Goal: Task Accomplishment & Management: Use online tool/utility

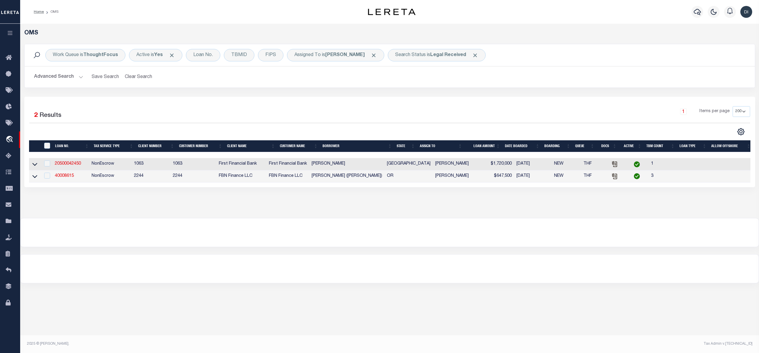
select select "200"
click at [453, 55] on b "Legal Received" at bounding box center [448, 55] width 36 height 5
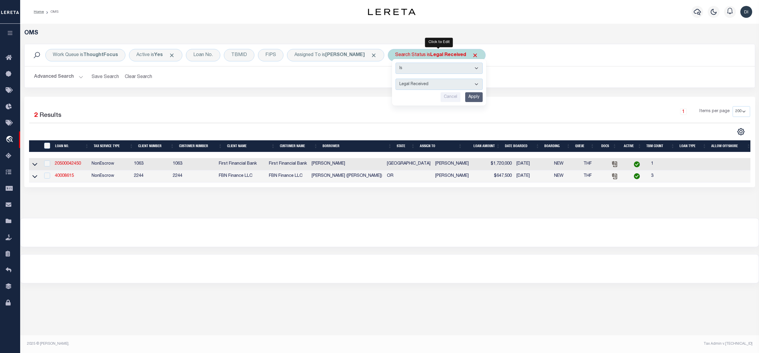
click at [424, 83] on select "Automated Search Bad Parcel Complete Duplicate Parcel High Dollar Reporting In …" at bounding box center [439, 84] width 87 height 11
select select "QC"
click at [398, 79] on select "Automated Search Bad Parcel Complete Duplicate Parcel High Dollar Reporting In …" at bounding box center [439, 84] width 87 height 11
click at [475, 97] on input "Apply" at bounding box center [473, 97] width 17 height 10
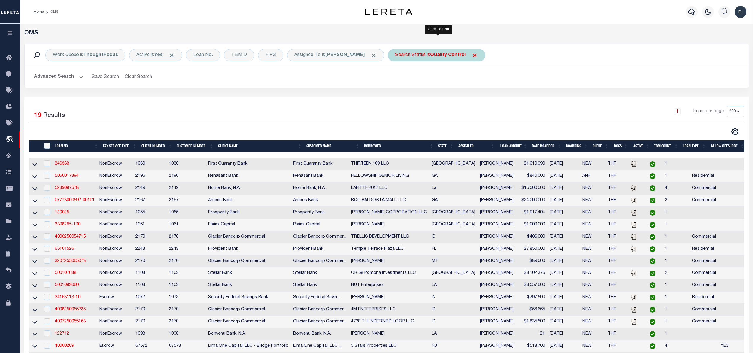
click at [459, 57] on b "Quality Control" at bounding box center [448, 55] width 36 height 5
click at [438, 86] on select "Automated Search Bad Parcel Complete Duplicate Parcel High Dollar Reporting In …" at bounding box center [439, 84] width 87 height 11
select select "PA"
click at [398, 79] on select "Automated Search Bad Parcel Complete Duplicate Parcel High Dollar Reporting In …" at bounding box center [439, 84] width 87 height 11
click at [476, 97] on input "Apply" at bounding box center [473, 97] width 17 height 10
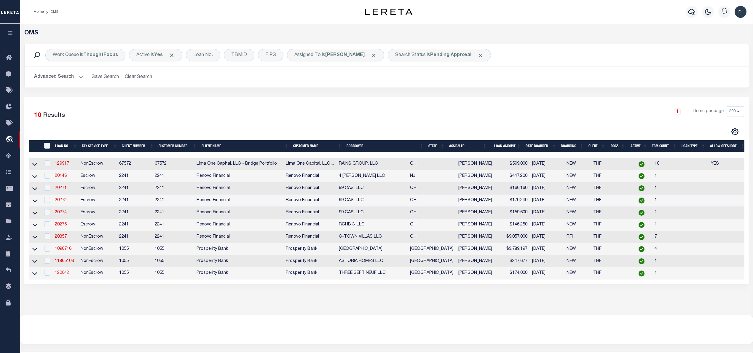
click at [66, 275] on link "120042" at bounding box center [62, 273] width 14 height 4
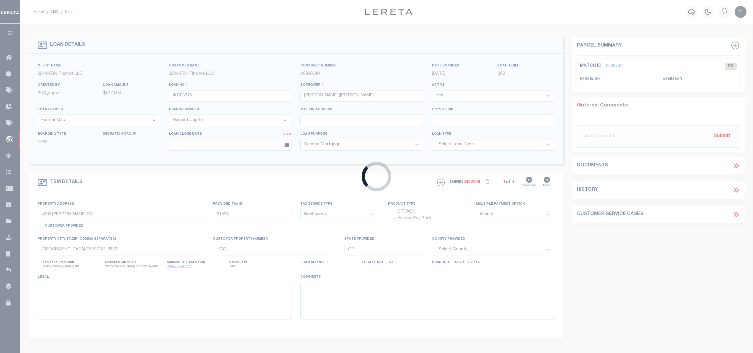
type input "120042"
type input "THREE SEPT NEUF LLC"
select select
type input "201 LINCOLN ST"
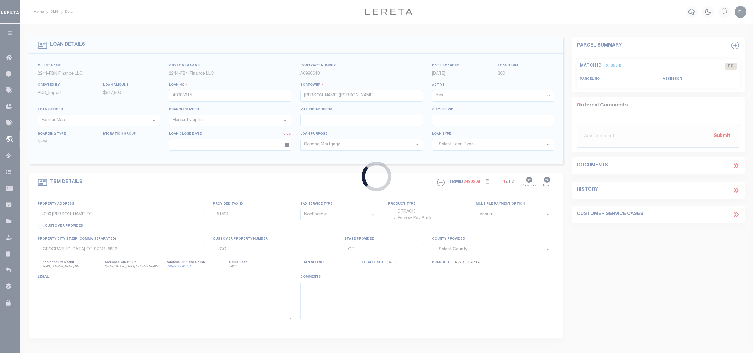
type input "LEXINGTON MA 02421"
select select
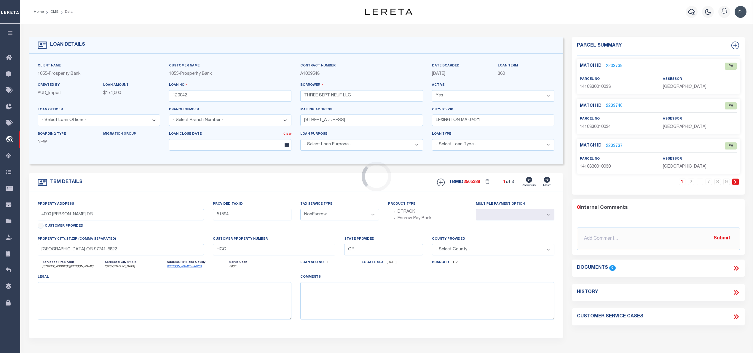
select select "10535"
select select "3893"
type input "10092 SERRANO PARK DR"
type input "1410830010032"
select select
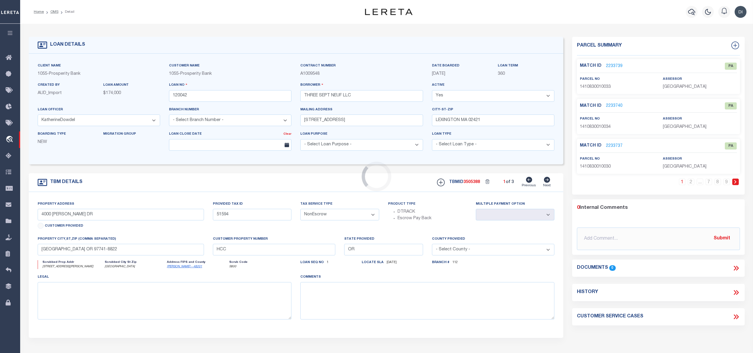
type input "HOUSTON, TX 77075"
type input "[GEOGRAPHIC_DATA]"
select select
type textarea "LOT 32 BLK 1 LAGO VISTA SUBD"
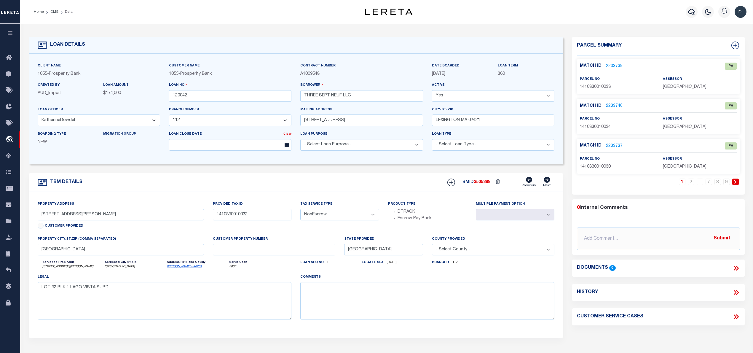
click at [61, 274] on div "Scrubbed Prop Addr 10092 SERRANO PARK DR Scrubbed City St Zip HOUSTON, TX 77075…" at bounding box center [164, 267] width 263 height 14
click at [612, 63] on p "2233739" at bounding box center [614, 66] width 17 height 7
click at [613, 65] on link "2233739" at bounding box center [614, 66] width 17 height 6
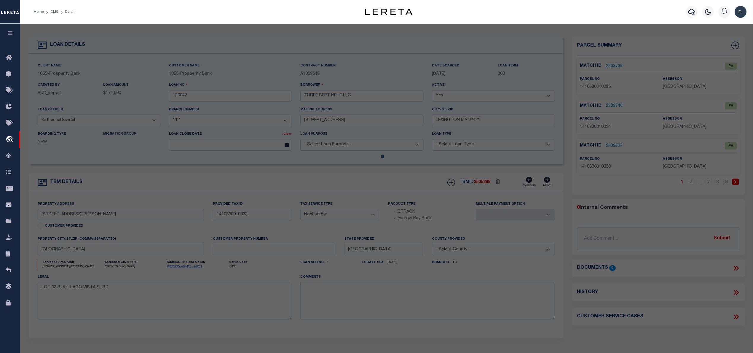
select select "AS"
checkbox input "false"
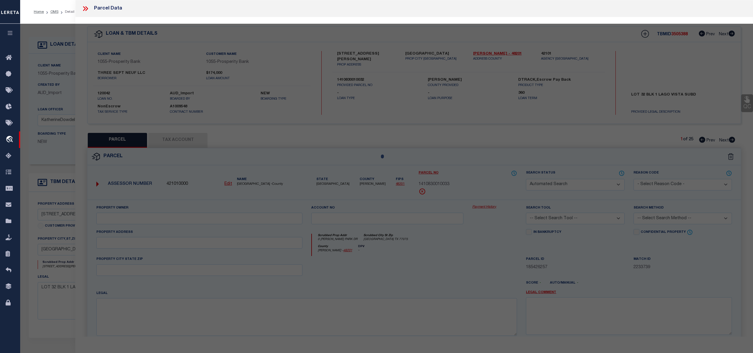
select select "PA"
type input "HGC LAGO VISTA LP"
select select "ATL"
select select "ADD"
type input "0 SERRANO PARK DR"
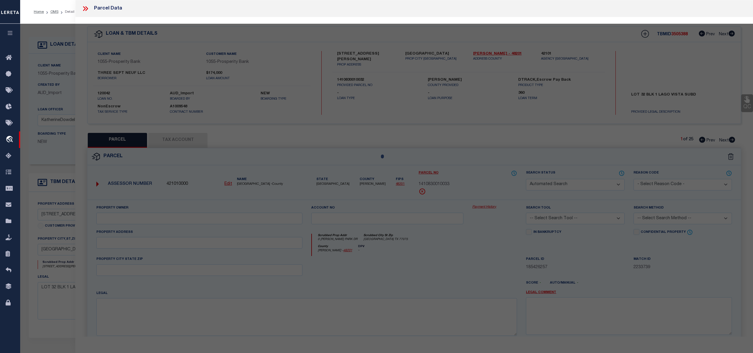
checkbox input "false"
type input "HOUSTON TX 77075"
type textarea "LT 33 BLK 1 LAGO VISTA"
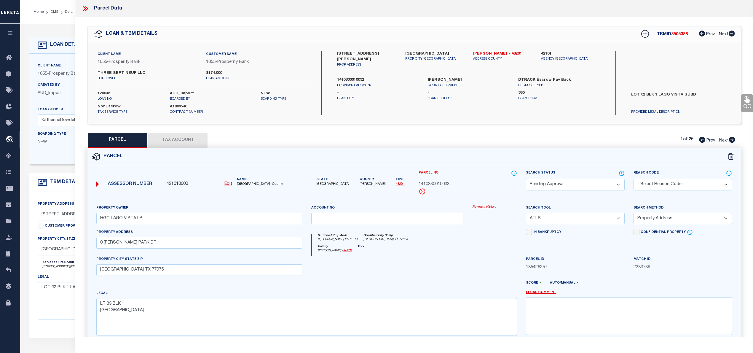
click at [732, 139] on icon at bounding box center [732, 140] width 6 height 6
select select "AS"
select select
checkbox input "false"
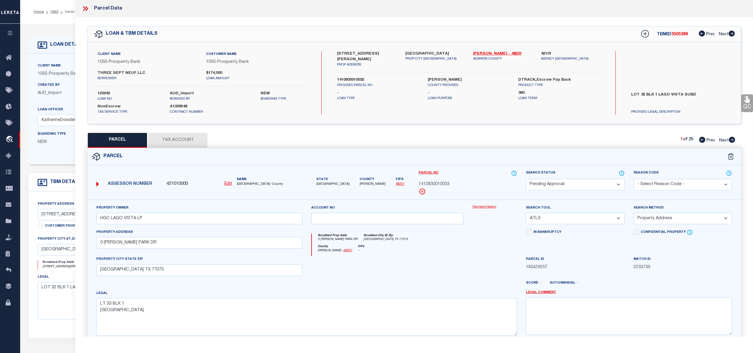
checkbox input "false"
select select "PA"
type input "HGC LAGO VISTA LP"
select select "ATL"
select select "ADD"
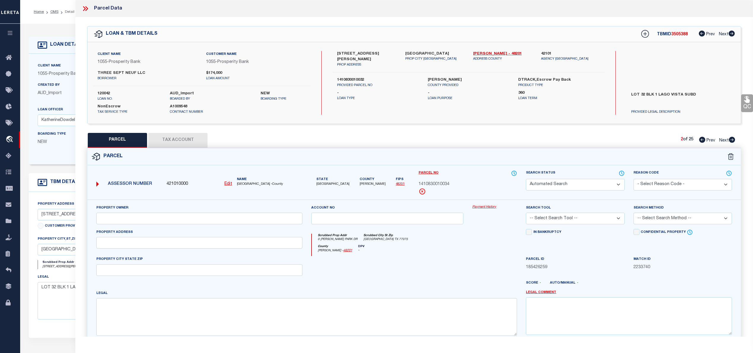
type input "0 SERRANO PARK DR"
checkbox input "false"
type input "HOUSTON TX 77075"
type textarea "LT 34 BLK 1 LAGO VISTA"
click at [732, 139] on icon at bounding box center [732, 140] width 6 height 6
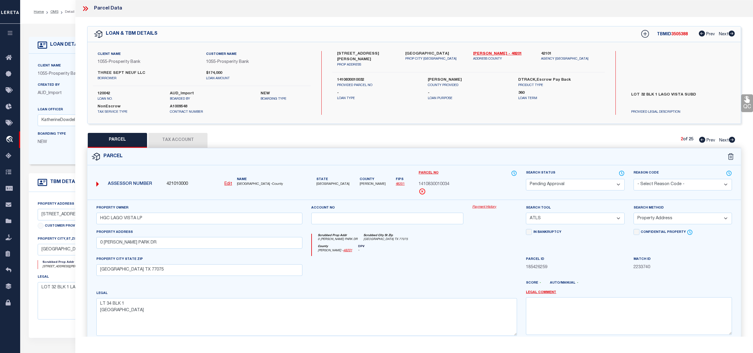
select select "AS"
select select
checkbox input "false"
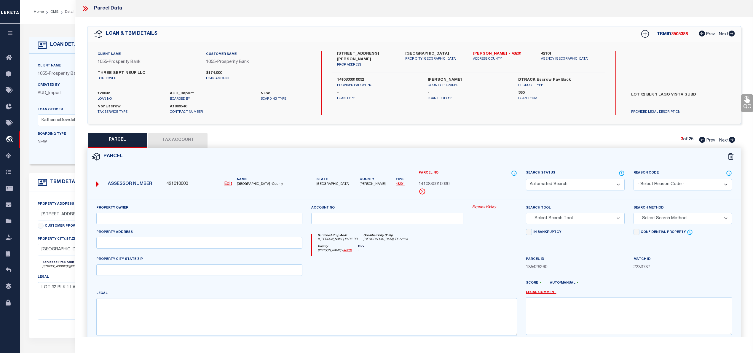
select select "PA"
type input "HGC LAGO VISTA LP"
select select "ATL"
select select "ADD"
type input "0 SERRANO PARK DR"
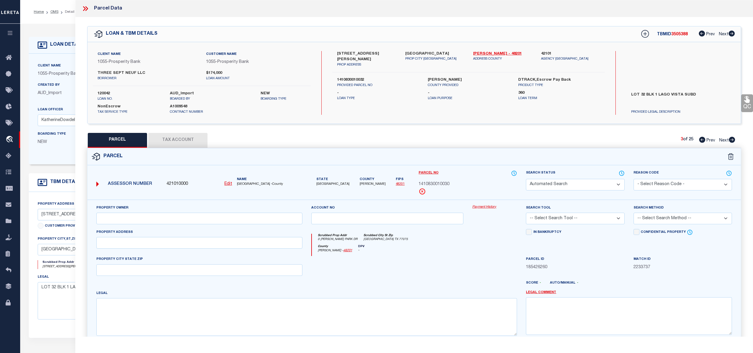
checkbox input "false"
type input "HOUSTON TX 77075"
type textarea "LT 30 BLK 1 LAGO VISTA"
click at [732, 139] on icon at bounding box center [732, 140] width 6 height 6
select select "AS"
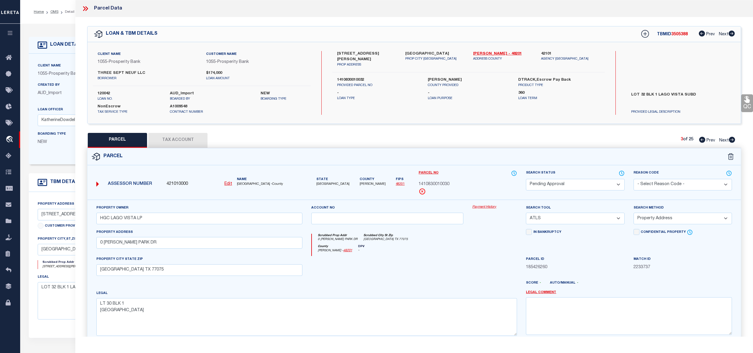
select select
checkbox input "false"
select select "PA"
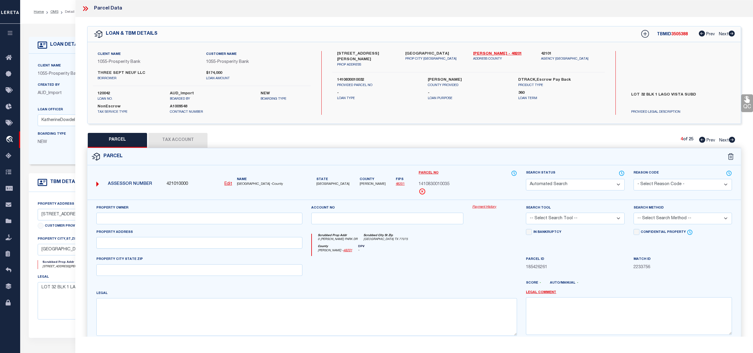
type input "HGC LAGO VISTA LP"
select select "ATL"
select select "ADD"
type input "0 SERRANO PARK DR"
checkbox input "false"
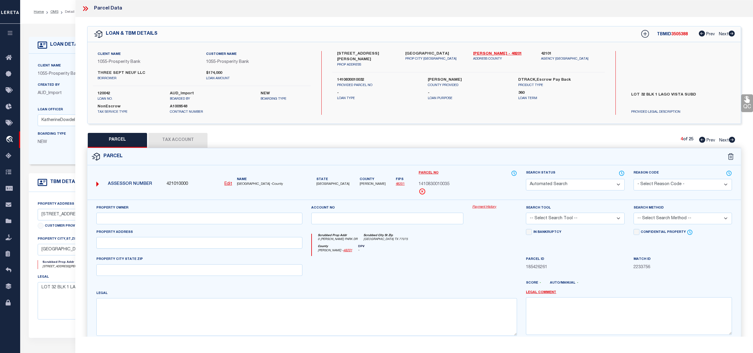
type input "HOUSTON TX 77075"
type textarea "LT 35 BLK 1 LAGO VISTA"
click at [732, 139] on icon at bounding box center [732, 140] width 6 height 6
select select "AS"
select select
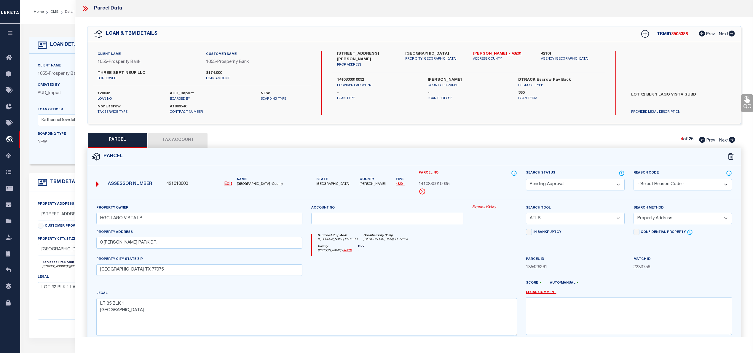
select select
checkbox input "false"
select select "PA"
type input "HGC LAGO VISTA LP"
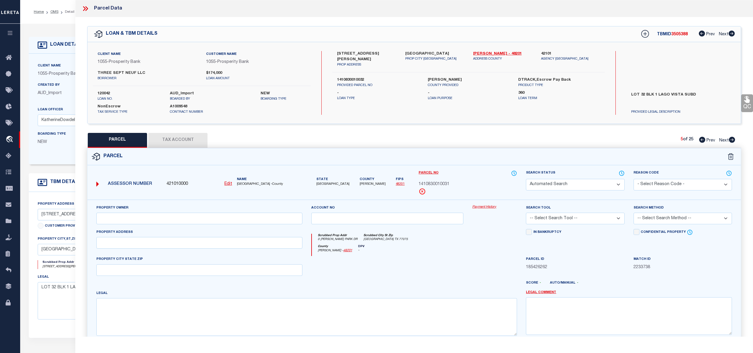
select select "ATL"
select select "ADD"
type input "0 SERRANO PARK DR"
checkbox input "false"
type input "HOUSTON TX 77075"
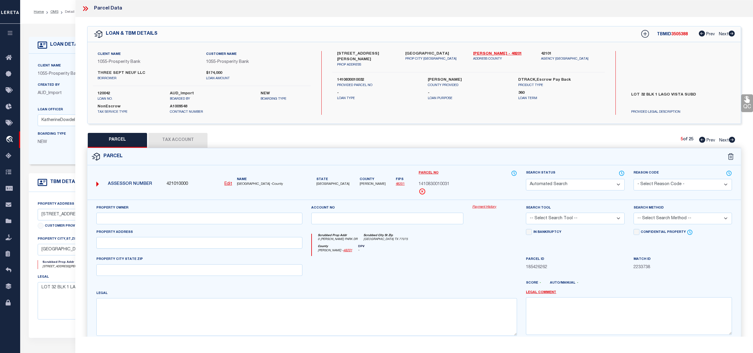
type textarea "LT 31 BLK 1 LAGO VISTA"
click at [732, 139] on icon at bounding box center [732, 140] width 6 height 6
select select "AS"
select select
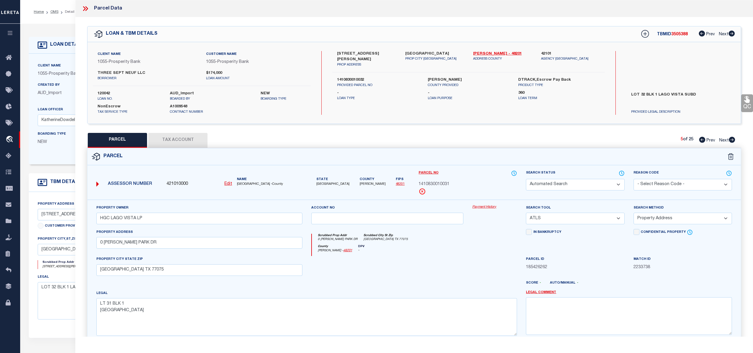
checkbox input "false"
select select "PA"
type input "HGC LAGO VISTA LP"
select select "ATL"
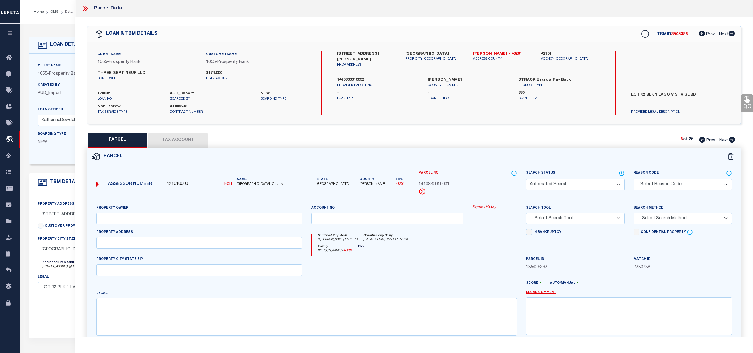
select select "ADD"
type input "0 SERRANO PARK DR"
checkbox input "false"
type input "HOUSTON TX 77075"
type textarea "LT 29 BLK 1 LAGO VISTA"
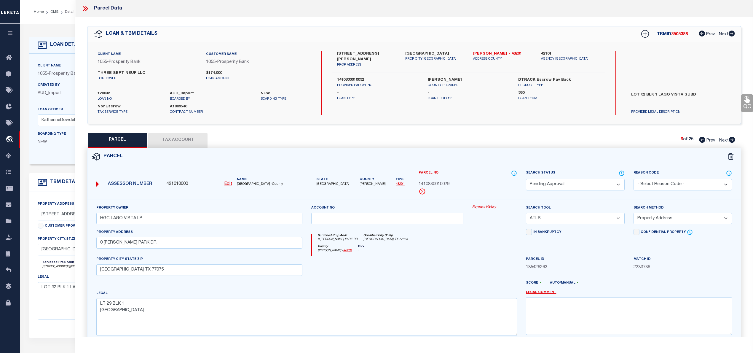
click at [732, 139] on icon at bounding box center [732, 140] width 6 height 6
select select "AS"
select select
checkbox input "false"
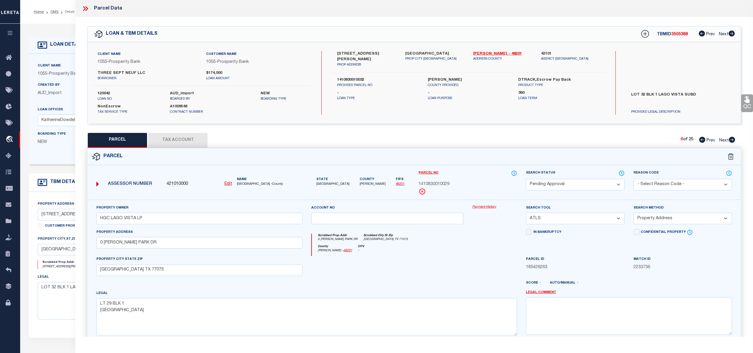
checkbox input "false"
select select "CP"
type input "HGC LAGO VISTA LP"
select select "AGW"
select select "LEG"
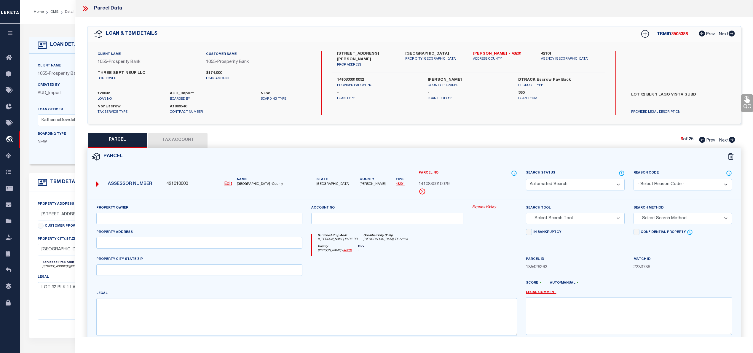
type input "10092 SERRANO PARK DR"
type input "HOUSTON, TX 77075"
type textarea "LT 32 BLK 1 LAGO VISTA"
click at [732, 139] on icon at bounding box center [732, 140] width 6 height 6
select select "AS"
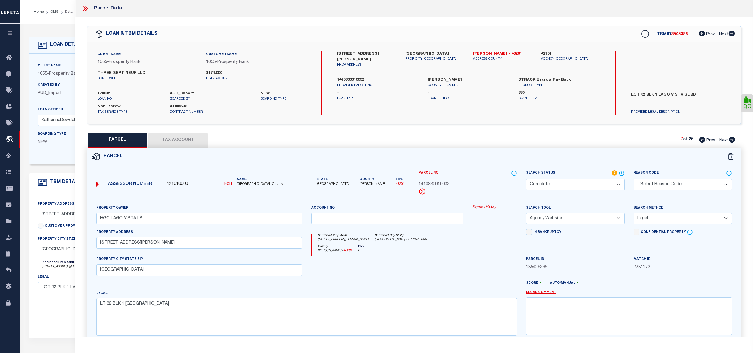
select select
checkbox input "false"
select select "PA"
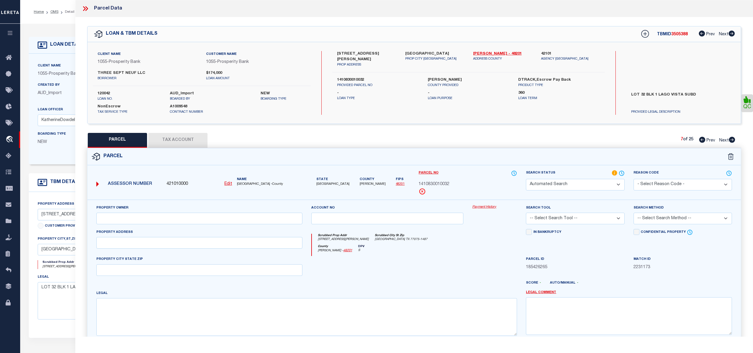
type input "HGC LAGO VISTA LP"
select select "ATL"
select select "ADD"
type input "0 SERRANO PARK DR"
checkbox input "false"
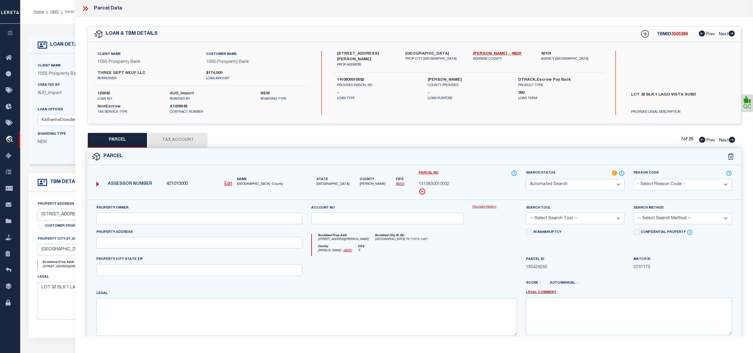
type input "HOUSTON TX 77075"
type textarea "LT 28 BLK 1 LAGO VISTA"
click at [732, 139] on icon at bounding box center [732, 140] width 6 height 6
select select "AS"
select select
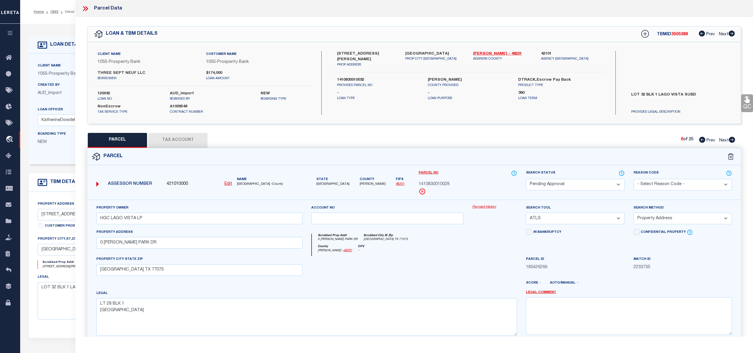
select select
checkbox input "false"
select select "PA"
type input "HGC LAGO VISTA LP"
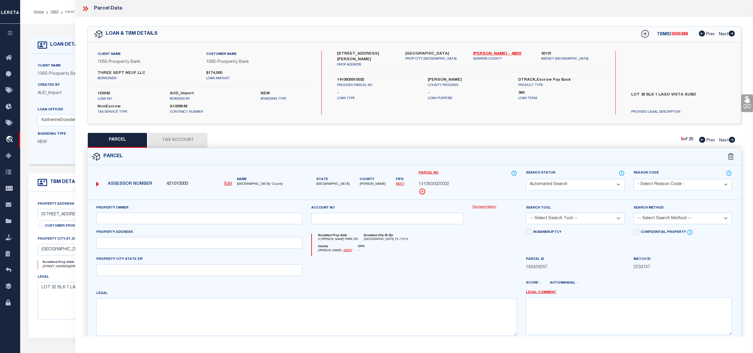
select select "ATL"
select select "ADD"
type input "0 SERRANO PARK DR"
checkbox input "false"
type input "HOUSTON TX 77075"
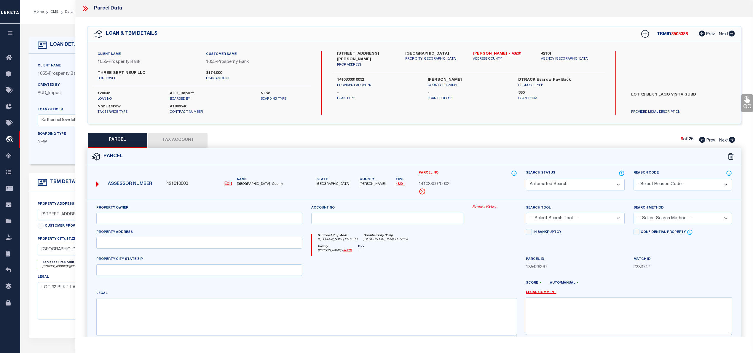
type textarea "LT 2 BLK 2 LAGO VISTA"
click at [732, 139] on icon at bounding box center [732, 140] width 6 height 6
select select "AS"
select select
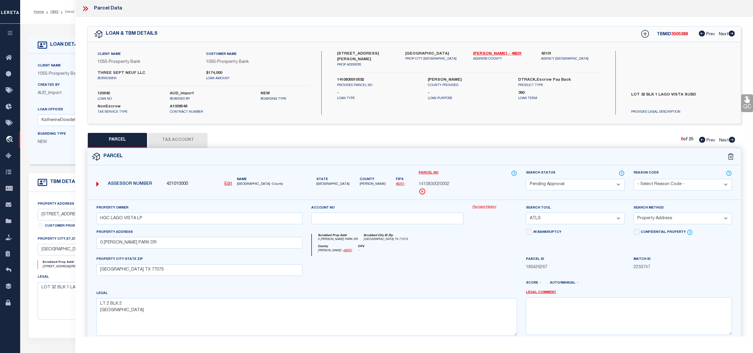
checkbox input "false"
select select "PA"
type input "HGC LAGO VISTA LP"
select select "ATL"
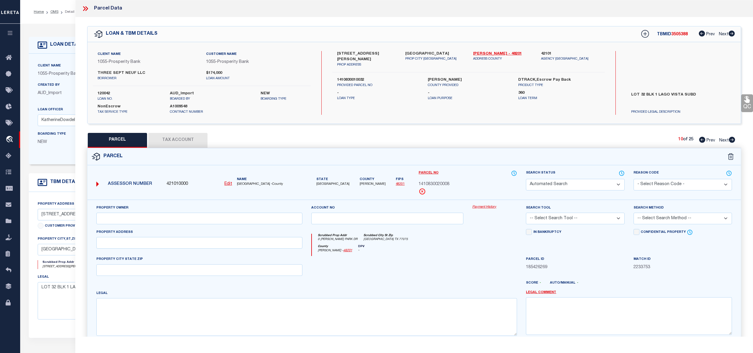
select select "ADD"
type input "0 SERRANO PARK DR"
checkbox input "false"
type input "HOUSTON TX 77075"
type textarea "LT 8 BLK 2 LAGO VISTA"
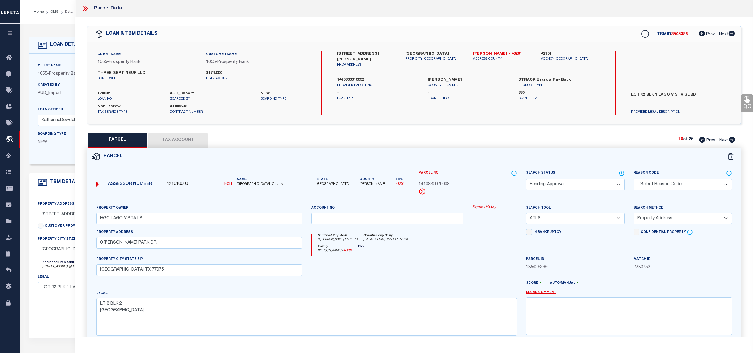
click at [732, 139] on icon at bounding box center [732, 140] width 6 height 6
select select "AS"
select select
checkbox input "false"
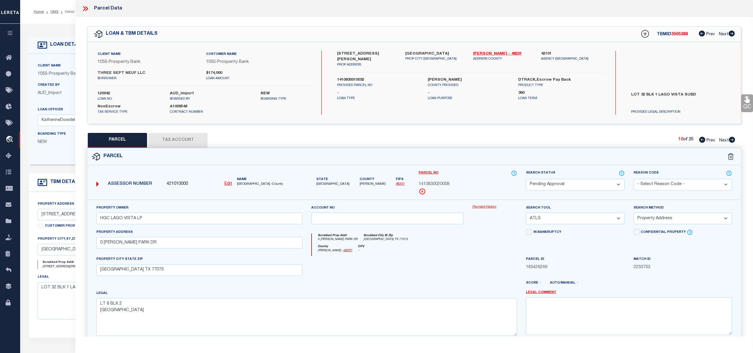
checkbox input "false"
click at [732, 139] on icon at bounding box center [732, 140] width 6 height 6
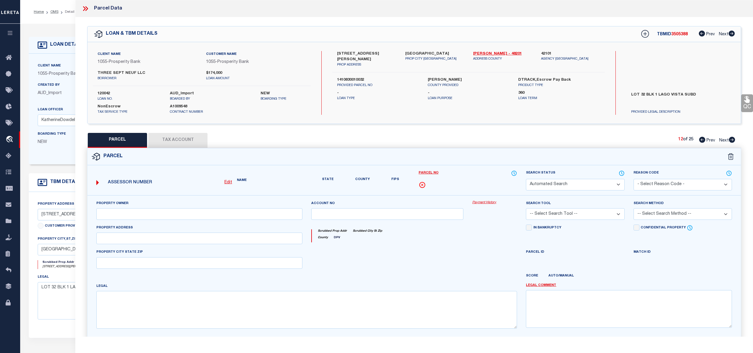
select select "AS"
select select
checkbox input "false"
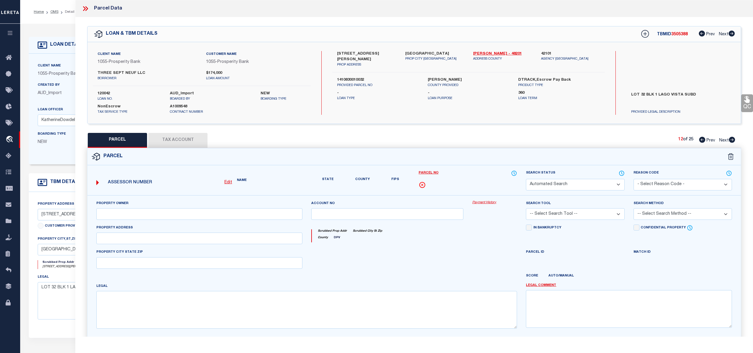
click at [732, 139] on icon at bounding box center [732, 140] width 6 height 6
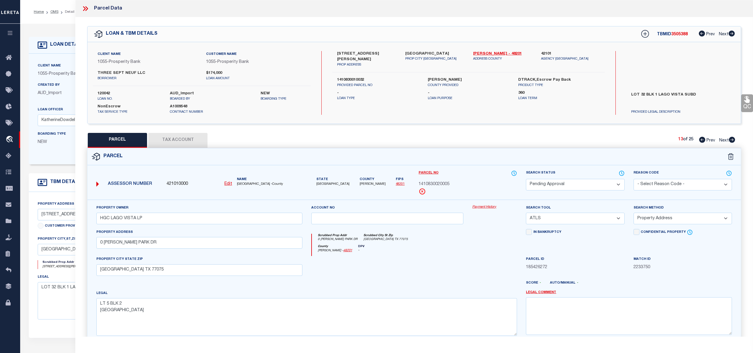
click at [732, 139] on icon at bounding box center [732, 140] width 6 height 6
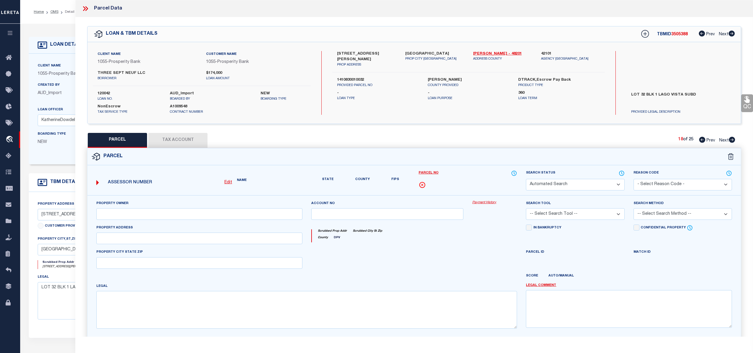
click at [732, 139] on icon at bounding box center [732, 140] width 6 height 6
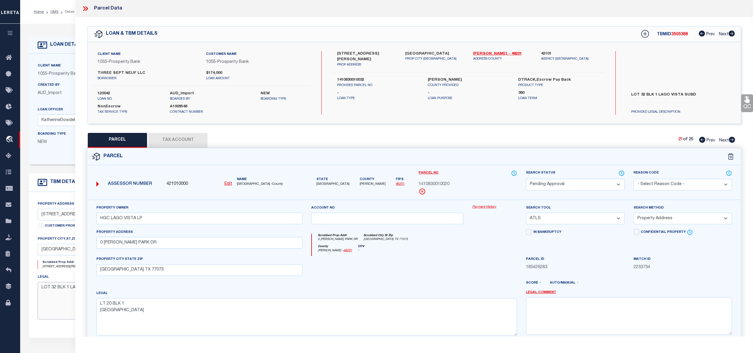
click at [51, 302] on textarea "LOT 32 BLK 1 LAGO VISTA SUBD" at bounding box center [165, 300] width 254 height 37
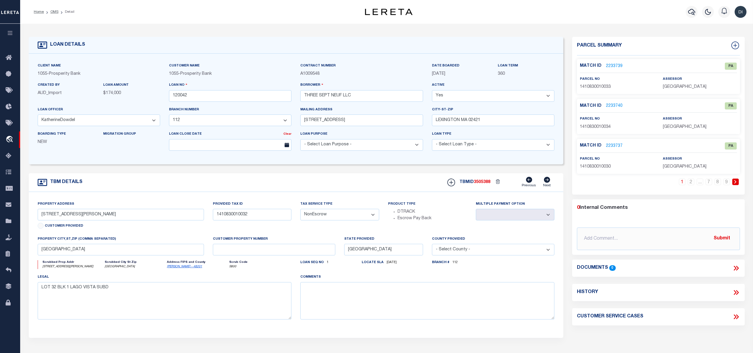
click at [608, 65] on link "2233739" at bounding box center [614, 66] width 17 height 6
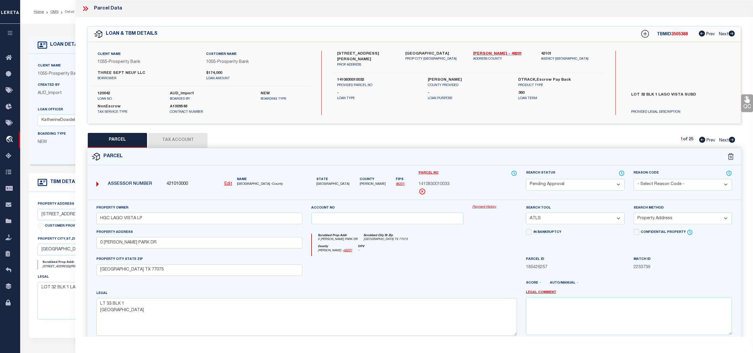
click at [610, 183] on select "Automated Search Bad Parcel Complete Duplicate Parcel High Dollar Reporting In …" at bounding box center [575, 185] width 98 height 12
click at [526, 179] on select "Automated Search Bad Parcel Complete Duplicate Parcel High Dollar Reporting In …" at bounding box center [575, 185] width 98 height 12
click at [677, 185] on select "- Select Reason Code - 099 - Other (Provide additional detail) ACT - Agency Cha…" at bounding box center [683, 185] width 98 height 12
click at [634, 179] on select "- Select Reason Code - 099 - Other (Provide additional detail) ACT - Agency Cha…" at bounding box center [683, 185] width 98 height 12
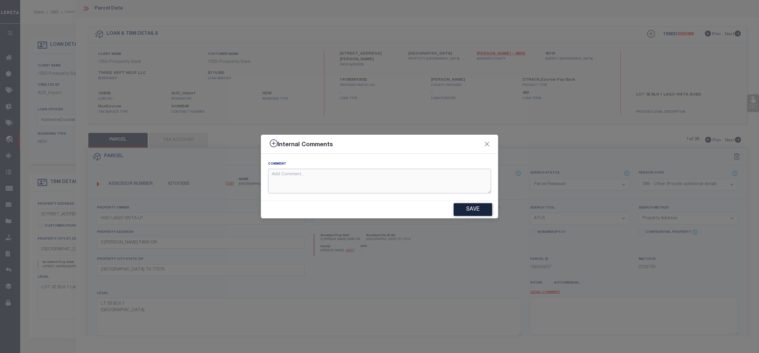
click at [289, 179] on textarea at bounding box center [379, 181] width 223 height 25
click at [474, 206] on button "Save" at bounding box center [473, 209] width 39 height 13
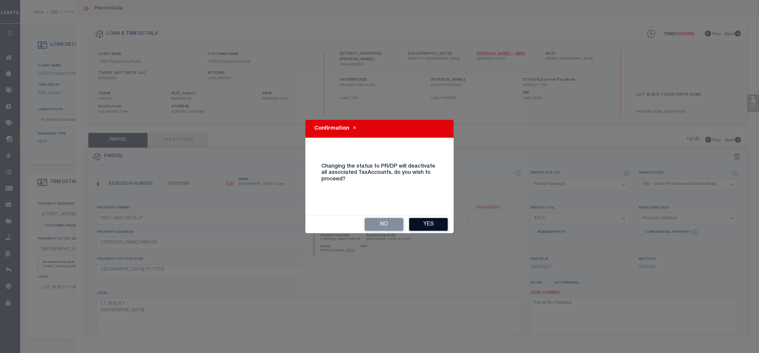
click at [429, 227] on button "Yes" at bounding box center [428, 224] width 39 height 13
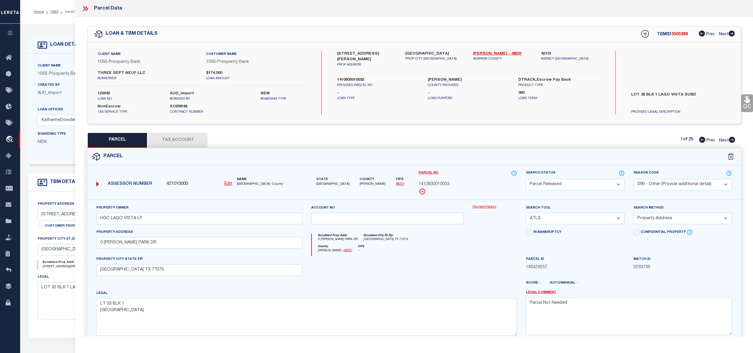
click at [733, 140] on icon at bounding box center [732, 140] width 7 height 6
click at [609, 184] on select "Automated Search Bad Parcel Complete Duplicate Parcel High Dollar Reporting In …" at bounding box center [575, 185] width 98 height 12
click at [526, 179] on select "Automated Search Bad Parcel Complete Duplicate Parcel High Dollar Reporting In …" at bounding box center [575, 185] width 98 height 12
click at [661, 182] on select "- Select Reason Code - 099 - Other (Provide additional detail) ACT - Agency Cha…" at bounding box center [683, 185] width 98 height 12
click at [634, 179] on select "- Select Reason Code - 099 - Other (Provide additional detail) ACT - Agency Cha…" at bounding box center [683, 185] width 98 height 12
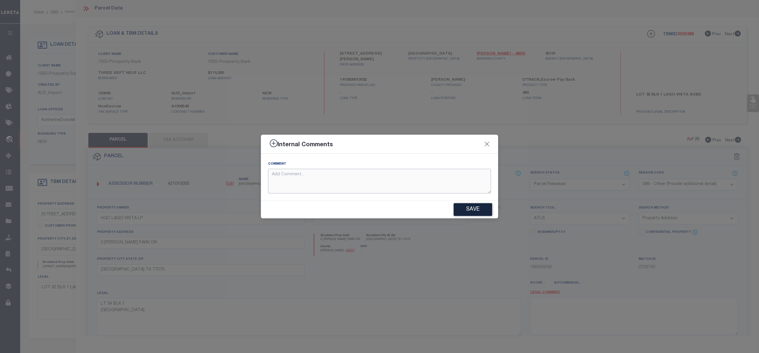
click at [308, 178] on textarea at bounding box center [379, 181] width 223 height 25
paste textarea "Parcel Not Needed"
click at [469, 205] on button "Save" at bounding box center [473, 209] width 39 height 13
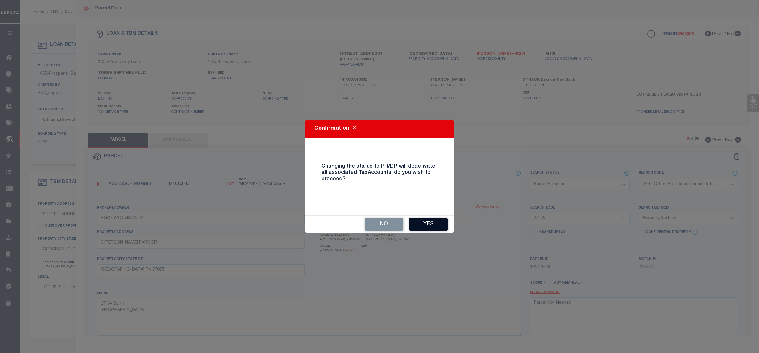
click at [435, 229] on button "Yes" at bounding box center [428, 224] width 39 height 13
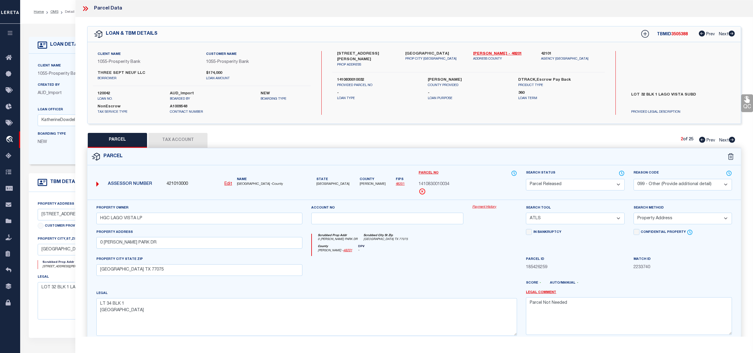
click at [733, 140] on icon at bounding box center [732, 140] width 7 height 6
click at [561, 184] on select "Automated Search Bad Parcel Complete Duplicate Parcel High Dollar Reporting In …" at bounding box center [575, 185] width 98 height 12
click at [526, 179] on select "Automated Search Bad Parcel Complete Duplicate Parcel High Dollar Reporting In …" at bounding box center [575, 185] width 98 height 12
click at [676, 183] on select "- Select Reason Code - 099 - Other (Provide additional detail) ACT - Agency Cha…" at bounding box center [683, 185] width 98 height 12
click at [634, 179] on select "- Select Reason Code - 099 - Other (Provide additional detail) ACT - Agency Cha…" at bounding box center [683, 185] width 98 height 12
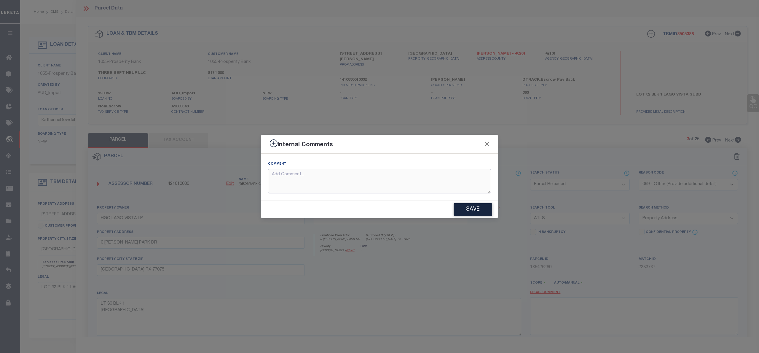
click at [310, 179] on textarea at bounding box center [379, 181] width 223 height 25
paste textarea "Parcel Not Needed"
click at [470, 210] on button "Save" at bounding box center [473, 209] width 39 height 13
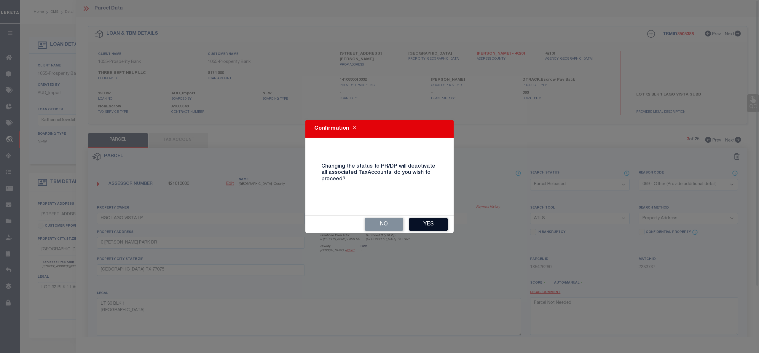
click at [433, 222] on button "Yes" at bounding box center [428, 224] width 39 height 13
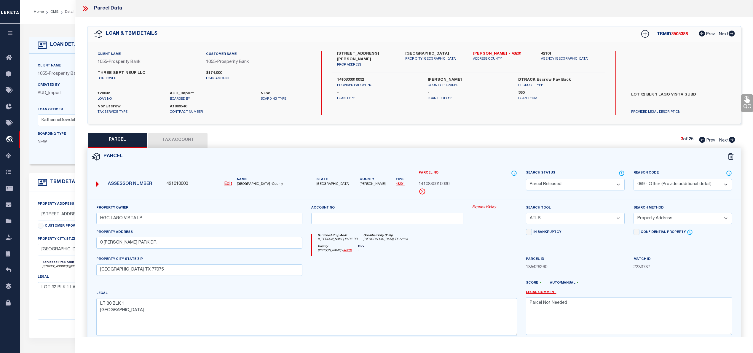
click at [732, 139] on icon at bounding box center [732, 140] width 7 height 6
click at [615, 185] on select "Automated Search Bad Parcel Complete Duplicate Parcel High Dollar Reporting In …" at bounding box center [575, 185] width 98 height 12
click at [526, 179] on select "Automated Search Bad Parcel Complete Duplicate Parcel High Dollar Reporting In …" at bounding box center [575, 185] width 98 height 12
click at [673, 185] on select "- Select Reason Code - 099 - Other (Provide additional detail) ACT - Agency Cha…" at bounding box center [683, 185] width 98 height 12
click at [634, 179] on select "- Select Reason Code - 099 - Other (Provide additional detail) ACT - Agency Cha…" at bounding box center [683, 185] width 98 height 12
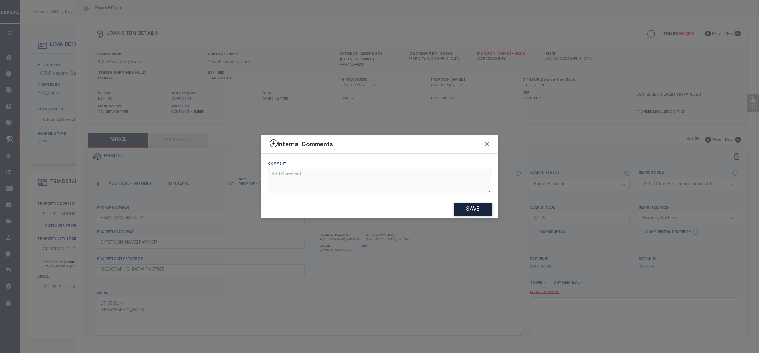
click at [286, 177] on textarea at bounding box center [379, 181] width 223 height 25
paste textarea "Parcel Not Needed"
click at [469, 210] on button "Save" at bounding box center [473, 209] width 39 height 13
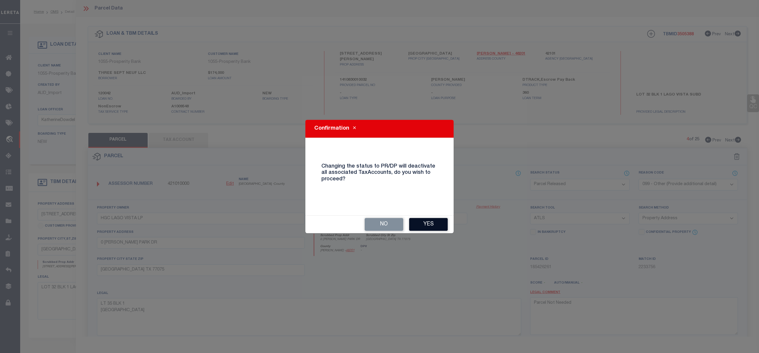
click at [427, 221] on button "Yes" at bounding box center [428, 224] width 39 height 13
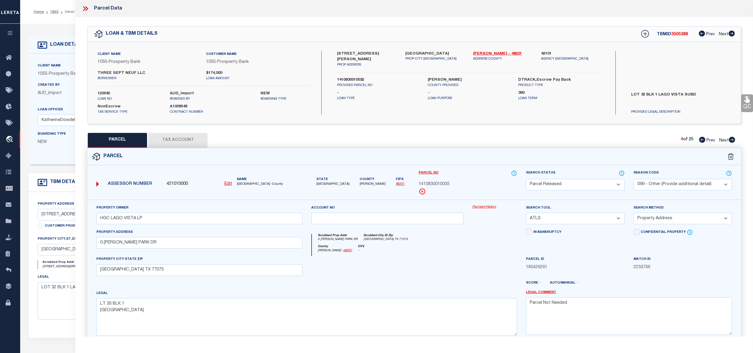
click at [732, 139] on icon at bounding box center [732, 140] width 6 height 6
click at [602, 187] on select "Automated Search Bad Parcel Complete Duplicate Parcel High Dollar Reporting In …" at bounding box center [575, 185] width 98 height 12
click at [526, 179] on select "Automated Search Bad Parcel Complete Duplicate Parcel High Dollar Reporting In …" at bounding box center [575, 185] width 98 height 12
click at [682, 185] on select "- Select Reason Code - 099 - Other (Provide additional detail) ACT - Agency Cha…" at bounding box center [683, 185] width 98 height 12
click at [634, 179] on select "- Select Reason Code - 099 - Other (Provide additional detail) ACT - Agency Cha…" at bounding box center [683, 185] width 98 height 12
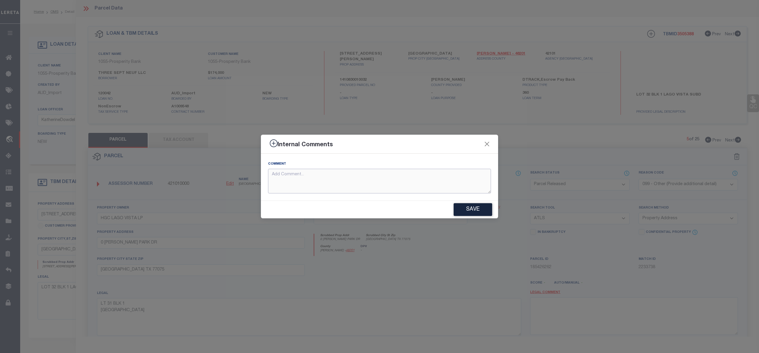
click at [278, 176] on textarea at bounding box center [379, 181] width 223 height 25
paste textarea "Parcel Not Needed"
click at [470, 208] on button "Save" at bounding box center [473, 209] width 39 height 13
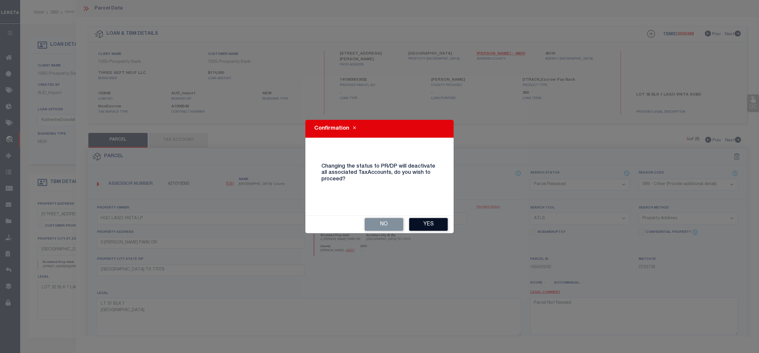
click at [434, 224] on button "Yes" at bounding box center [428, 224] width 39 height 13
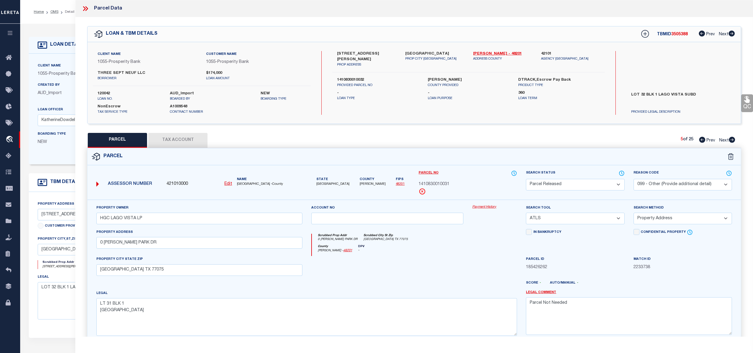
click at [732, 141] on icon at bounding box center [732, 140] width 6 height 6
click at [612, 184] on select "Automated Search Bad Parcel Complete Duplicate Parcel High Dollar Reporting In …" at bounding box center [575, 185] width 98 height 12
click at [526, 179] on select "Automated Search Bad Parcel Complete Duplicate Parcel High Dollar Reporting In …" at bounding box center [575, 185] width 98 height 12
click at [670, 181] on select "- Select Reason Code - 099 - Other (Provide additional detail) ACT - Agency Cha…" at bounding box center [683, 185] width 98 height 12
click at [634, 179] on select "- Select Reason Code - 099 - Other (Provide additional detail) ACT - Agency Cha…" at bounding box center [683, 185] width 98 height 12
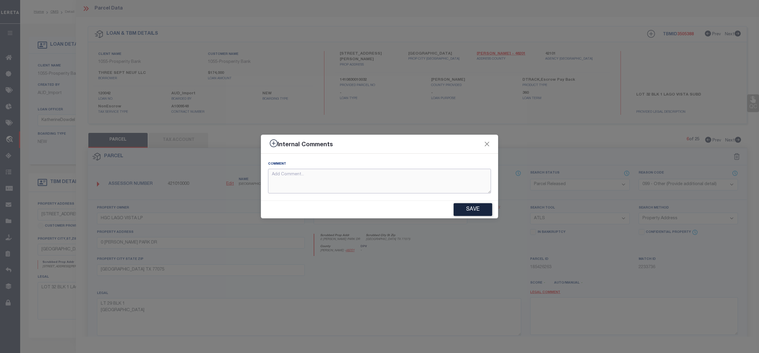
click at [306, 183] on textarea at bounding box center [379, 181] width 223 height 25
paste textarea "Parcel Not Needed"
click at [479, 209] on button "Save" at bounding box center [473, 209] width 39 height 13
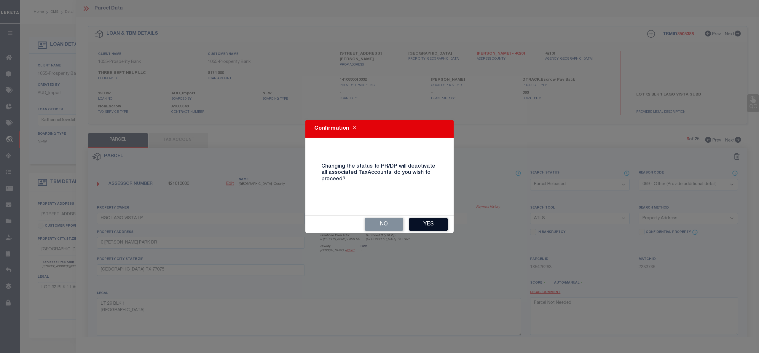
click at [432, 221] on button "Yes" at bounding box center [428, 224] width 39 height 13
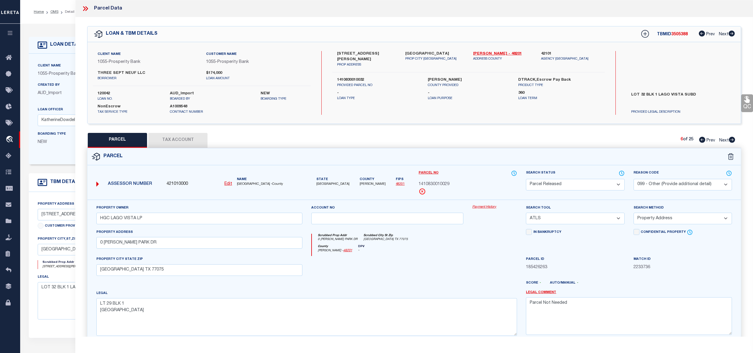
click at [732, 140] on icon at bounding box center [732, 140] width 6 height 6
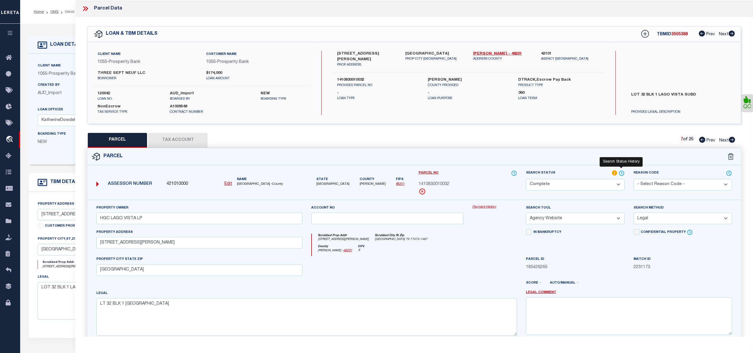
click at [621, 172] on icon at bounding box center [622, 173] width 6 height 7
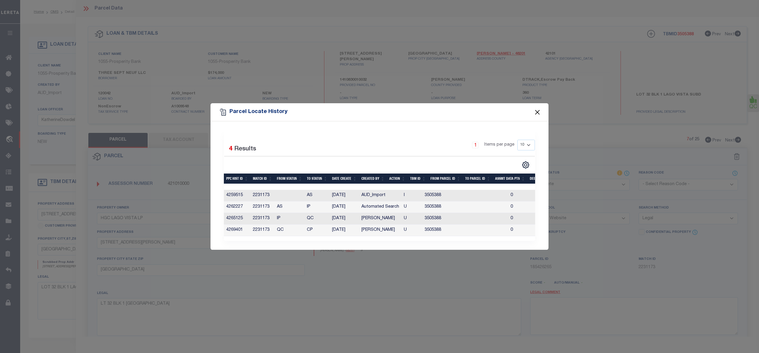
click at [538, 108] on button "Close" at bounding box center [538, 112] width 8 height 8
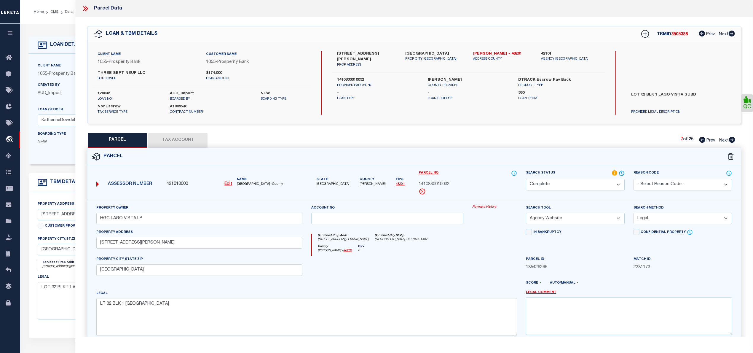
click at [732, 139] on icon at bounding box center [732, 140] width 6 height 6
click at [612, 185] on select "Automated Search Bad Parcel Complete Duplicate Parcel High Dollar Reporting In …" at bounding box center [575, 185] width 98 height 12
click at [526, 179] on select "Automated Search Bad Parcel Complete Duplicate Parcel High Dollar Reporting In …" at bounding box center [575, 185] width 98 height 12
click at [676, 187] on select "- Select Reason Code - 099 - Other (Provide additional detail) ACT - Agency Cha…" at bounding box center [683, 185] width 98 height 12
click at [634, 179] on select "- Select Reason Code - 099 - Other (Provide additional detail) ACT - Agency Cha…" at bounding box center [683, 185] width 98 height 12
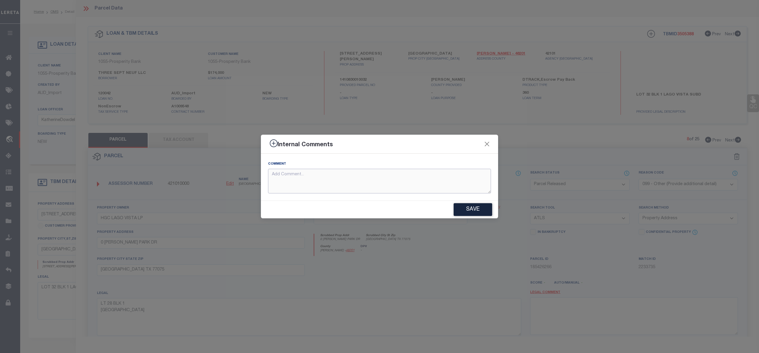
click at [311, 181] on textarea at bounding box center [379, 181] width 223 height 25
paste textarea "Parcel Not Needed"
click at [466, 208] on button "Save" at bounding box center [473, 209] width 39 height 13
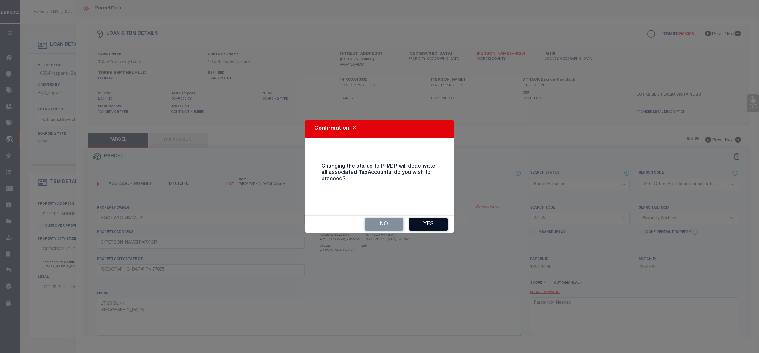
click at [438, 224] on button "Yes" at bounding box center [428, 224] width 39 height 13
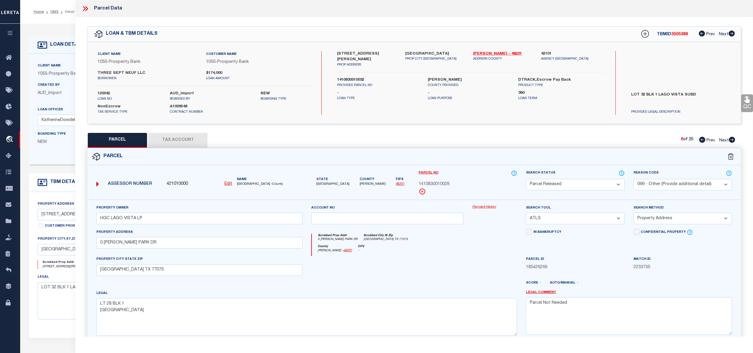
click at [732, 140] on icon at bounding box center [732, 140] width 6 height 6
click at [612, 183] on select "Automated Search Bad Parcel Complete Duplicate Parcel High Dollar Reporting In …" at bounding box center [575, 185] width 98 height 12
click at [526, 179] on select "Automated Search Bad Parcel Complete Duplicate Parcel High Dollar Reporting In …" at bounding box center [575, 185] width 98 height 12
click at [665, 181] on select "- Select Reason Code - 099 - Other (Provide additional detail) ACT - Agency Cha…" at bounding box center [683, 185] width 98 height 12
click at [634, 179] on select "- Select Reason Code - 099 - Other (Provide additional detail) ACT - Agency Cha…" at bounding box center [683, 185] width 98 height 12
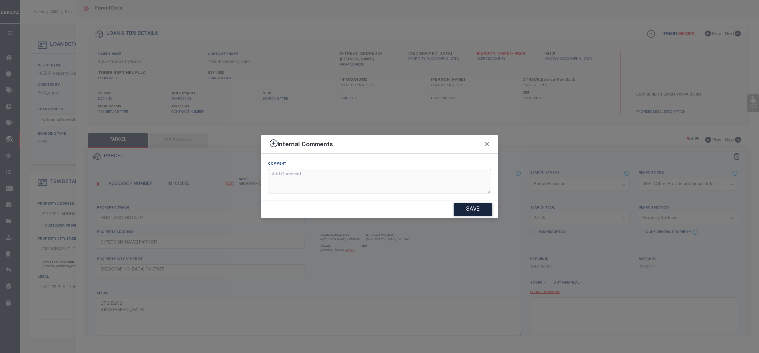
click at [297, 180] on textarea at bounding box center [379, 181] width 223 height 25
paste textarea "Parcel Not Needed"
click at [474, 209] on button "Save" at bounding box center [473, 209] width 39 height 13
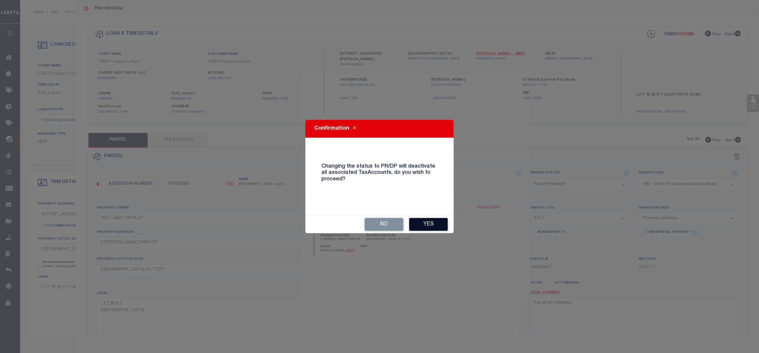
click at [431, 222] on button "Yes" at bounding box center [428, 224] width 39 height 13
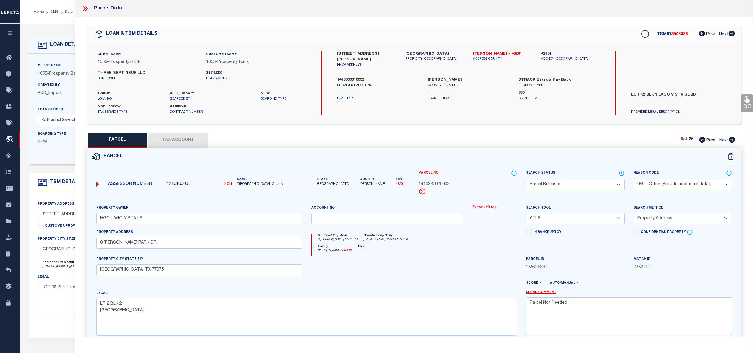
click at [733, 139] on icon at bounding box center [732, 140] width 6 height 6
click at [609, 185] on select "Automated Search Bad Parcel Complete Duplicate Parcel High Dollar Reporting In …" at bounding box center [575, 185] width 98 height 12
click at [526, 179] on select "Automated Search Bad Parcel Complete Duplicate Parcel High Dollar Reporting In …" at bounding box center [575, 185] width 98 height 12
click at [670, 183] on select "- Select Reason Code - 099 - Other (Provide additional detail) ACT - Agency Cha…" at bounding box center [683, 185] width 98 height 12
click at [634, 179] on select "- Select Reason Code - 099 - Other (Provide additional detail) ACT - Agency Cha…" at bounding box center [683, 185] width 98 height 12
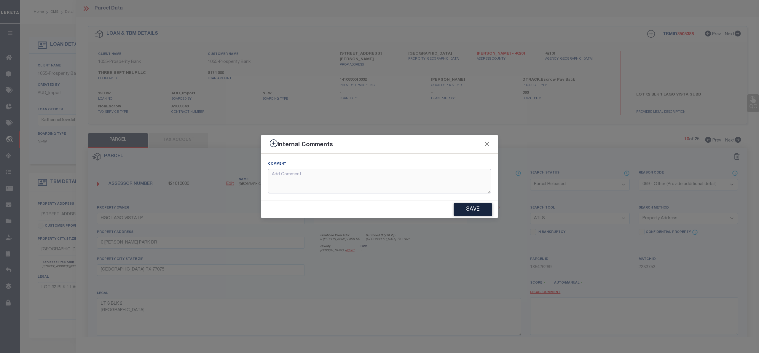
click at [311, 184] on textarea at bounding box center [379, 181] width 223 height 25
paste textarea "Parcel Not Needed"
click at [475, 209] on button "Save" at bounding box center [473, 209] width 39 height 13
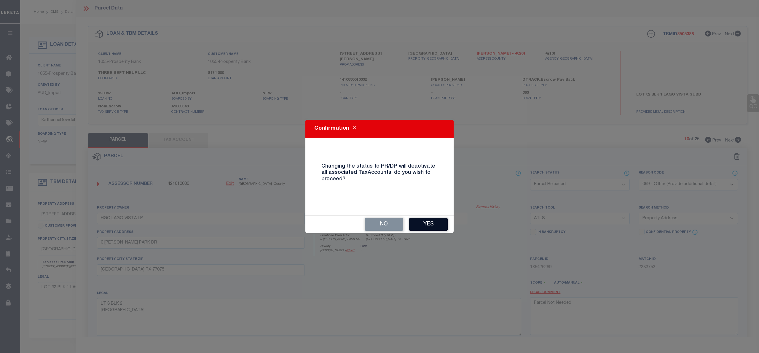
click at [425, 225] on button "Yes" at bounding box center [428, 224] width 39 height 13
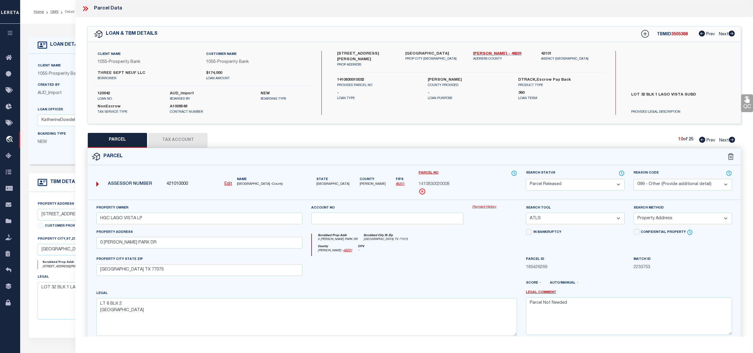
click at [732, 140] on icon at bounding box center [732, 140] width 6 height 6
click at [613, 184] on select "Automated Search Bad Parcel Complete Duplicate Parcel High Dollar Reporting In …" at bounding box center [575, 185] width 98 height 12
click at [526, 179] on select "Automated Search Bad Parcel Complete Duplicate Parcel High Dollar Reporting In …" at bounding box center [575, 185] width 98 height 12
click at [655, 184] on select "- Select Reason Code - 099 - Other (Provide additional detail) ACT - Agency Cha…" at bounding box center [683, 185] width 98 height 12
click at [634, 179] on select "- Select Reason Code - 099 - Other (Provide additional detail) ACT - Agency Cha…" at bounding box center [683, 185] width 98 height 12
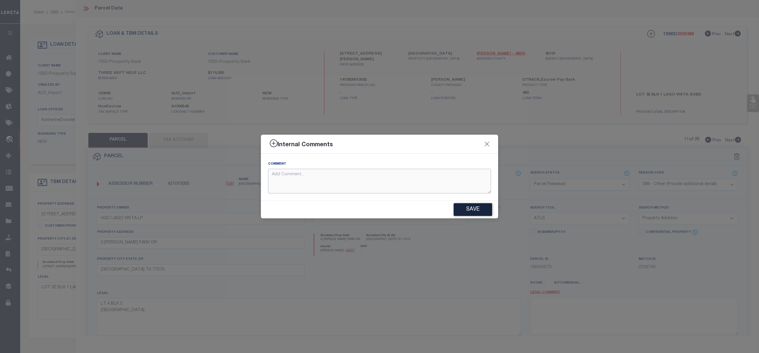
click at [312, 179] on textarea at bounding box center [379, 181] width 223 height 25
paste textarea "Parcel Not Needed"
click at [475, 207] on button "Save" at bounding box center [473, 209] width 39 height 13
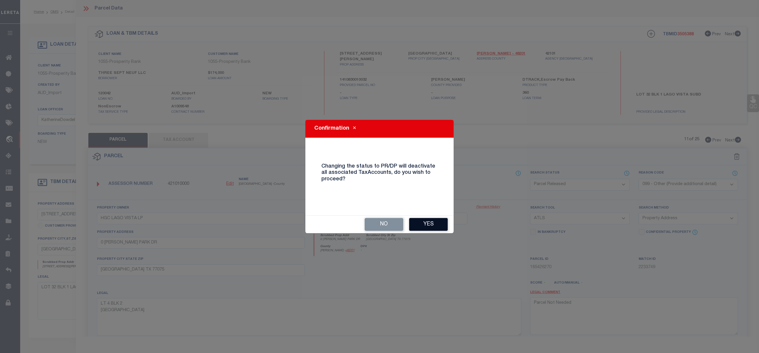
click at [439, 228] on button "Yes" at bounding box center [428, 224] width 39 height 13
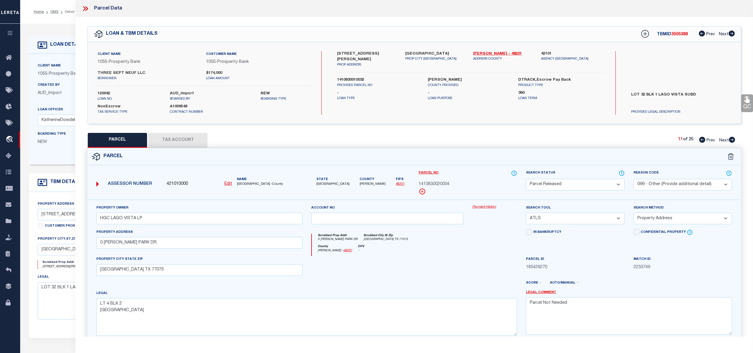
click at [732, 140] on icon at bounding box center [732, 140] width 6 height 6
click at [580, 186] on select "Automated Search Bad Parcel Complete Duplicate Parcel High Dollar Reporting In …" at bounding box center [575, 185] width 98 height 12
click at [526, 179] on select "Automated Search Bad Parcel Complete Duplicate Parcel High Dollar Reporting In …" at bounding box center [575, 185] width 98 height 12
click at [653, 183] on select "- Select Reason Code - 099 - Other (Provide additional detail) ACT - Agency Cha…" at bounding box center [683, 185] width 98 height 12
click at [634, 179] on select "- Select Reason Code - 099 - Other (Provide additional detail) ACT - Agency Cha…" at bounding box center [683, 185] width 98 height 12
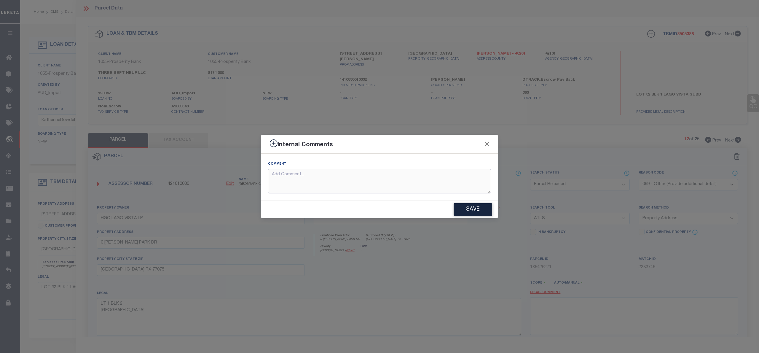
click at [298, 178] on textarea at bounding box center [379, 181] width 223 height 25
paste textarea "Parcel Not Needed"
click at [466, 207] on button "Save" at bounding box center [473, 209] width 39 height 13
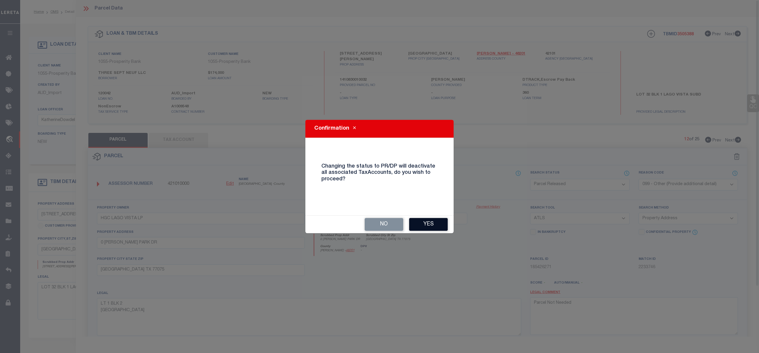
click at [437, 227] on button "Yes" at bounding box center [428, 224] width 39 height 13
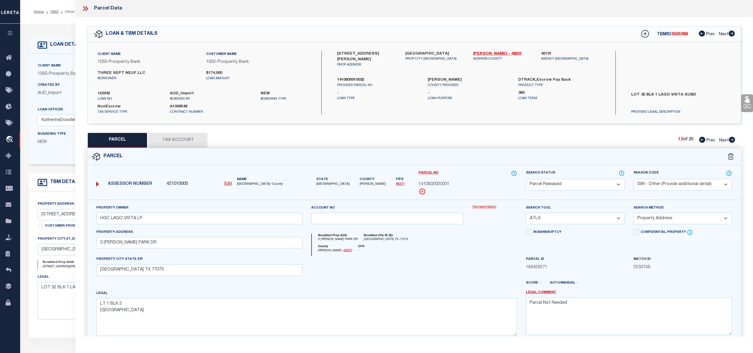
click at [732, 138] on icon at bounding box center [732, 140] width 6 height 6
click at [602, 183] on select "Automated Search Bad Parcel Complete Duplicate Parcel High Dollar Reporting In …" at bounding box center [575, 185] width 98 height 12
click at [526, 179] on select "Automated Search Bad Parcel Complete Duplicate Parcel High Dollar Reporting In …" at bounding box center [575, 185] width 98 height 12
click at [677, 181] on select "- Select Reason Code - 099 - Other (Provide additional detail) ACT - Agency Cha…" at bounding box center [683, 185] width 98 height 12
click at [634, 179] on select "- Select Reason Code - 099 - Other (Provide additional detail) ACT - Agency Cha…" at bounding box center [683, 185] width 98 height 12
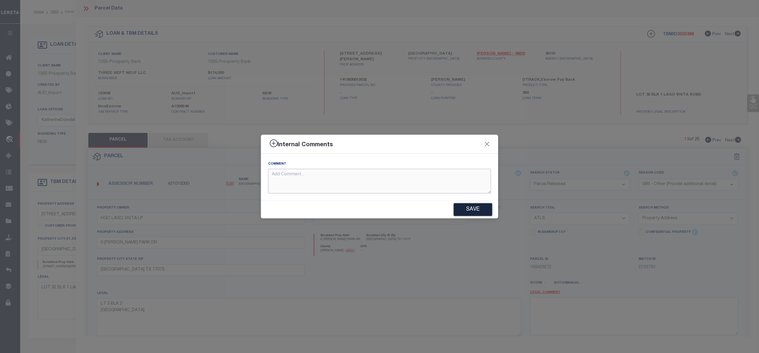
click at [283, 179] on textarea at bounding box center [379, 181] width 223 height 25
paste textarea "Parcel Not Needed"
click at [466, 204] on button "Save" at bounding box center [473, 209] width 39 height 13
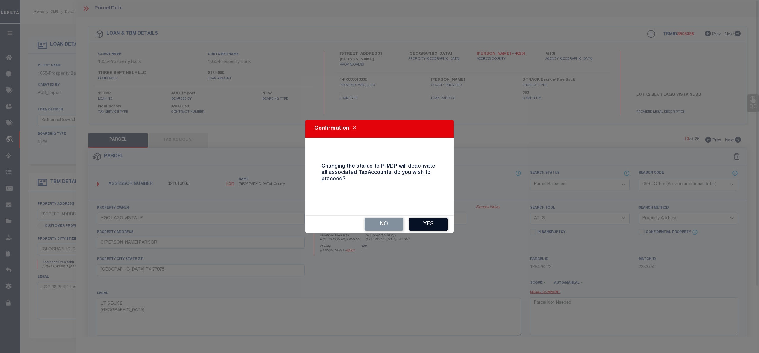
click at [437, 222] on button "Yes" at bounding box center [428, 224] width 39 height 13
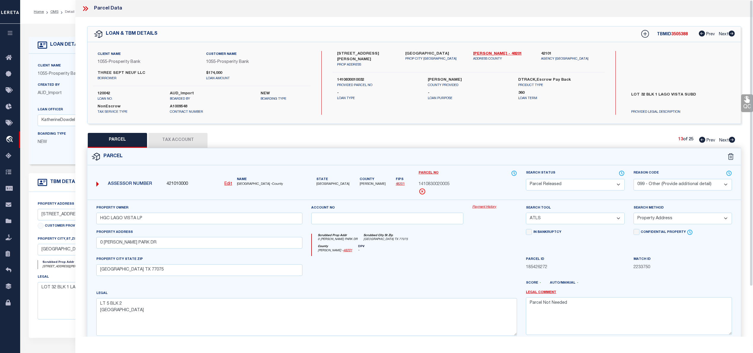
scroll to position [39, 0]
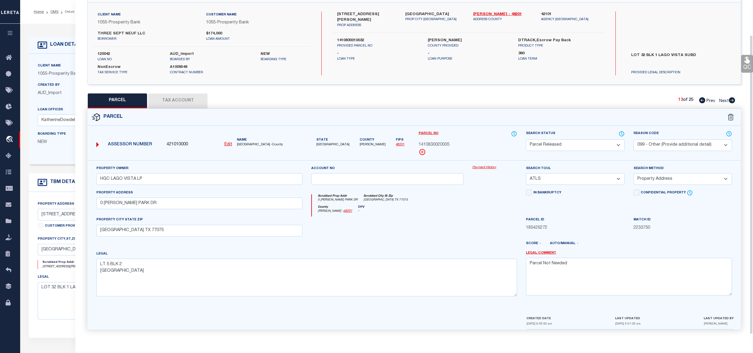
click at [732, 101] on icon at bounding box center [732, 100] width 7 height 6
click at [614, 144] on select "Automated Search Bad Parcel Complete Duplicate Parcel High Dollar Reporting In …" at bounding box center [575, 145] width 98 height 12
click at [526, 139] on select "Automated Search Bad Parcel Complete Duplicate Parcel High Dollar Reporting In …" at bounding box center [575, 145] width 98 height 12
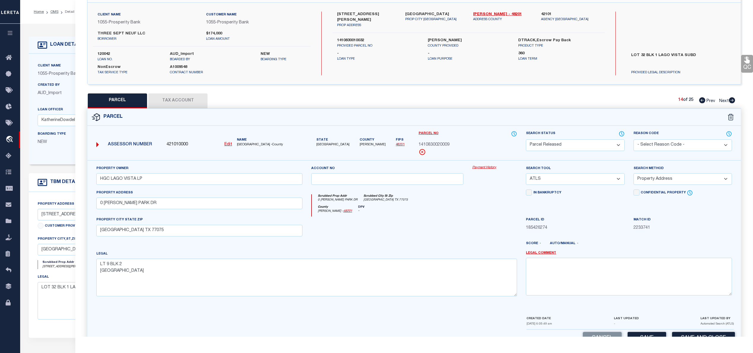
click at [660, 145] on select "- Select Reason Code - 099 - Other (Provide additional detail) ACT - Agency Cha…" at bounding box center [683, 145] width 98 height 12
click at [634, 139] on select "- Select Reason Code - 099 - Other (Provide additional detail) ACT - Agency Cha…" at bounding box center [683, 145] width 98 height 12
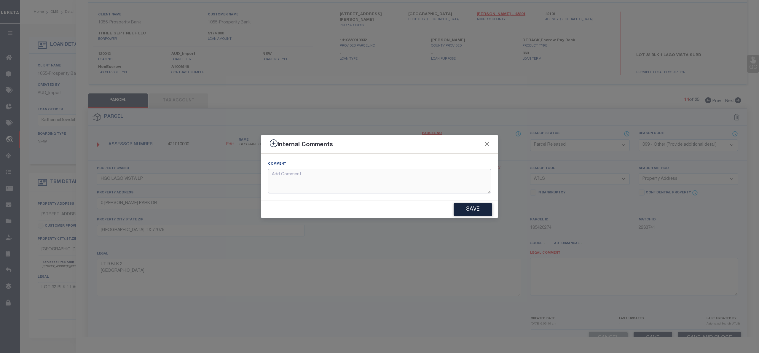
click at [312, 184] on textarea at bounding box center [379, 181] width 223 height 25
paste textarea "Parcel Not Needed"
click at [466, 203] on button "Save" at bounding box center [473, 209] width 39 height 13
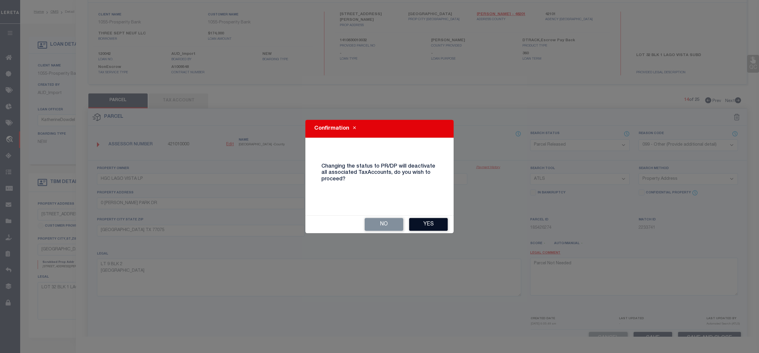
click at [437, 223] on button "Yes" at bounding box center [428, 224] width 39 height 13
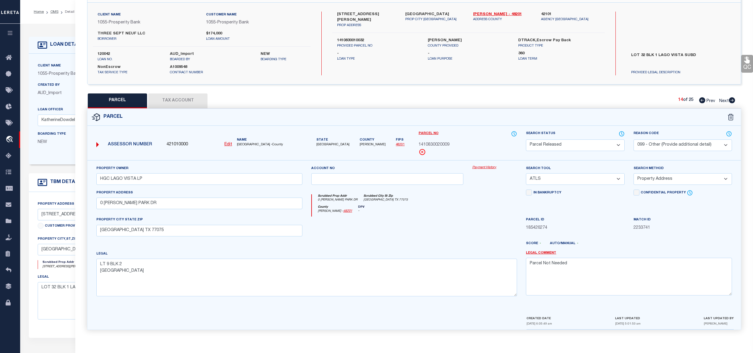
click at [732, 101] on icon at bounding box center [732, 100] width 7 height 6
click at [606, 145] on select "Automated Search Bad Parcel Complete Duplicate Parcel High Dollar Reporting In …" at bounding box center [575, 145] width 98 height 12
click at [526, 139] on select "Automated Search Bad Parcel Complete Duplicate Parcel High Dollar Reporting In …" at bounding box center [575, 145] width 98 height 12
click at [668, 146] on select "- Select Reason Code - 099 - Other (Provide additional detail) ACT - Agency Cha…" at bounding box center [683, 145] width 98 height 12
click at [634, 139] on select "- Select Reason Code - 099 - Other (Provide additional detail) ACT - Agency Cha…" at bounding box center [683, 145] width 98 height 12
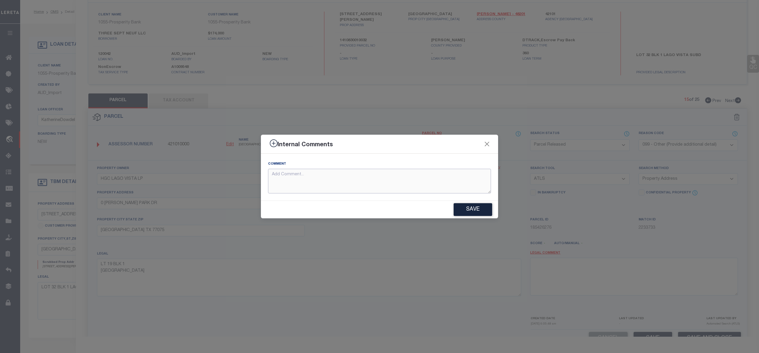
click at [289, 176] on textarea at bounding box center [379, 181] width 223 height 25
paste textarea "Parcel Not Needed"
click at [478, 211] on button "Save" at bounding box center [473, 209] width 39 height 13
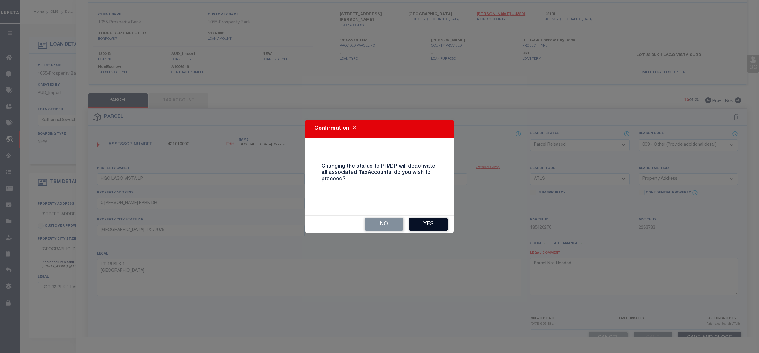
click at [423, 224] on button "Yes" at bounding box center [428, 224] width 39 height 13
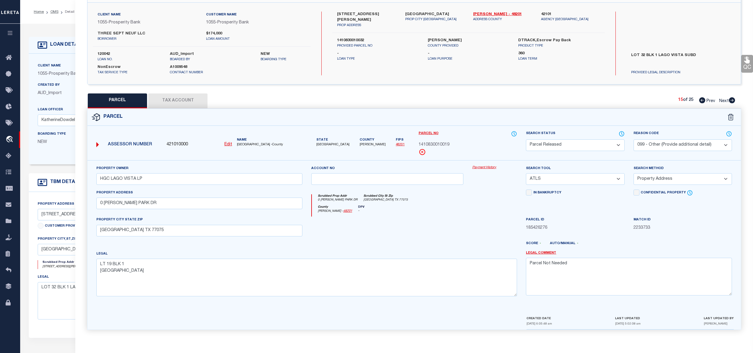
click at [732, 101] on icon at bounding box center [732, 100] width 7 height 6
click at [611, 146] on select "Automated Search Bad Parcel Complete Duplicate Parcel High Dollar Reporting In …" at bounding box center [575, 145] width 98 height 12
click at [526, 139] on select "Automated Search Bad Parcel Complete Duplicate Parcel High Dollar Reporting In …" at bounding box center [575, 145] width 98 height 12
click at [671, 145] on select "- Select Reason Code - 099 - Other (Provide additional detail) ACT - Agency Cha…" at bounding box center [683, 145] width 98 height 12
click at [634, 139] on select "- Select Reason Code - 099 - Other (Provide additional detail) ACT - Agency Cha…" at bounding box center [683, 145] width 98 height 12
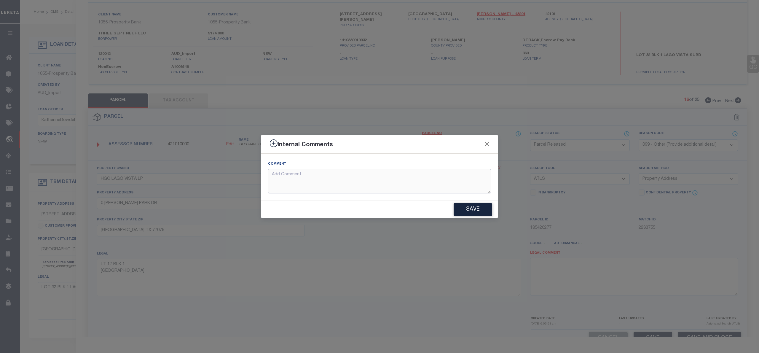
click at [289, 174] on textarea at bounding box center [379, 181] width 223 height 25
paste textarea "Parcel Not Needed"
click at [467, 208] on button "Save" at bounding box center [473, 209] width 39 height 13
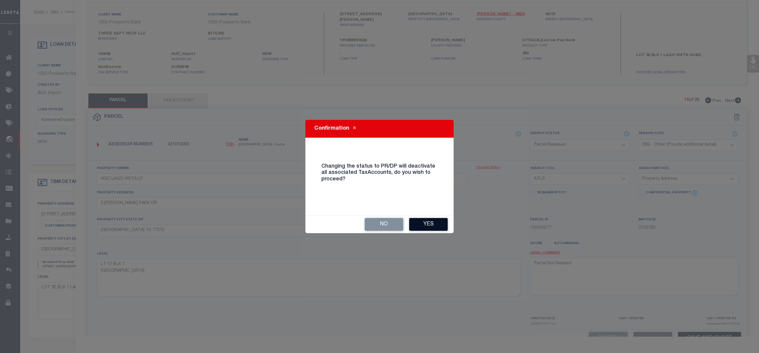
click at [425, 224] on button "Yes" at bounding box center [428, 224] width 39 height 13
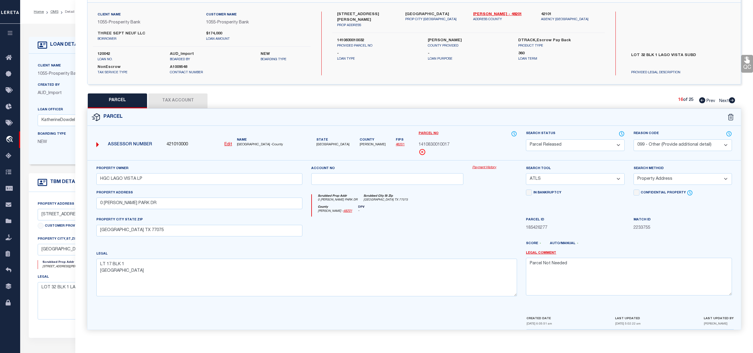
click at [734, 101] on icon at bounding box center [732, 100] width 6 height 6
click at [610, 148] on select "Automated Search Bad Parcel Complete Duplicate Parcel High Dollar Reporting In …" at bounding box center [575, 145] width 98 height 12
click at [526, 139] on select "Automated Search Bad Parcel Complete Duplicate Parcel High Dollar Reporting In …" at bounding box center [575, 145] width 98 height 12
click at [673, 145] on select "- Select Reason Code - 099 - Other (Provide additional detail) ACT - Agency Cha…" at bounding box center [683, 145] width 98 height 12
click at [634, 139] on select "- Select Reason Code - 099 - Other (Provide additional detail) ACT - Agency Cha…" at bounding box center [683, 145] width 98 height 12
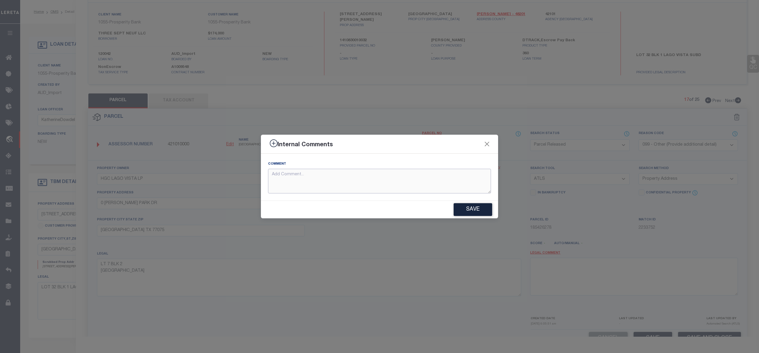
click at [291, 179] on textarea at bounding box center [379, 181] width 223 height 25
paste textarea "Parcel Not Needed"
click at [471, 207] on button "Save" at bounding box center [473, 209] width 39 height 13
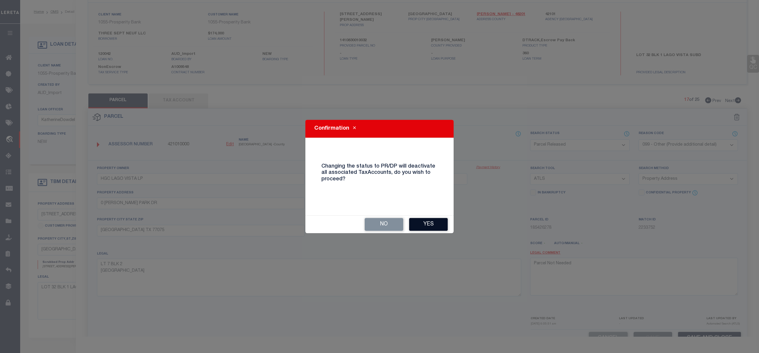
click at [436, 223] on button "Yes" at bounding box center [428, 224] width 39 height 13
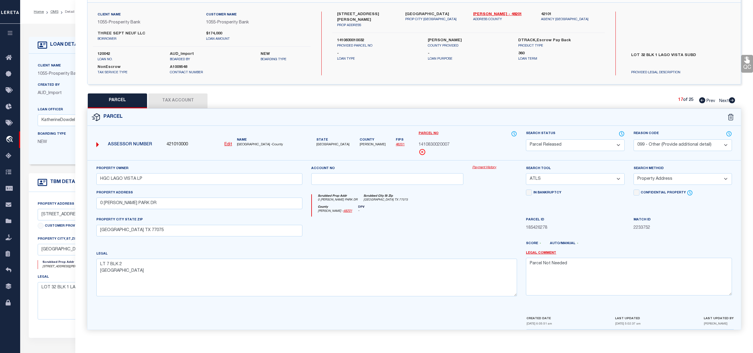
click at [732, 100] on icon at bounding box center [732, 100] width 6 height 6
click at [612, 145] on select "Automated Search Bad Parcel Complete Duplicate Parcel High Dollar Reporting In …" at bounding box center [575, 145] width 98 height 12
click at [526, 139] on select "Automated Search Bad Parcel Complete Duplicate Parcel High Dollar Reporting In …" at bounding box center [575, 145] width 98 height 12
click at [656, 142] on select "- Select Reason Code - 099 - Other (Provide additional detail) ACT - Agency Cha…" at bounding box center [683, 145] width 98 height 12
click at [634, 139] on select "- Select Reason Code - 099 - Other (Provide additional detail) ACT - Agency Cha…" at bounding box center [683, 145] width 98 height 12
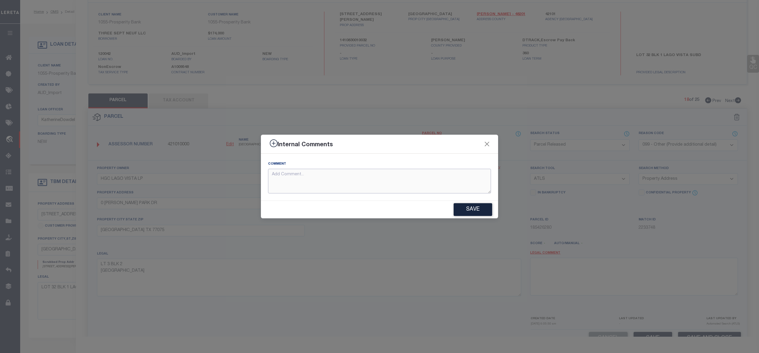
click at [283, 180] on textarea at bounding box center [379, 181] width 223 height 25
paste textarea "Parcel Not Needed"
click at [478, 206] on button "Save" at bounding box center [473, 209] width 39 height 13
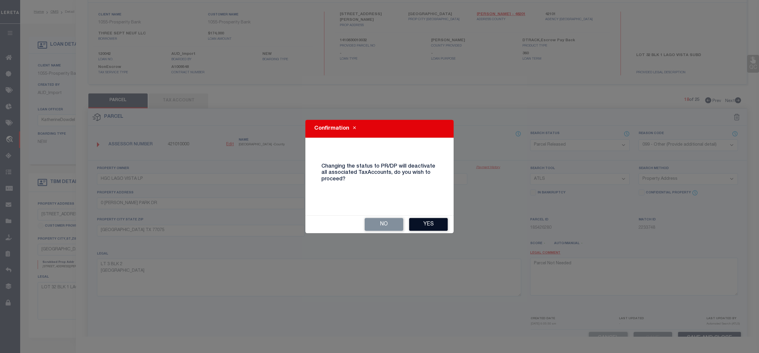
click at [440, 223] on button "Yes" at bounding box center [428, 224] width 39 height 13
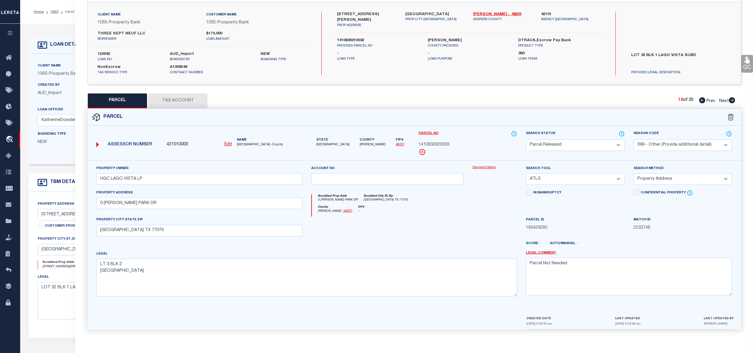
click at [732, 101] on icon at bounding box center [732, 100] width 7 height 6
click at [604, 144] on select "Automated Search Bad Parcel Complete Duplicate Parcel High Dollar Reporting In …" at bounding box center [575, 145] width 98 height 12
click at [526, 139] on select "Automated Search Bad Parcel Complete Duplicate Parcel High Dollar Reporting In …" at bounding box center [575, 145] width 98 height 12
click at [668, 143] on select "- Select Reason Code - 099 - Other (Provide additional detail) ACT - Agency Cha…" at bounding box center [683, 145] width 98 height 12
click at [634, 139] on select "- Select Reason Code - 099 - Other (Provide additional detail) ACT - Agency Cha…" at bounding box center [683, 145] width 98 height 12
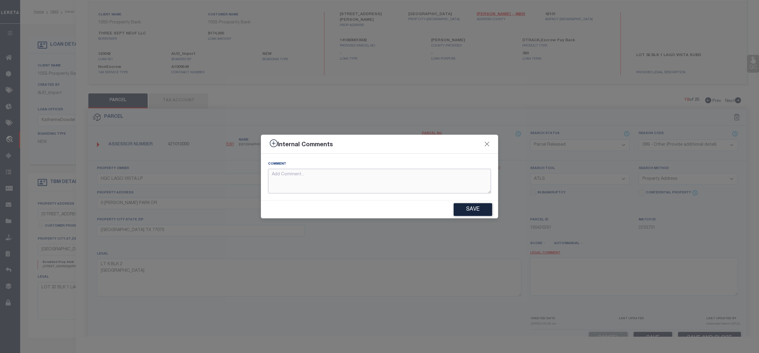
click at [328, 177] on textarea at bounding box center [379, 181] width 223 height 25
paste textarea "Parcel Not Needed"
click at [469, 209] on button "Save" at bounding box center [473, 209] width 39 height 13
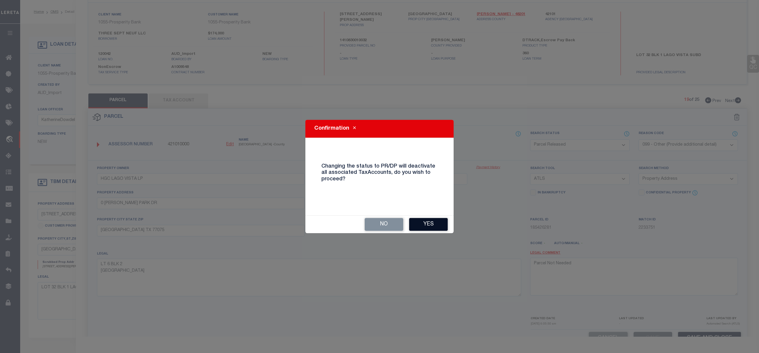
click at [420, 223] on button "Yes" at bounding box center [428, 224] width 39 height 13
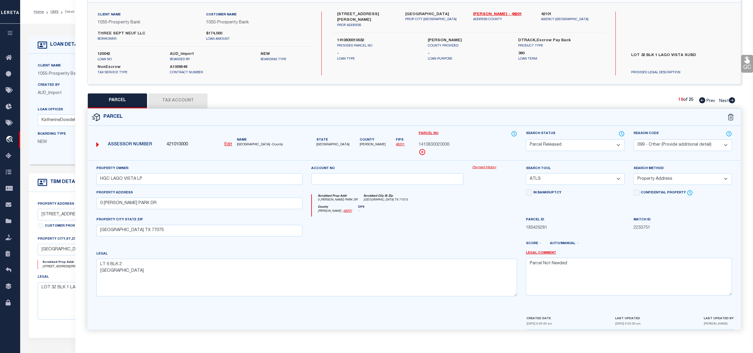
click at [732, 100] on icon at bounding box center [732, 100] width 6 height 6
click at [613, 143] on select "Automated Search Bad Parcel Complete Duplicate Parcel High Dollar Reporting In …" at bounding box center [575, 145] width 98 height 12
click at [526, 139] on select "Automated Search Bad Parcel Complete Duplicate Parcel High Dollar Reporting In …" at bounding box center [575, 145] width 98 height 12
click at [671, 145] on select "- Select Reason Code - 099 - Other (Provide additional detail) ACT - Agency Cha…" at bounding box center [683, 145] width 98 height 12
click at [634, 139] on select "- Select Reason Code - 099 - Other (Provide additional detail) ACT - Agency Cha…" at bounding box center [683, 145] width 98 height 12
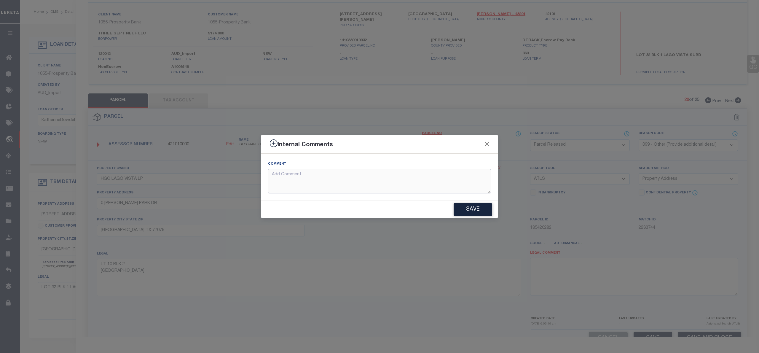
click at [288, 174] on textarea at bounding box center [379, 181] width 223 height 25
paste textarea "Parcel Not Needed"
click at [469, 209] on button "Save" at bounding box center [473, 209] width 39 height 13
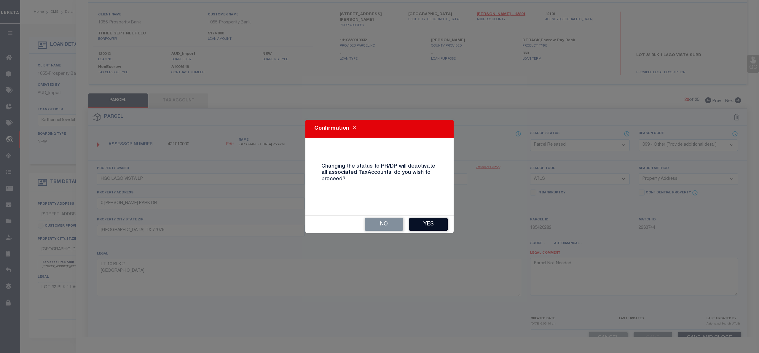
click at [427, 224] on button "Yes" at bounding box center [428, 224] width 39 height 13
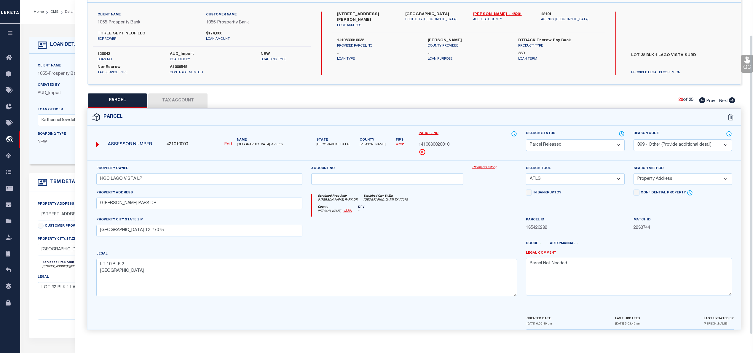
click at [731, 100] on icon at bounding box center [732, 100] width 6 height 6
click at [611, 146] on select "Automated Search Bad Parcel Complete Duplicate Parcel High Dollar Reporting In …" at bounding box center [575, 145] width 98 height 12
click at [526, 139] on select "Automated Search Bad Parcel Complete Duplicate Parcel High Dollar Reporting In …" at bounding box center [575, 145] width 98 height 12
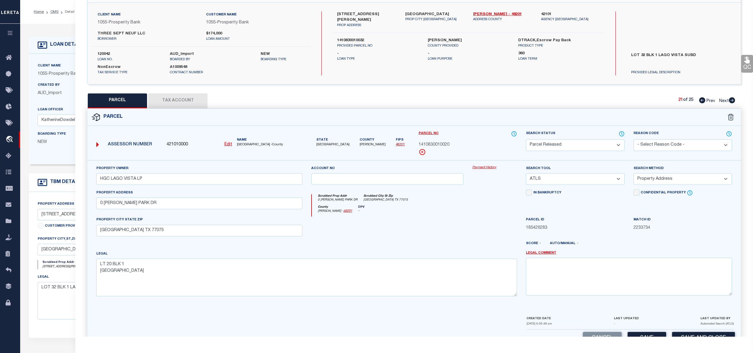
click at [674, 145] on select "- Select Reason Code - 099 - Other (Provide additional detail) ACT - Agency Cha…" at bounding box center [683, 145] width 98 height 12
click at [634, 139] on select "- Select Reason Code - 099 - Other (Provide additional detail) ACT - Agency Cha…" at bounding box center [683, 145] width 98 height 12
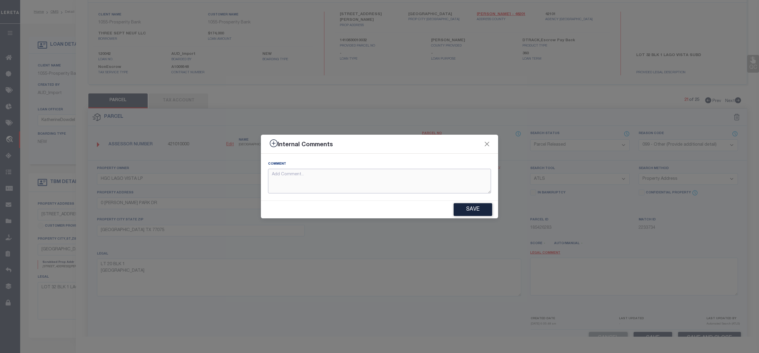
click at [295, 181] on textarea at bounding box center [379, 181] width 223 height 25
paste textarea "Parcel Not Needed"
click at [467, 207] on button "Save" at bounding box center [473, 209] width 39 height 13
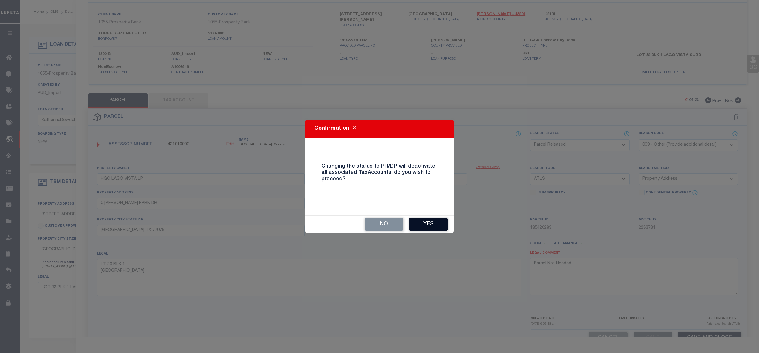
click at [434, 222] on button "Yes" at bounding box center [428, 224] width 39 height 13
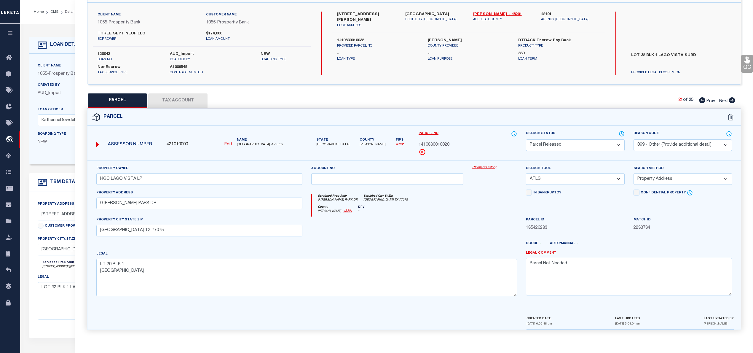
click at [733, 101] on icon at bounding box center [732, 100] width 7 height 6
click at [612, 145] on select "Automated Search Bad Parcel Complete Duplicate Parcel High Dollar Reporting In …" at bounding box center [575, 145] width 98 height 12
click at [526, 139] on select "Automated Search Bad Parcel Complete Duplicate Parcel High Dollar Reporting In …" at bounding box center [575, 145] width 98 height 12
click at [668, 144] on select "- Select Reason Code - 099 - Other (Provide additional detail) ACT - Agency Cha…" at bounding box center [683, 145] width 98 height 12
click at [634, 139] on select "- Select Reason Code - 099 - Other (Provide additional detail) ACT - Agency Cha…" at bounding box center [683, 145] width 98 height 12
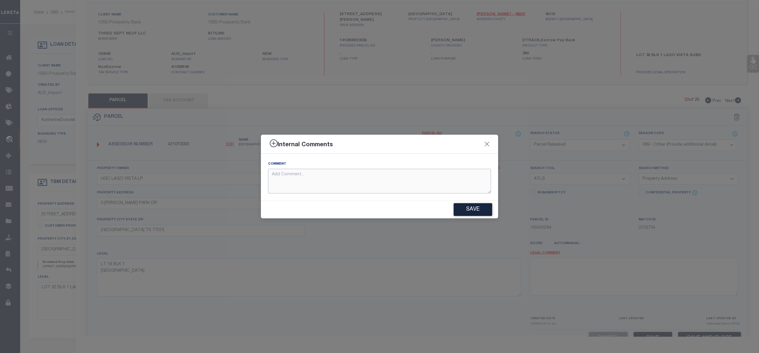
click at [303, 178] on textarea at bounding box center [379, 181] width 223 height 25
paste textarea "Parcel Not Needed"
click at [474, 211] on button "Save" at bounding box center [473, 209] width 39 height 13
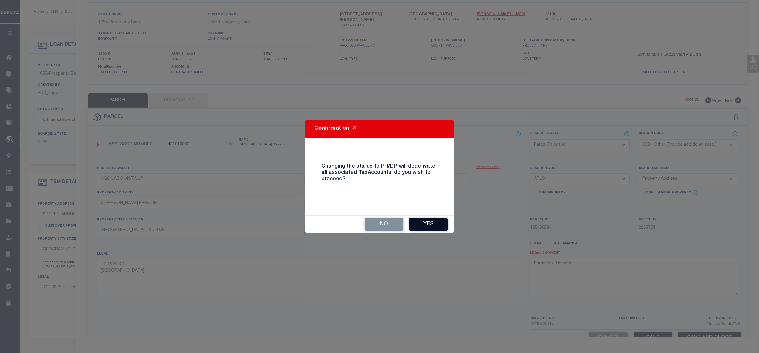
click at [438, 224] on button "Yes" at bounding box center [428, 224] width 39 height 13
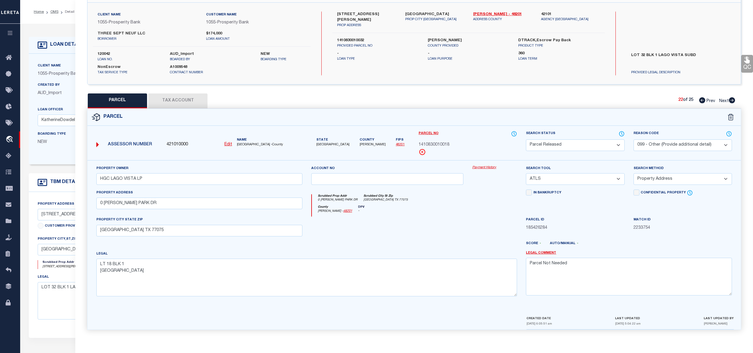
click at [732, 100] on icon at bounding box center [732, 100] width 6 height 6
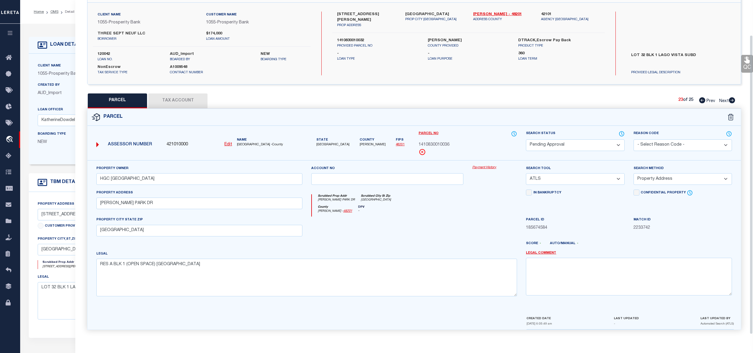
click at [618, 145] on select "Automated Search Bad Parcel Complete Duplicate Parcel High Dollar Reporting In …" at bounding box center [575, 145] width 98 height 12
click at [526, 139] on select "Automated Search Bad Parcel Complete Duplicate Parcel High Dollar Reporting In …" at bounding box center [575, 145] width 98 height 12
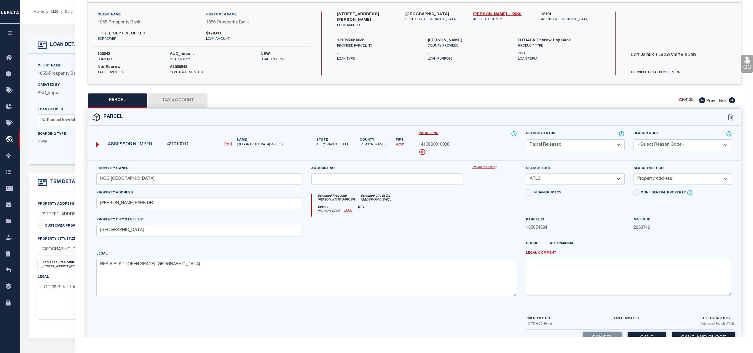
click at [675, 144] on select "- Select Reason Code - 099 - Other (Provide additional detail) ACT - Agency Cha…" at bounding box center [683, 145] width 98 height 12
click at [634, 139] on select "- Select Reason Code - 099 - Other (Provide additional detail) ACT - Agency Cha…" at bounding box center [683, 145] width 98 height 12
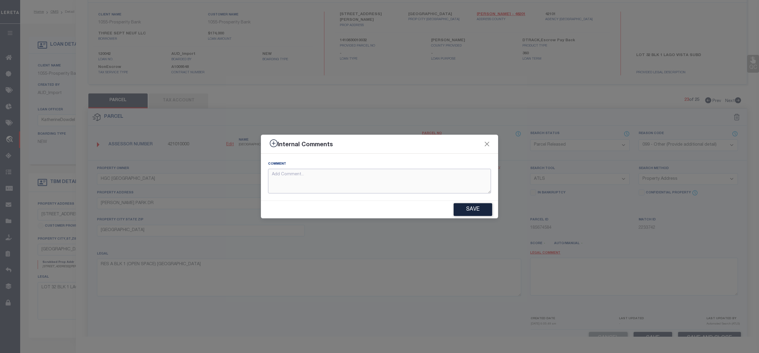
click at [290, 177] on textarea at bounding box center [379, 181] width 223 height 25
paste textarea "Parcel Not Needed"
click at [480, 208] on button "Save" at bounding box center [473, 209] width 39 height 13
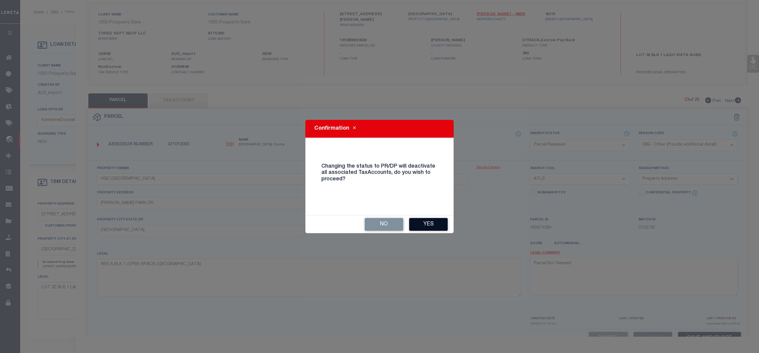
click at [431, 224] on button "Yes" at bounding box center [428, 224] width 39 height 13
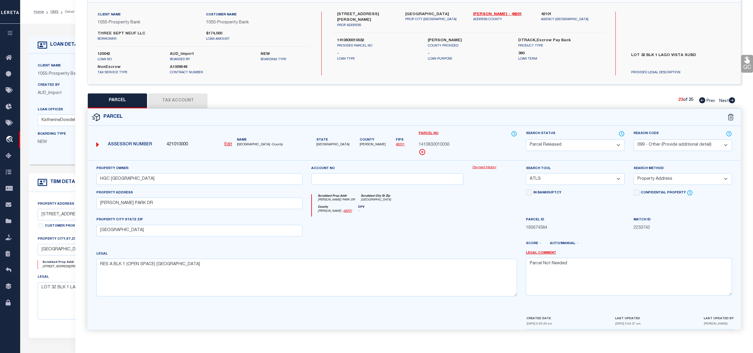
click at [732, 100] on icon at bounding box center [732, 100] width 6 height 6
click at [607, 145] on select "Automated Search Bad Parcel Complete Duplicate Parcel High Dollar Reporting In …" at bounding box center [575, 145] width 98 height 12
click at [526, 139] on select "Automated Search Bad Parcel Complete Duplicate Parcel High Dollar Reporting In …" at bounding box center [575, 145] width 98 height 12
click at [670, 144] on select "- Select Reason Code - 099 - Other (Provide additional detail) ACT - Agency Cha…" at bounding box center [683, 145] width 98 height 12
click at [634, 139] on select "- Select Reason Code - 099 - Other (Provide additional detail) ACT - Agency Cha…" at bounding box center [683, 145] width 98 height 12
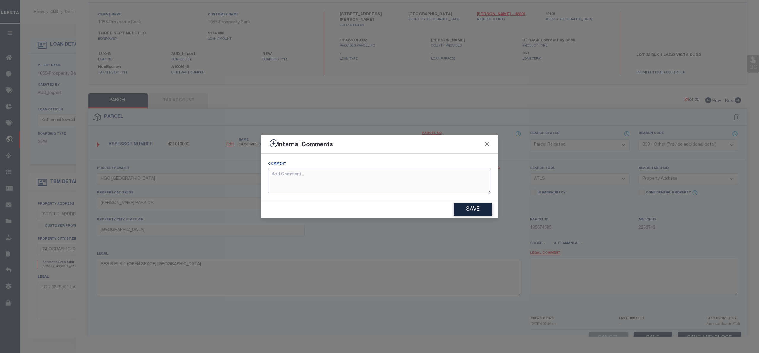
click at [311, 181] on textarea at bounding box center [379, 181] width 223 height 25
paste textarea "Parcel Not Needed"
click at [471, 208] on button "Save" at bounding box center [473, 209] width 39 height 13
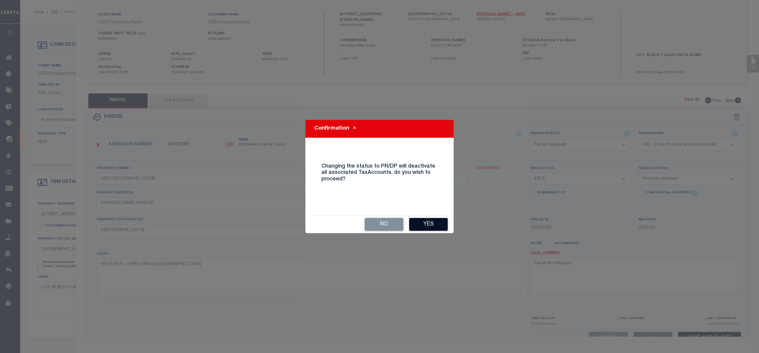
click at [422, 230] on button "Yes" at bounding box center [428, 224] width 39 height 13
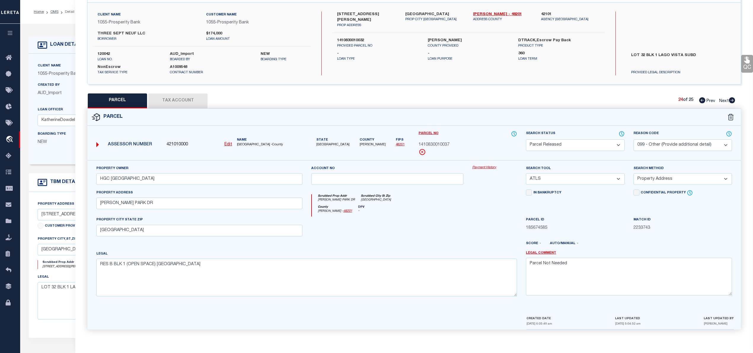
click at [732, 100] on icon at bounding box center [732, 100] width 6 height 6
click at [611, 143] on select "Automated Search Bad Parcel Complete Duplicate Parcel High Dollar Reporting In …" at bounding box center [575, 145] width 98 height 12
click at [526, 139] on select "Automated Search Bad Parcel Complete Duplicate Parcel High Dollar Reporting In …" at bounding box center [575, 145] width 98 height 12
click at [692, 145] on select "- Select Reason Code - 099 - Other (Provide additional detail) ACT - Agency Cha…" at bounding box center [683, 145] width 98 height 12
click at [634, 139] on select "- Select Reason Code - 099 - Other (Provide additional detail) ACT - Agency Cha…" at bounding box center [683, 145] width 98 height 12
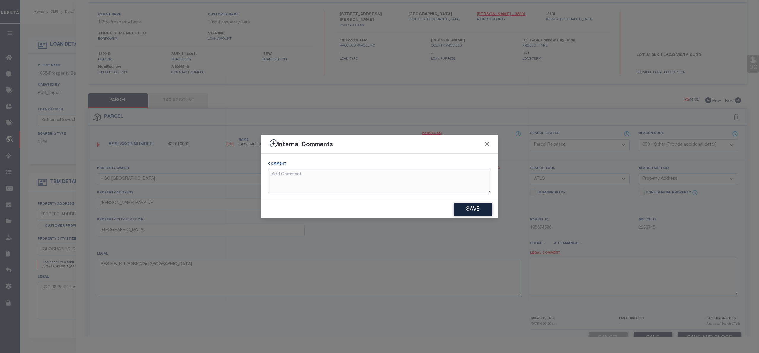
click at [311, 178] on textarea at bounding box center [379, 181] width 223 height 25
paste textarea "Parcel Not Needed"
click at [470, 209] on button "Save" at bounding box center [473, 209] width 39 height 13
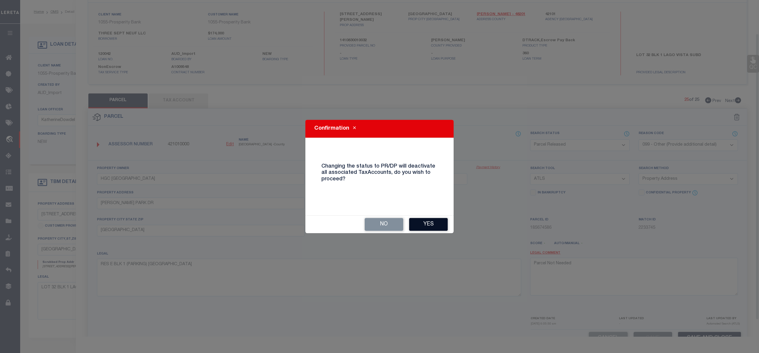
click at [433, 228] on button "Yes" at bounding box center [428, 224] width 39 height 13
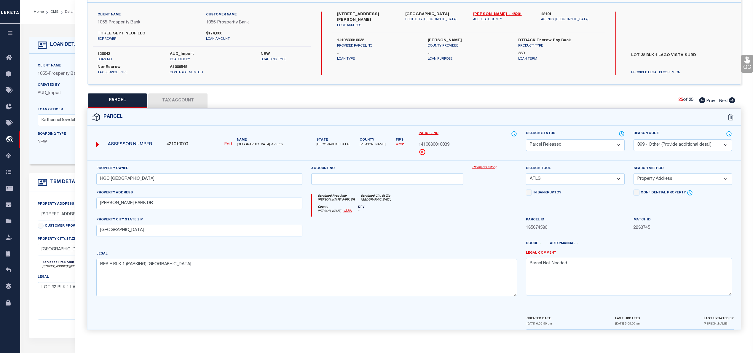
click at [700, 100] on icon at bounding box center [702, 100] width 6 height 6
click at [55, 307] on textarea "LOT 32 BLK 1 LAGO VISTA SUBD" at bounding box center [165, 300] width 254 height 37
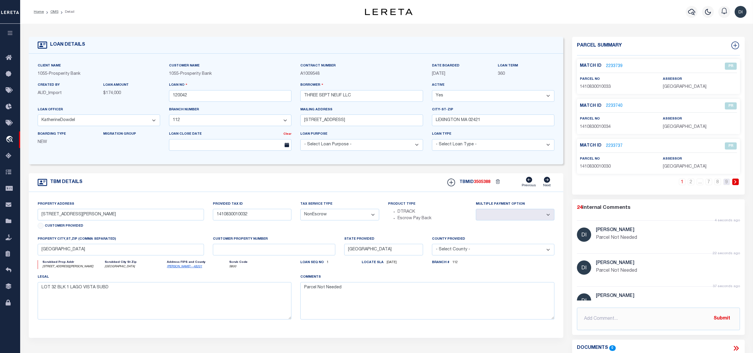
click at [726, 183] on link "9" at bounding box center [727, 182] width 7 height 7
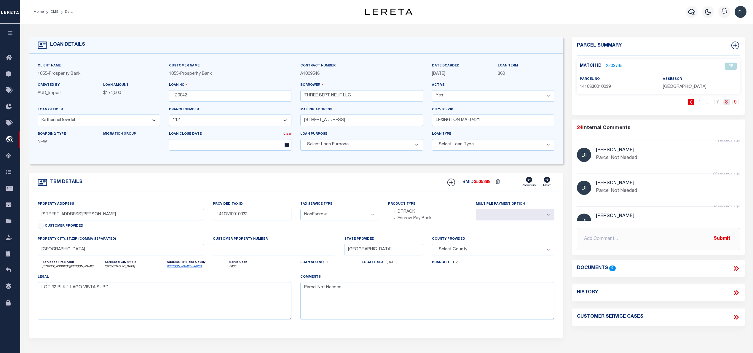
click at [727, 102] on link "8" at bounding box center [727, 102] width 7 height 7
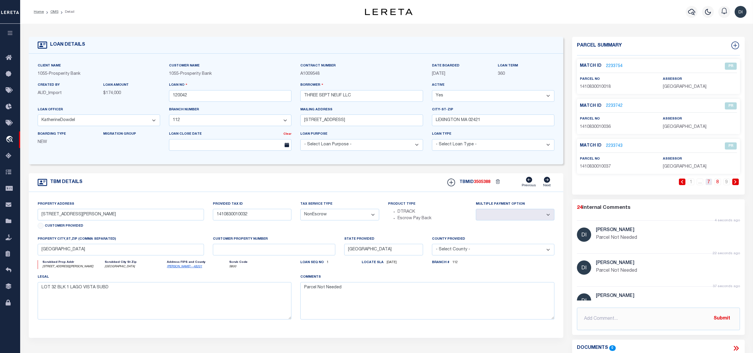
click at [710, 182] on link "7" at bounding box center [709, 182] width 7 height 7
click at [700, 182] on link "6" at bounding box center [700, 182] width 7 height 7
click at [688, 182] on link "5" at bounding box center [691, 182] width 7 height 7
click at [681, 182] on link "4" at bounding box center [682, 182] width 7 height 7
click at [673, 181] on link "3" at bounding box center [673, 182] width 7 height 7
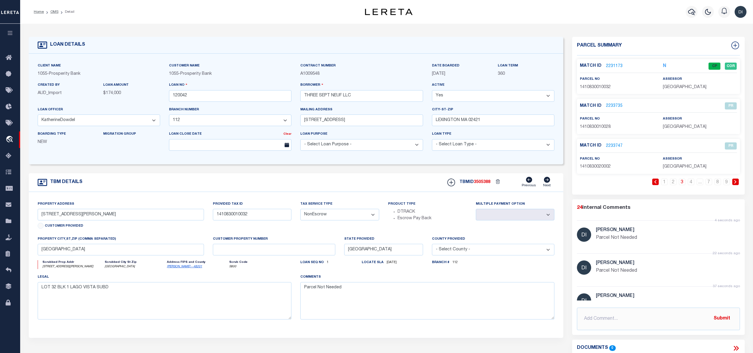
click at [609, 65] on link "2231173" at bounding box center [614, 66] width 17 height 6
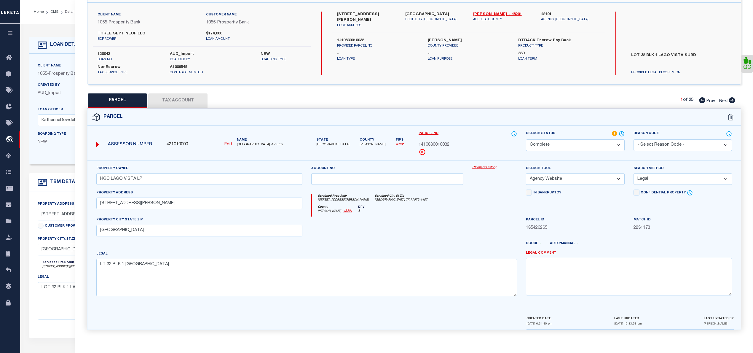
click at [204, 100] on button "Tax Account" at bounding box center [177, 100] width 59 height 15
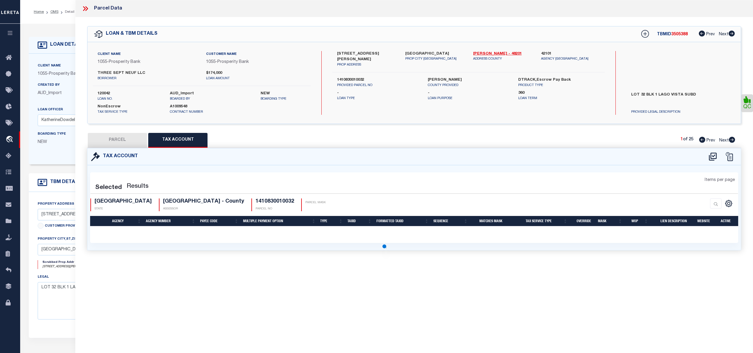
scroll to position [0, 0]
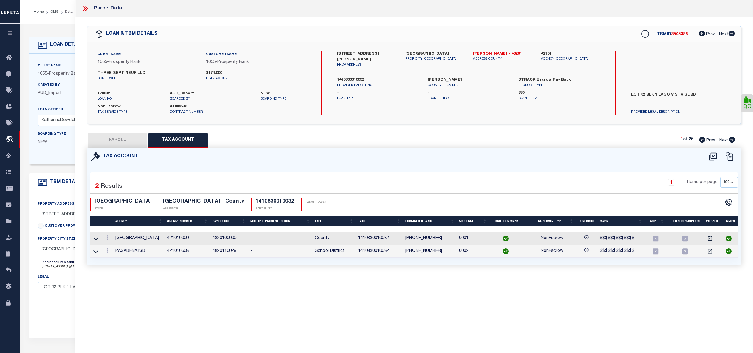
click at [119, 139] on button "PARCEL" at bounding box center [117, 140] width 59 height 15
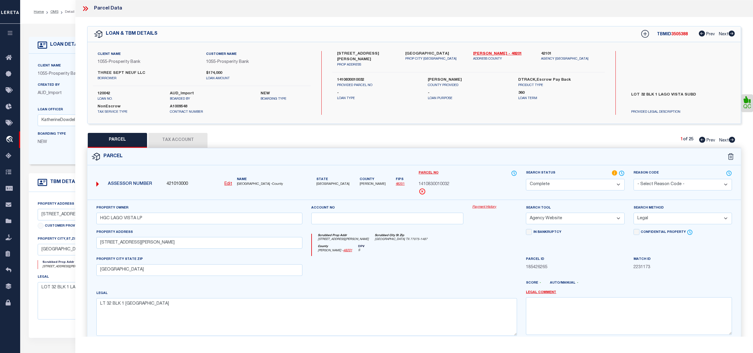
click at [86, 8] on icon at bounding box center [86, 9] width 8 height 8
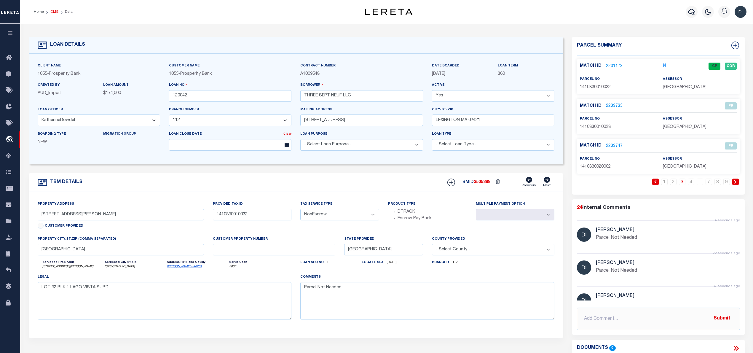
click at [56, 11] on link "OMS" at bounding box center [54, 12] width 8 height 4
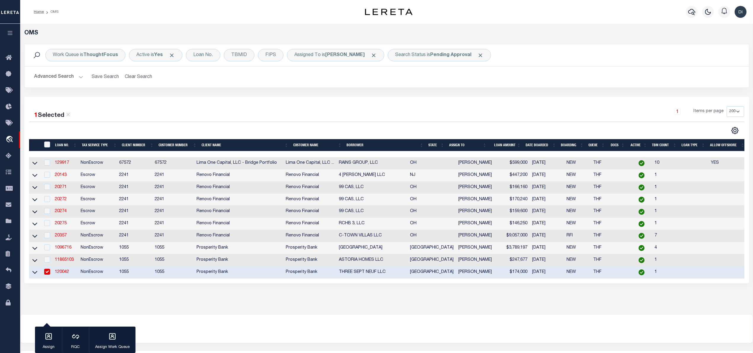
click at [272, 133] on div at bounding box center [208, 131] width 358 height 8
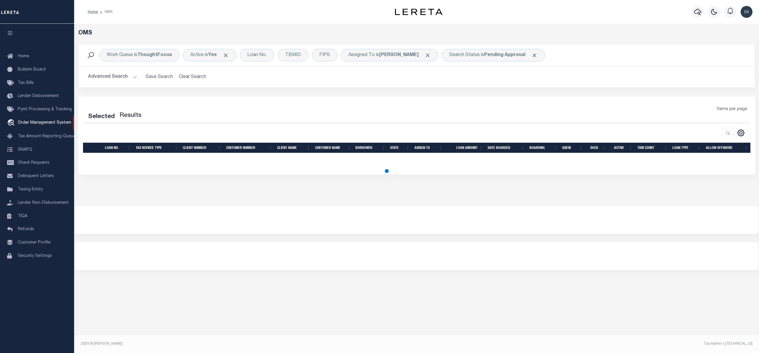
select select "200"
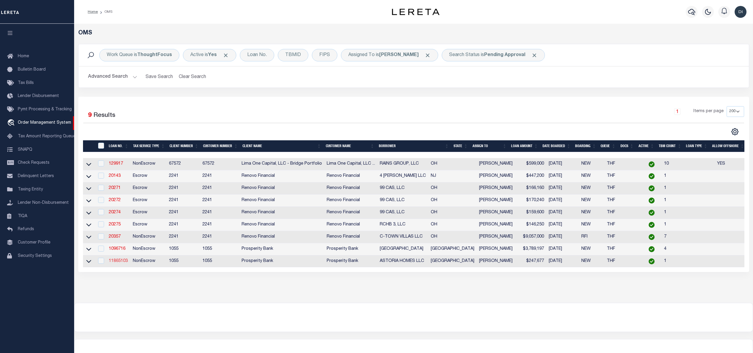
click at [116, 263] on link "11865103" at bounding box center [118, 261] width 19 height 4
type input "11865103"
type input "ASTORIA HOMES LLC"
select select
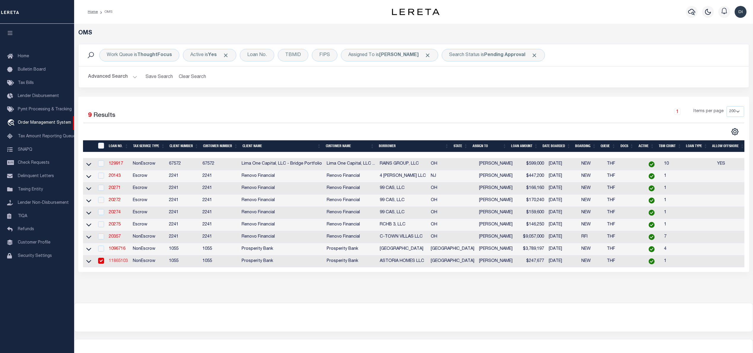
type input "5119 LORRAINE DR"
type input "FRISCO TX 75034"
select select
select select "NonEscrow"
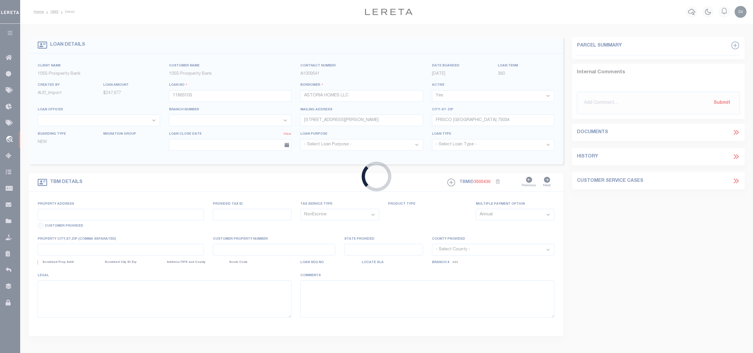
type input "310 MERCER DR"
select select
type input "JOSEPHINE, TX 75189"
type input "[GEOGRAPHIC_DATA]"
select select
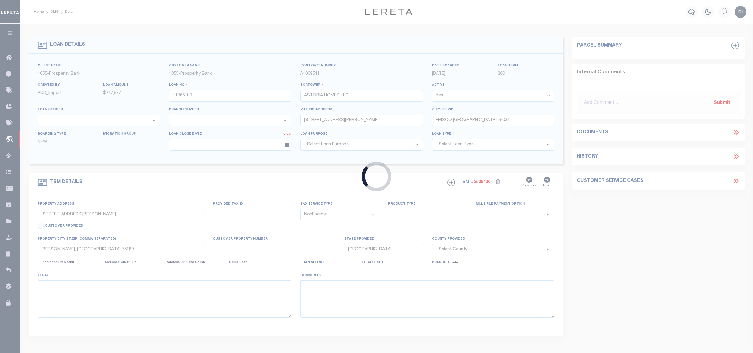
type textarea "310 MERCER DR JOSEPHINE TX 75189 LOT 13 BLK A OF DEBERRY HERITAGE COLLIN COUNTY…"
select select "10465"
select select "3839"
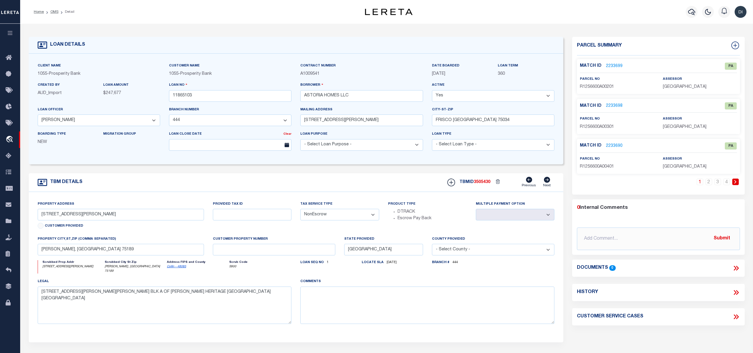
click at [615, 64] on link "2233699" at bounding box center [614, 66] width 17 height 6
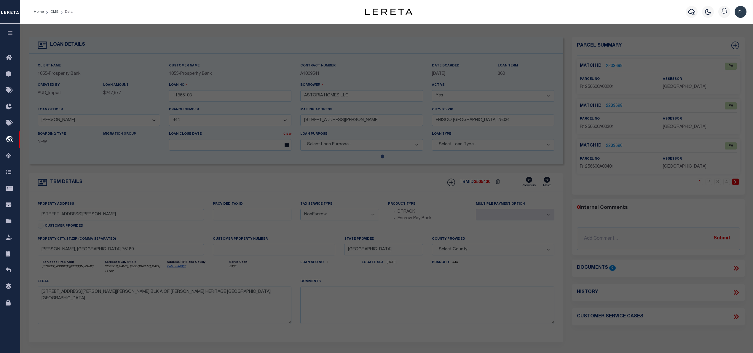
checkbox input "false"
select select "PA"
select select "099"
select select "ATL"
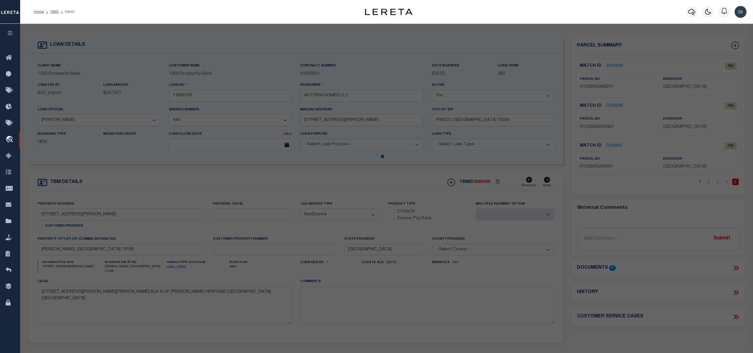
select select "ADD"
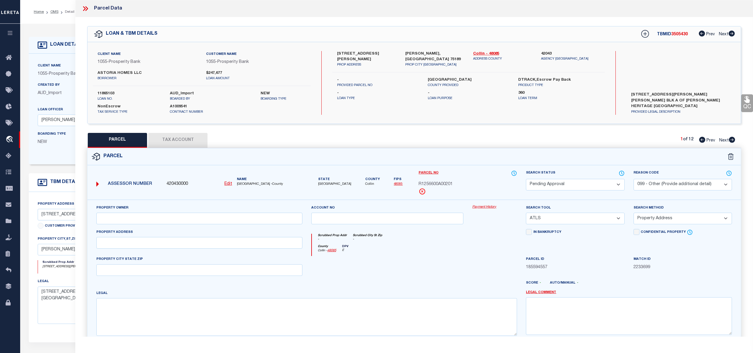
click at [732, 140] on icon at bounding box center [732, 140] width 6 height 6
select select "AS"
select select
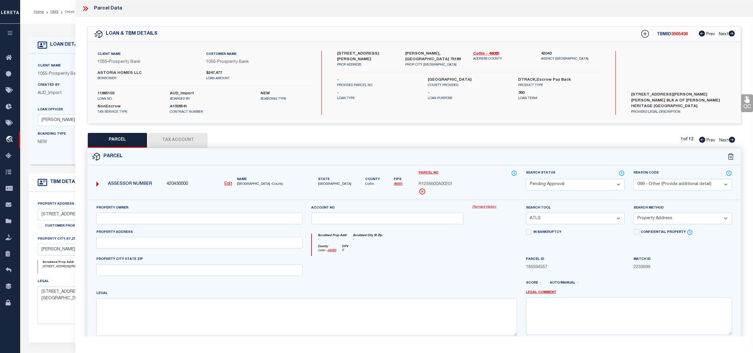
checkbox input "false"
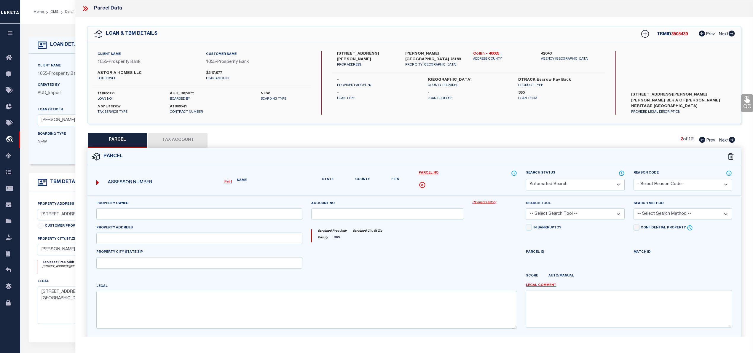
select select "PA"
select select "099"
select select "ATL"
select select "ADD"
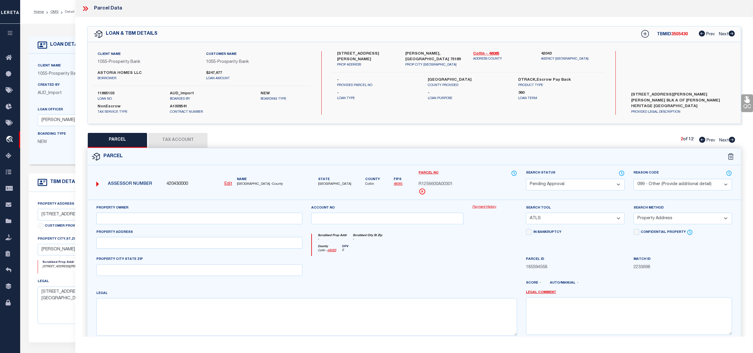
click at [732, 140] on icon at bounding box center [732, 140] width 6 height 6
select select "AS"
select select
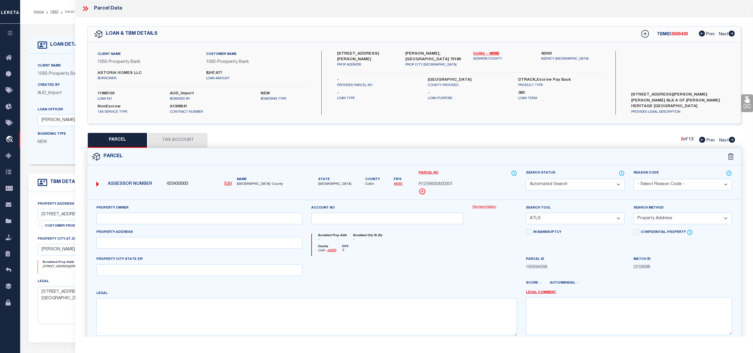
checkbox input "false"
select select "PA"
select select "099"
select select "ATL"
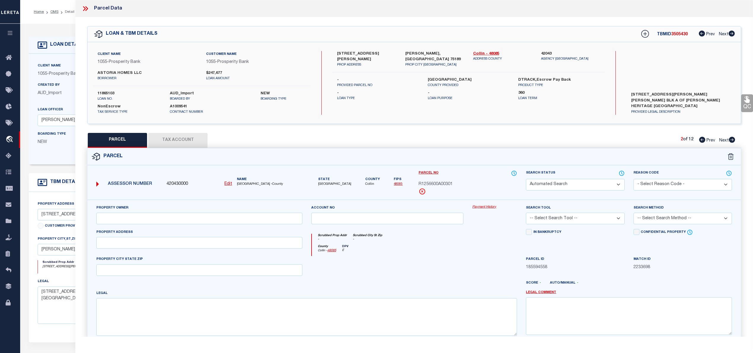
select select "ADD"
click at [732, 140] on icon at bounding box center [732, 140] width 6 height 6
select select "AS"
select select
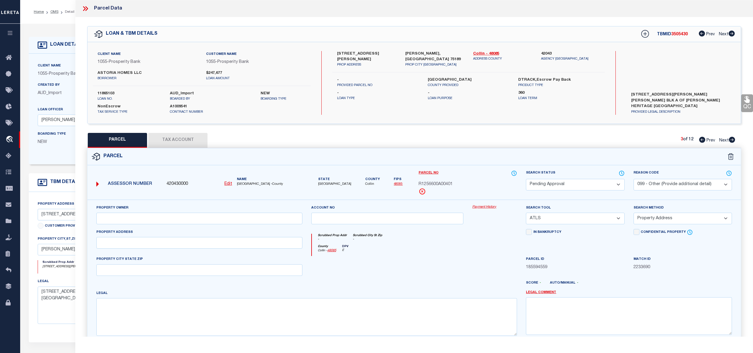
select select
checkbox input "false"
select select "PA"
select select "099"
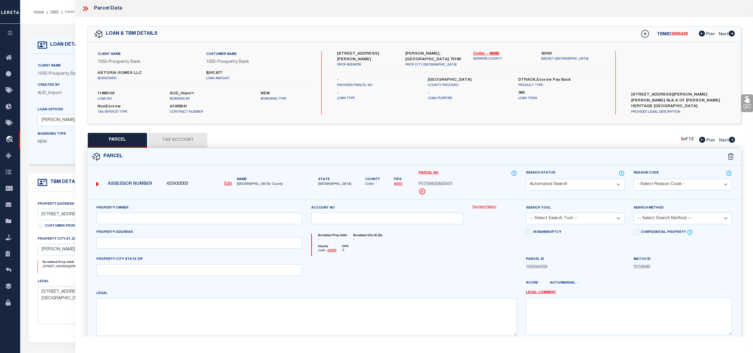
select select "ATL"
select select "ADD"
click at [732, 140] on icon at bounding box center [732, 140] width 6 height 6
select select "AS"
select select
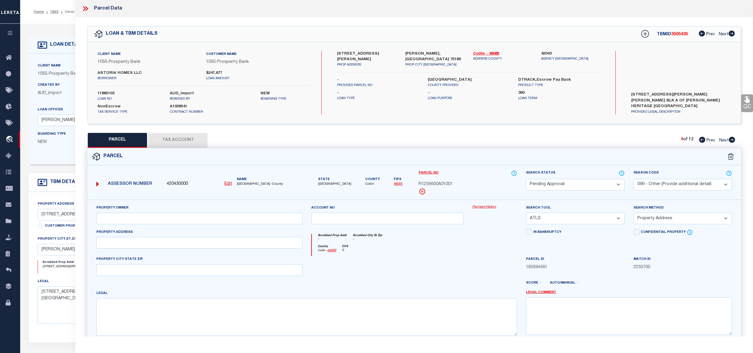
select select
checkbox input "false"
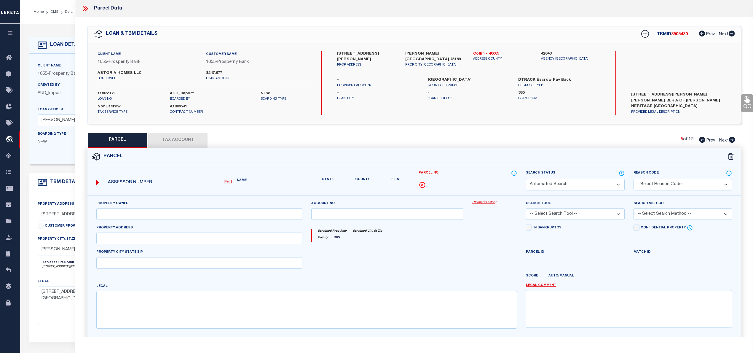
select select "PA"
select select "099"
type input "ASTORIA HOMES LLC"
select select "ATL"
select select "ADD"
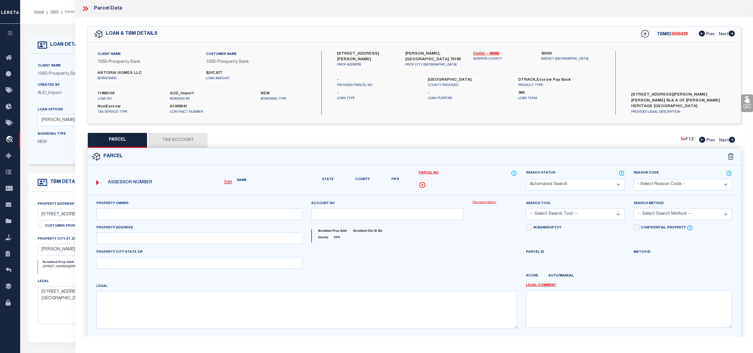
type input "0000306 MERCER DR"
type textarea "DeBERRY HERITAGE (CJO) BLK A LOT 11"
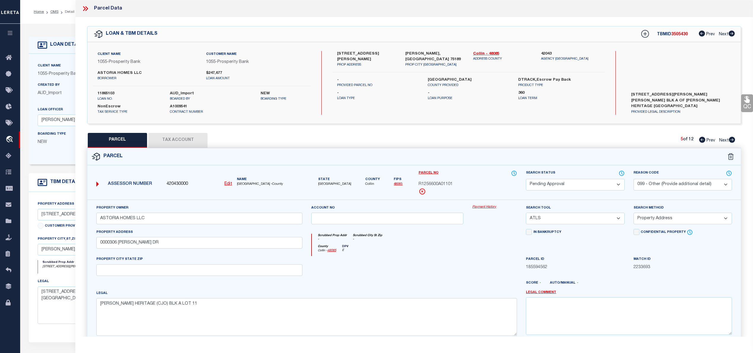
click at [732, 139] on icon at bounding box center [732, 140] width 6 height 6
select select "AS"
select select
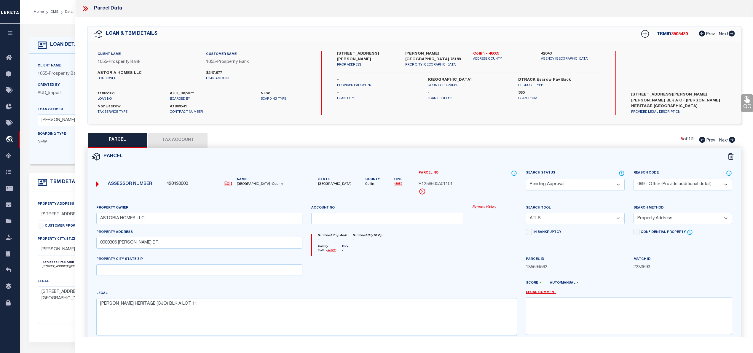
checkbox input "false"
select select "PA"
select select "099"
select select "ATL"
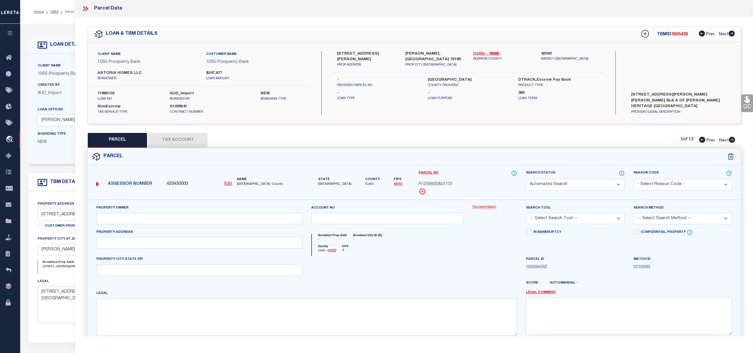
select select "ADD"
click at [732, 139] on icon at bounding box center [732, 140] width 6 height 6
select select "AS"
select select
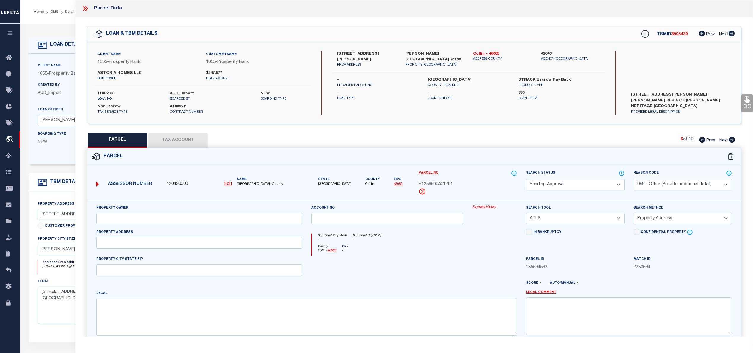
select select
checkbox input "false"
select select "CP"
type input "ASTORIA HOMES LLC"
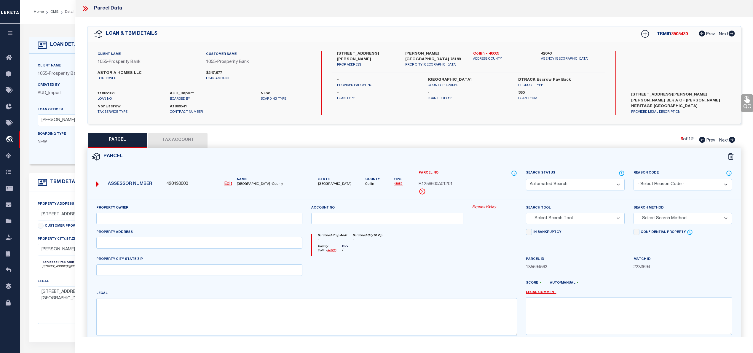
select select "AGW"
select select "LEG"
type input "310 MERCER DR"
type input "JOSEPHINE, TX 75173"
type textarea "DeBERRY HERITAGE (CJO), BLK A, LOT 13"
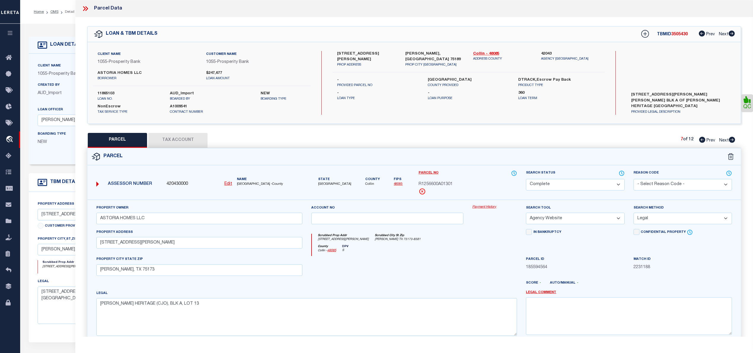
click at [732, 139] on icon at bounding box center [732, 140] width 6 height 6
select select "AS"
select select
checkbox input "false"
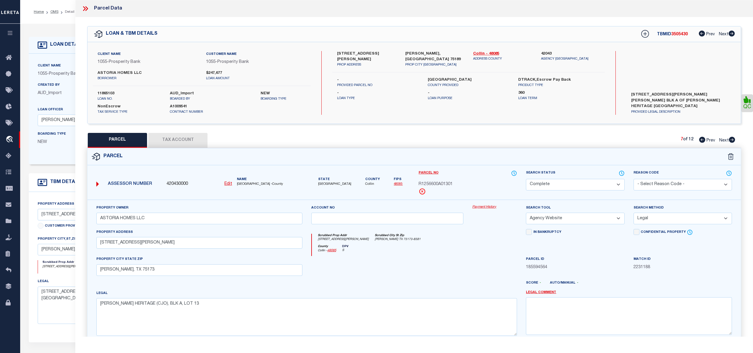
checkbox input "false"
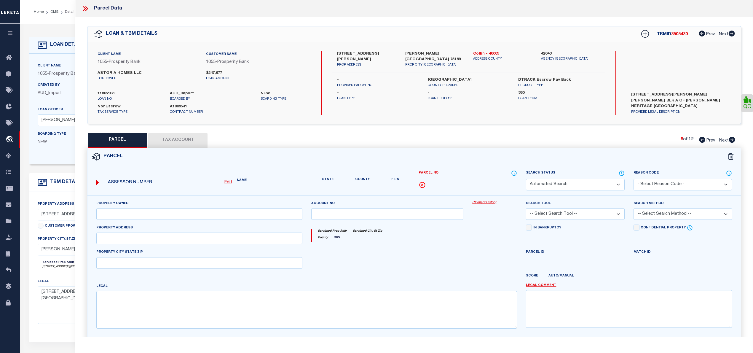
select select "PA"
select select "099"
select select "ATL"
select select "ADD"
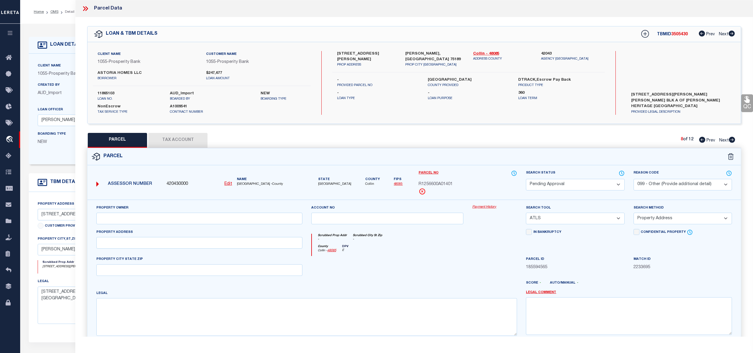
click at [700, 140] on icon at bounding box center [702, 140] width 6 height 6
select select "AS"
select select
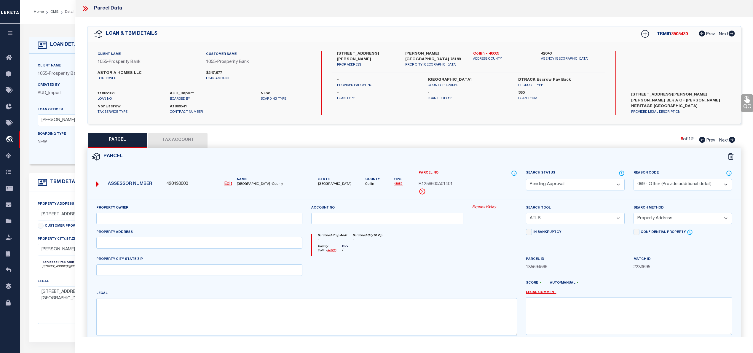
checkbox input "false"
select select "CP"
type input "ASTORIA HOMES LLC"
select select "AGW"
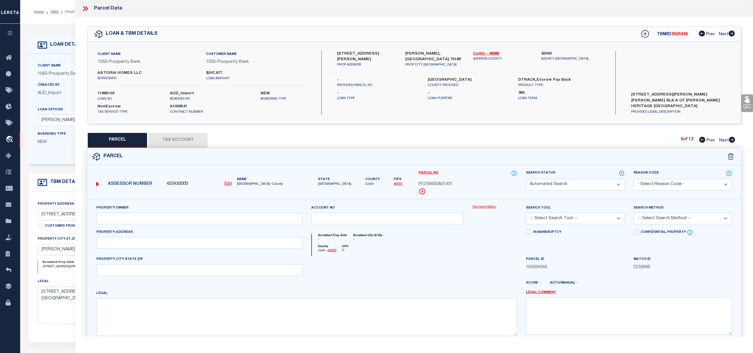
select select "LEG"
type input "310 MERCER DR"
type input "JOSEPHINE, TX 75173"
type textarea "DeBERRY HERITAGE (CJO), BLK A, LOT 13"
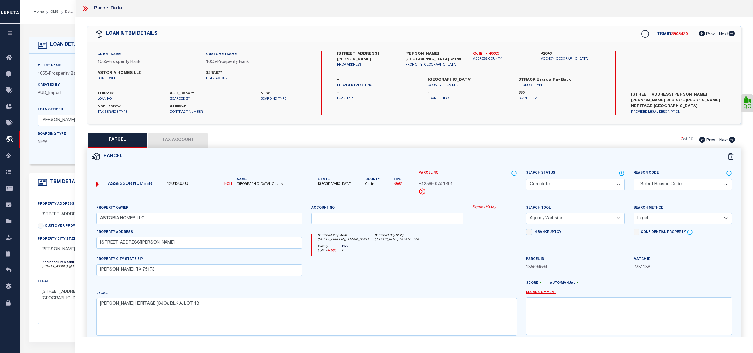
click at [155, 139] on button "Tax Account" at bounding box center [177, 140] width 59 height 15
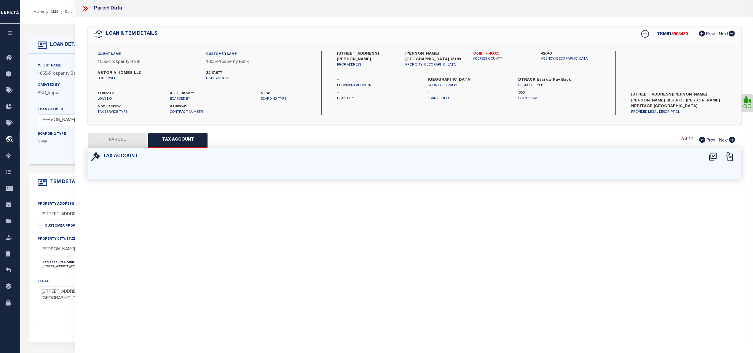
select select "100"
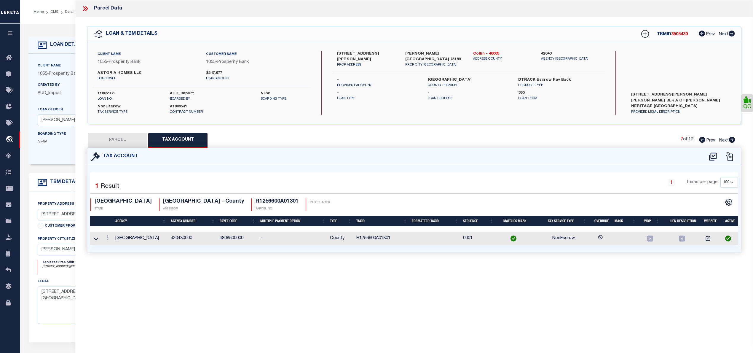
click at [123, 138] on button "PARCEL" at bounding box center [117, 140] width 59 height 15
select select "AS"
select select
checkbox input "false"
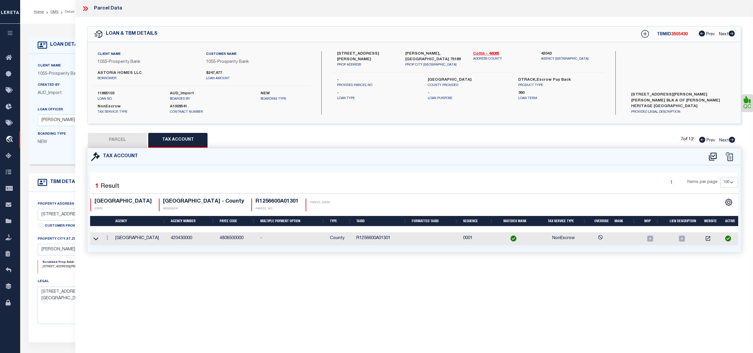
checkbox input "false"
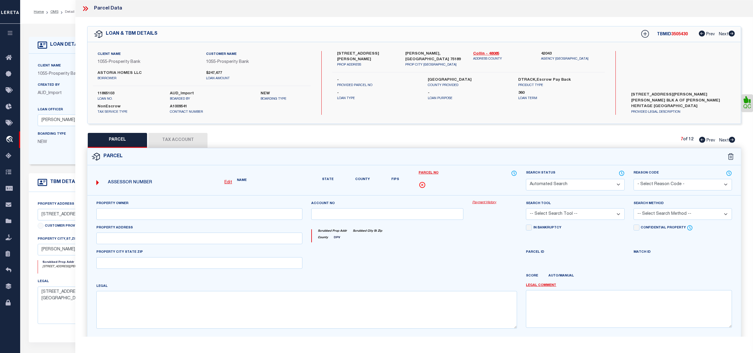
select select "CP"
type input "ASTORIA HOMES LLC"
select select "AGW"
select select "LEG"
type input "310 MERCER DR"
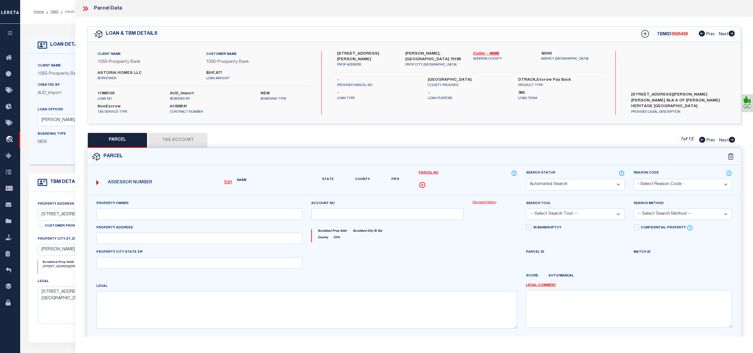
type input "JOSEPHINE, TX 75173"
type textarea "DeBERRY HERITAGE (CJO), BLK A, LOT 13"
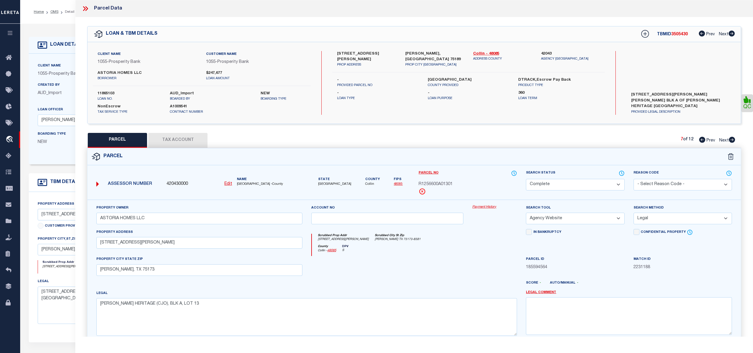
click at [699, 139] on icon at bounding box center [702, 140] width 6 height 6
select select "AS"
select select
checkbox input "false"
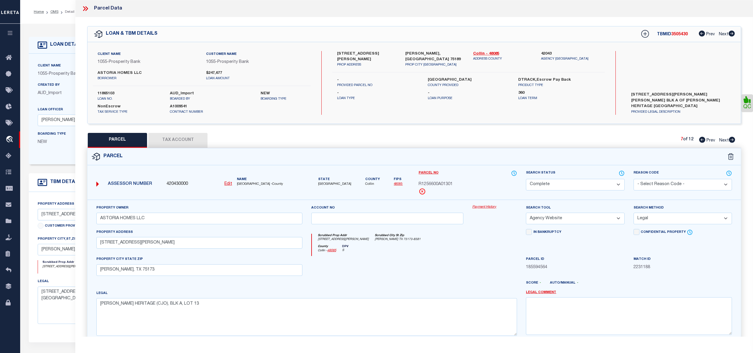
checkbox input "false"
select select "PA"
select select "099"
select select "ATL"
select select "ADD"
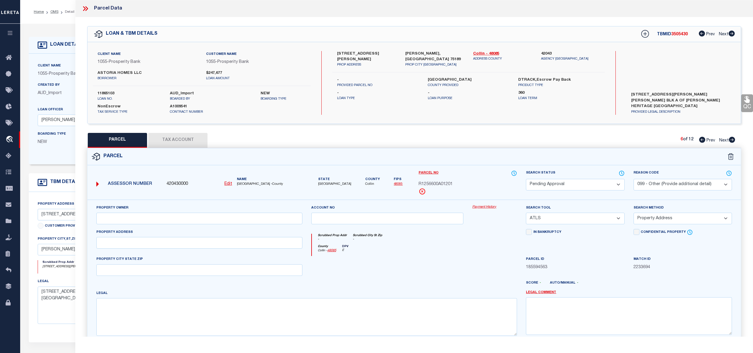
click at [699, 139] on icon at bounding box center [702, 140] width 6 height 6
select select "AS"
select select
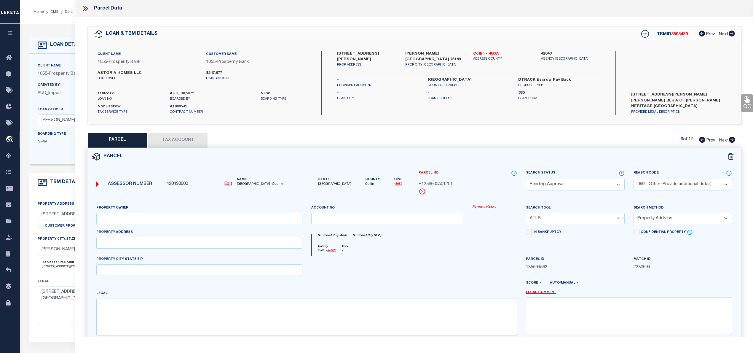
checkbox input "false"
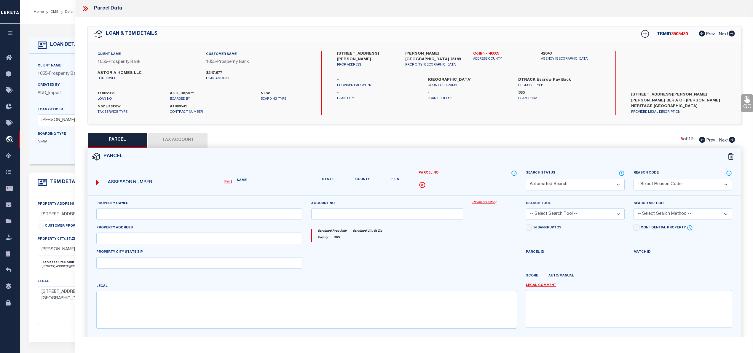
select select "PA"
select select "099"
type input "ASTORIA HOMES LLC"
select select "ATL"
select select "ADD"
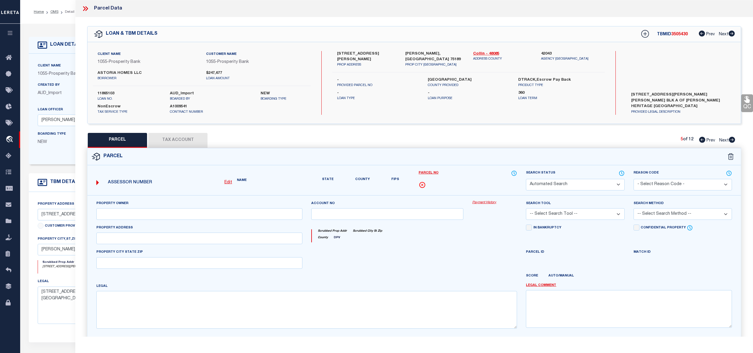
type input "0000306 MERCER DR"
type textarea "DeBERRY HERITAGE (CJO) BLK A LOT 11"
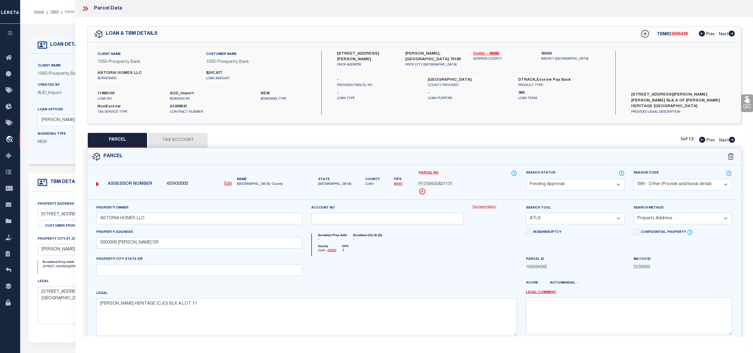
click at [699, 139] on icon at bounding box center [702, 140] width 6 height 6
select select "AS"
select select
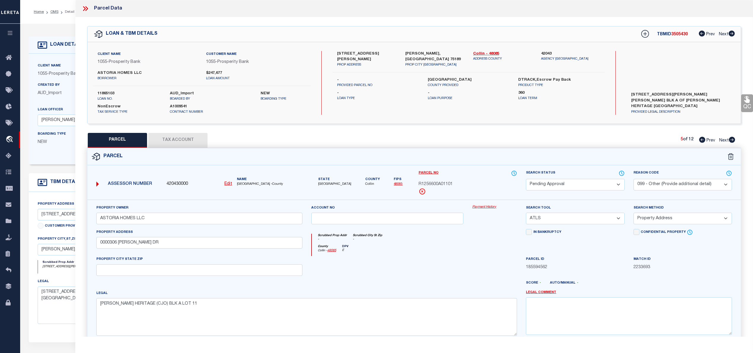
checkbox input "false"
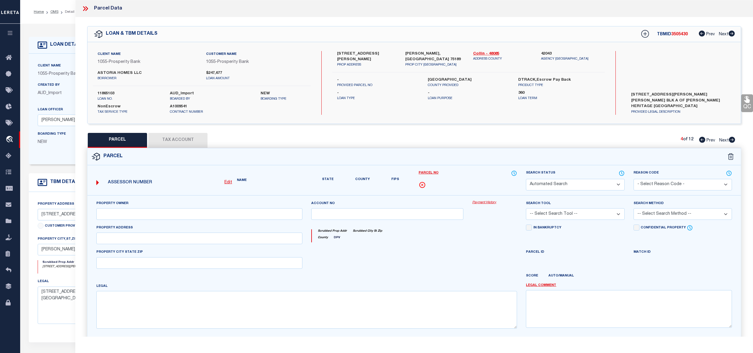
select select "PA"
select select "099"
select select "ATL"
select select "ADD"
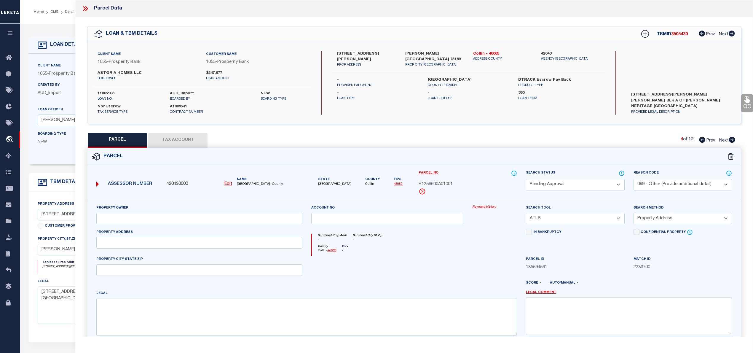
click at [699, 139] on icon at bounding box center [702, 140] width 6 height 6
select select "AS"
select select
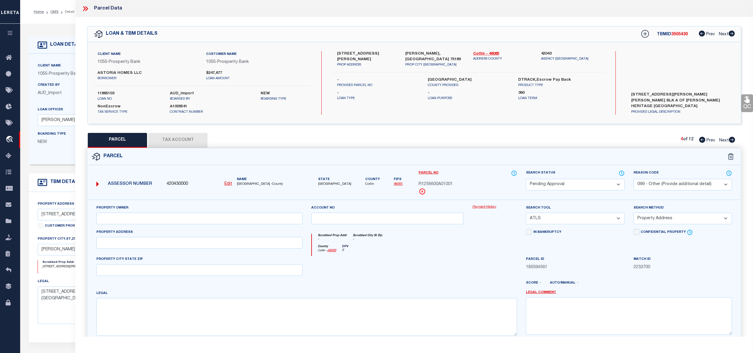
checkbox input "false"
select select "PA"
select select "099"
select select "ATL"
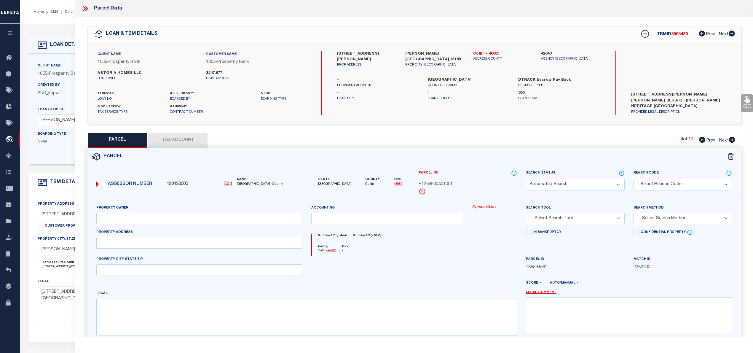
select select "ADD"
click at [699, 139] on icon at bounding box center [702, 140] width 6 height 6
select select "AS"
select select
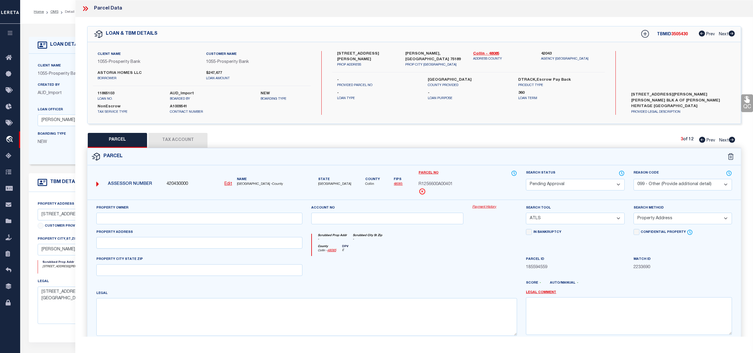
select select
checkbox input "false"
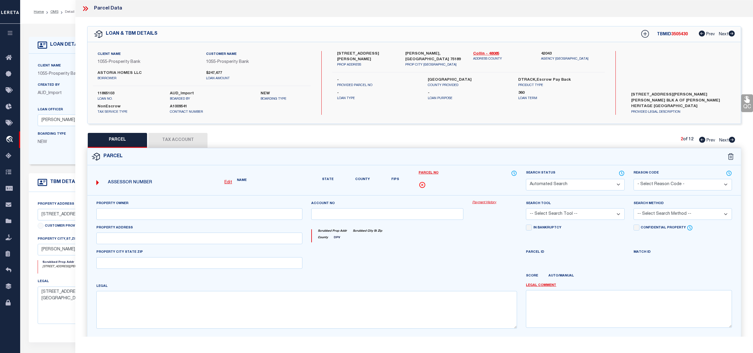
select select "PA"
select select "099"
select select "ATL"
select select "ADD"
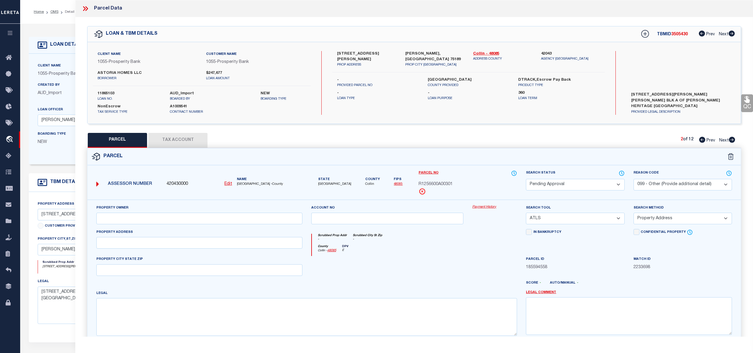
click at [699, 139] on icon at bounding box center [702, 140] width 6 height 6
select select "AS"
select select
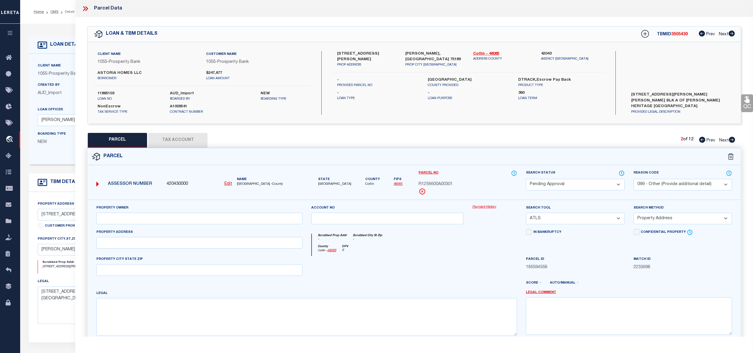
checkbox input "false"
click at [616, 189] on select "Automated Search Bad Parcel Complete Duplicate Parcel High Dollar Reporting In …" at bounding box center [575, 185] width 98 height 12
click at [526, 179] on select "Automated Search Bad Parcel Complete Duplicate Parcel High Dollar Reporting In …" at bounding box center [575, 185] width 98 height 12
click at [683, 186] on select "- Select Reason Code - 099 - Other (Provide additional detail) ACT - Agency Cha…" at bounding box center [683, 185] width 98 height 12
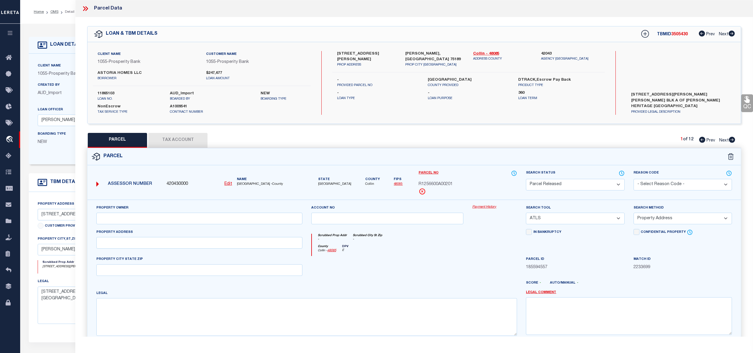
click at [634, 179] on select "- Select Reason Code - 099 - Other (Provide additional detail) ACT - Agency Cha…" at bounding box center [683, 185] width 98 height 12
click at [663, 182] on select "- Select Reason Code - 099 - Other (Provide additional detail) ACT - Agency Cha…" at bounding box center [683, 185] width 98 height 12
click at [634, 179] on select "- Select Reason Code - 099 - Other (Provide additional detail) ACT - Agency Cha…" at bounding box center [683, 185] width 98 height 12
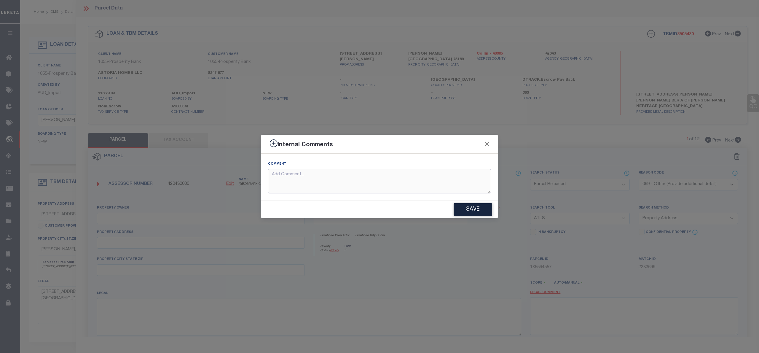
click at [289, 179] on textarea at bounding box center [379, 181] width 223 height 25
paste textarea "Parcel Not Needed"
click at [476, 211] on button "Save" at bounding box center [473, 209] width 39 height 13
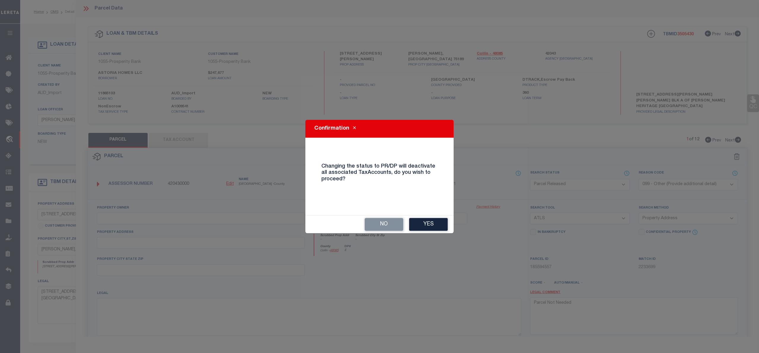
click at [432, 225] on button "Yes" at bounding box center [428, 224] width 39 height 13
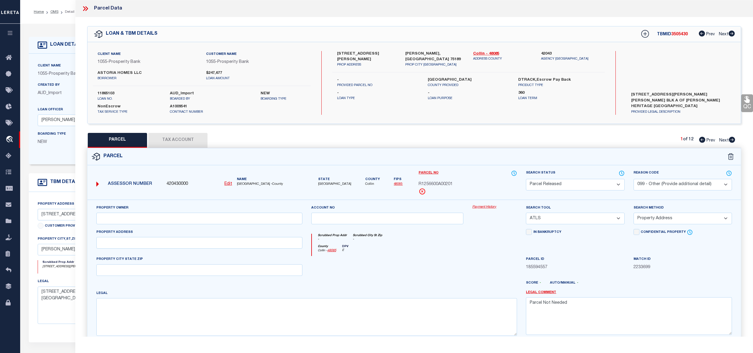
click at [733, 139] on icon at bounding box center [732, 140] width 6 height 6
click at [619, 181] on select "Automated Search Bad Parcel Complete Duplicate Parcel High Dollar Reporting In …" at bounding box center [575, 185] width 98 height 12
click at [526, 179] on select "Automated Search Bad Parcel Complete Duplicate Parcel High Dollar Reporting In …" at bounding box center [575, 185] width 98 height 12
click at [665, 184] on select "- Select Reason Code - 099 - Other (Provide additional detail) ACT - Agency Cha…" at bounding box center [683, 185] width 98 height 12
click at [634, 179] on select "- Select Reason Code - 099 - Other (Provide additional detail) ACT - Agency Cha…" at bounding box center [683, 185] width 98 height 12
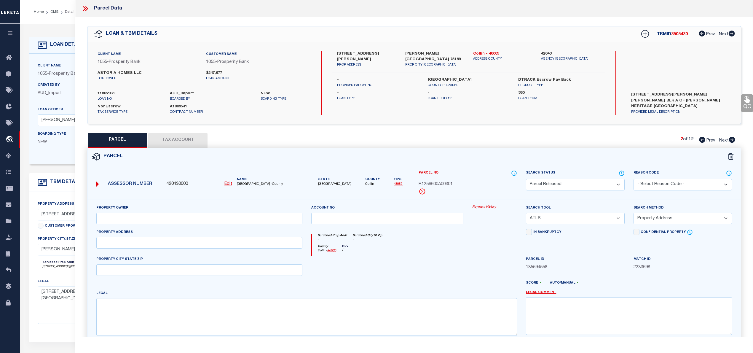
click at [660, 183] on select "- Select Reason Code - 099 - Other (Provide additional detail) ACT - Agency Cha…" at bounding box center [683, 185] width 98 height 12
click at [634, 179] on select "- Select Reason Code - 099 - Other (Provide additional detail) ACT - Agency Cha…" at bounding box center [683, 185] width 98 height 12
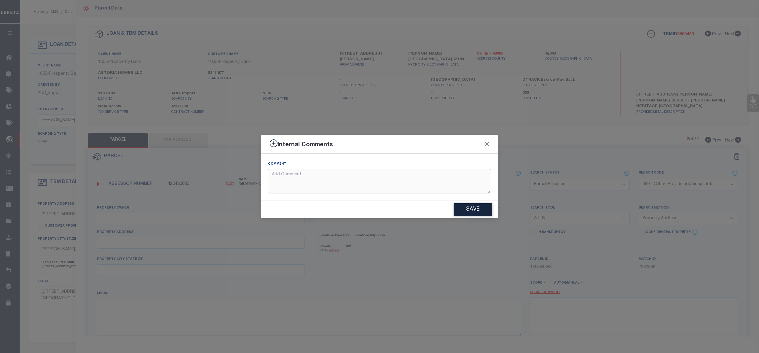
click at [295, 181] on textarea at bounding box center [379, 181] width 223 height 25
paste textarea "Parcel Not Needed"
click at [480, 210] on button "Save" at bounding box center [473, 209] width 39 height 13
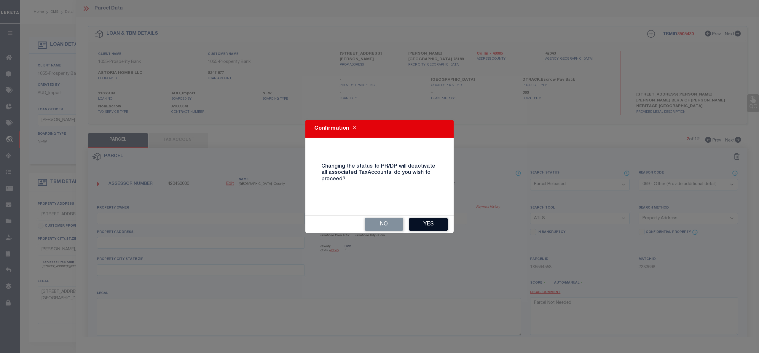
click at [428, 228] on button "Yes" at bounding box center [428, 224] width 39 height 13
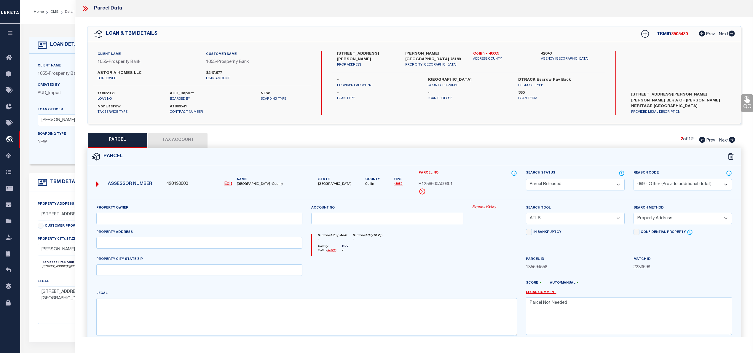
click at [733, 140] on icon at bounding box center [732, 140] width 7 height 6
click at [613, 184] on select "Automated Search Bad Parcel Complete Duplicate Parcel High Dollar Reporting In …" at bounding box center [575, 185] width 98 height 12
click at [526, 179] on select "Automated Search Bad Parcel Complete Duplicate Parcel High Dollar Reporting In …" at bounding box center [575, 185] width 98 height 12
click at [667, 183] on select "- Select Reason Code - 099 - Other (Provide additional detail) ACT - Agency Cha…" at bounding box center [683, 185] width 98 height 12
click at [634, 179] on select "- Select Reason Code - 099 - Other (Provide additional detail) ACT - Agency Cha…" at bounding box center [683, 185] width 98 height 12
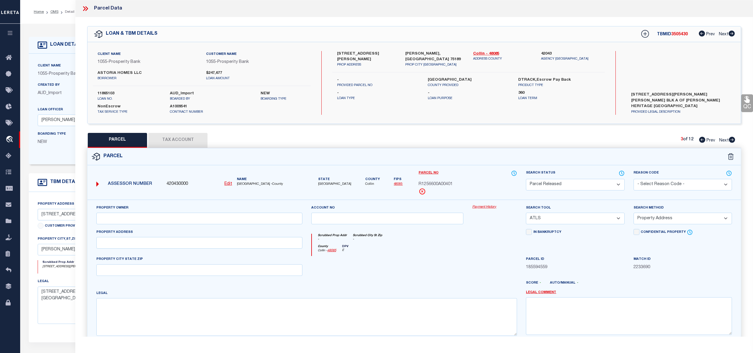
click at [666, 183] on select "- Select Reason Code - 099 - Other (Provide additional detail) ACT - Agency Cha…" at bounding box center [683, 185] width 98 height 12
click at [634, 179] on select "- Select Reason Code - 099 - Other (Provide additional detail) ACT - Agency Cha…" at bounding box center [683, 185] width 98 height 12
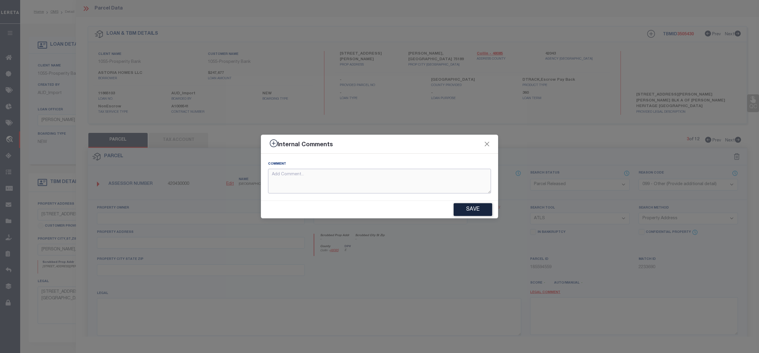
click at [294, 177] on textarea at bounding box center [379, 181] width 223 height 25
paste textarea "Parcel Not Needed"
click at [468, 206] on button "Save" at bounding box center [473, 209] width 39 height 13
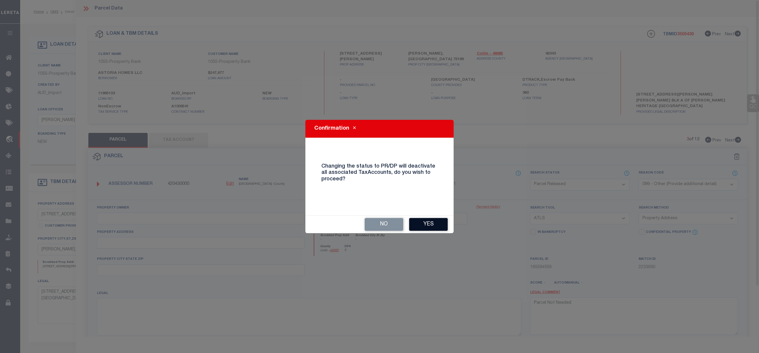
click at [432, 222] on button "Yes" at bounding box center [428, 224] width 39 height 13
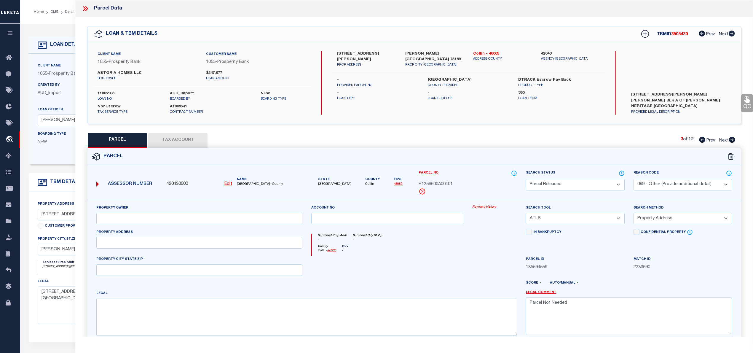
click at [732, 140] on icon at bounding box center [732, 140] width 7 height 6
click at [614, 184] on select "Automated Search Bad Parcel Complete Duplicate Parcel High Dollar Reporting In …" at bounding box center [575, 185] width 98 height 12
click at [526, 179] on select "Automated Search Bad Parcel Complete Duplicate Parcel High Dollar Reporting In …" at bounding box center [575, 185] width 98 height 12
click at [670, 184] on select "- Select Reason Code - 099 - Other (Provide additional detail) ACT - Agency Cha…" at bounding box center [683, 185] width 98 height 12
click at [634, 179] on select "- Select Reason Code - 099 - Other (Provide additional detail) ACT - Agency Cha…" at bounding box center [683, 185] width 98 height 12
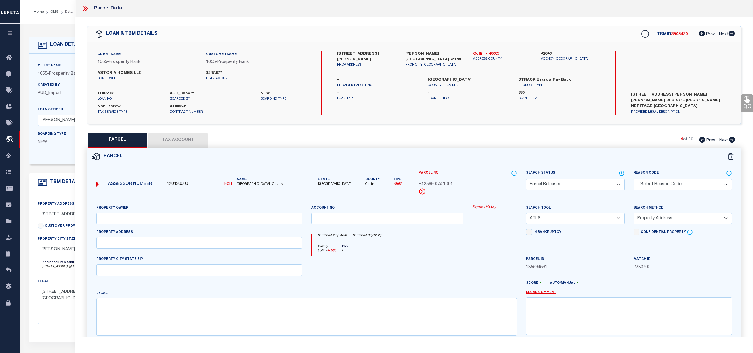
click at [668, 180] on select "- Select Reason Code - 099 - Other (Provide additional detail) ACT - Agency Cha…" at bounding box center [683, 185] width 98 height 12
click at [634, 179] on select "- Select Reason Code - 099 - Other (Provide additional detail) ACT - Agency Cha…" at bounding box center [683, 185] width 98 height 12
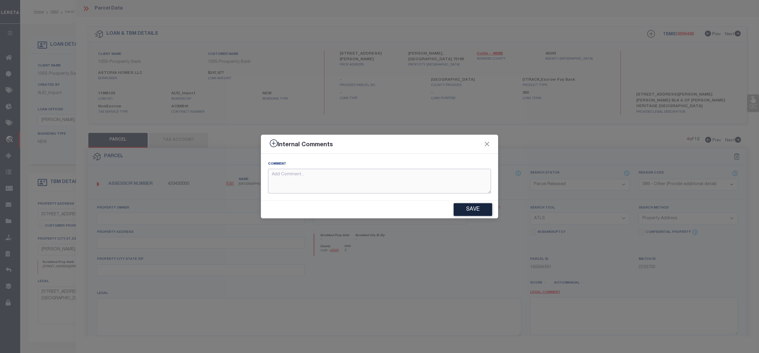
click at [286, 183] on textarea at bounding box center [379, 181] width 223 height 25
paste textarea "Parcel Not Needed"
click at [472, 211] on button "Save" at bounding box center [473, 209] width 39 height 13
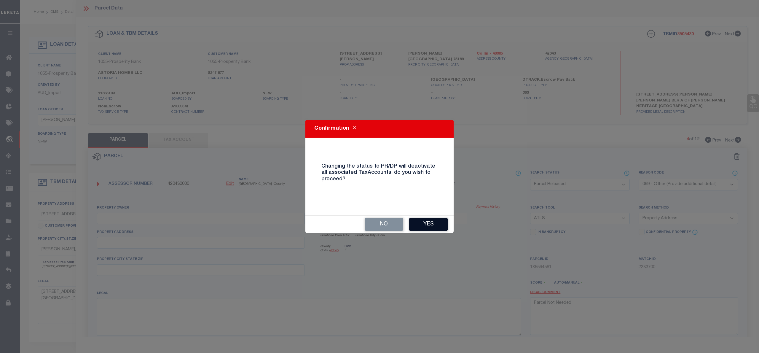
click at [424, 226] on button "Yes" at bounding box center [428, 224] width 39 height 13
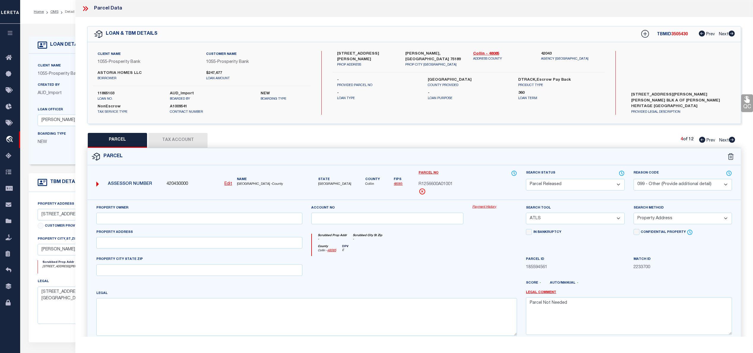
click at [733, 139] on icon at bounding box center [732, 140] width 6 height 6
click at [615, 184] on select "Automated Search Bad Parcel Complete Duplicate Parcel High Dollar Reporting In …" at bounding box center [575, 185] width 98 height 12
click at [526, 179] on select "Automated Search Bad Parcel Complete Duplicate Parcel High Dollar Reporting In …" at bounding box center [575, 185] width 98 height 12
click at [676, 184] on select "- Select Reason Code - 099 - Other (Provide additional detail) ACT - Agency Cha…" at bounding box center [683, 185] width 98 height 12
click at [634, 179] on select "- Select Reason Code - 099 - Other (Provide additional detail) ACT - Agency Cha…" at bounding box center [683, 185] width 98 height 12
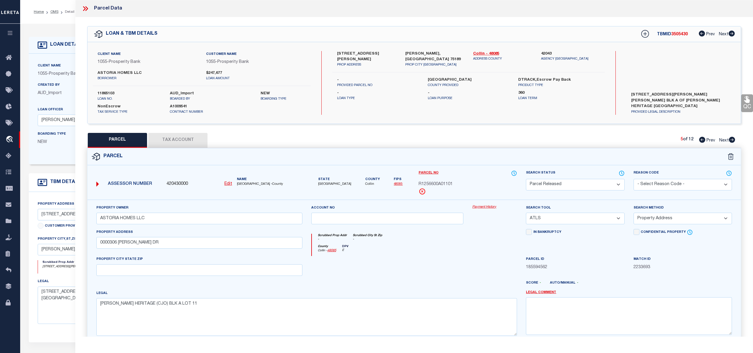
click at [660, 183] on select "- Select Reason Code - 099 - Other (Provide additional detail) ACT - Agency Cha…" at bounding box center [683, 185] width 98 height 12
click at [634, 179] on select "- Select Reason Code - 099 - Other (Provide additional detail) ACT - Agency Cha…" at bounding box center [683, 185] width 98 height 12
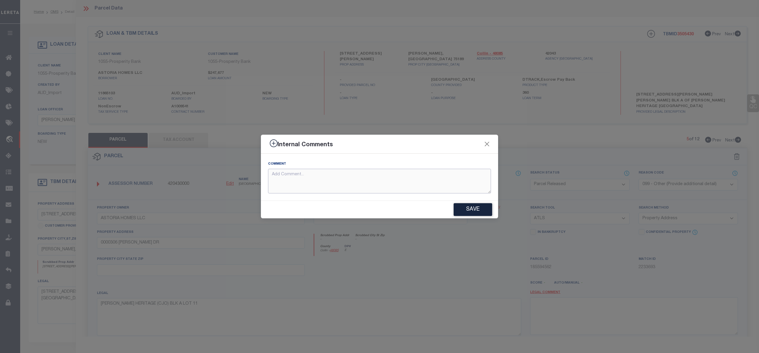
click at [302, 181] on textarea at bounding box center [379, 181] width 223 height 25
paste textarea "Parcel Not Needed"
click at [470, 209] on button "Save" at bounding box center [473, 209] width 39 height 13
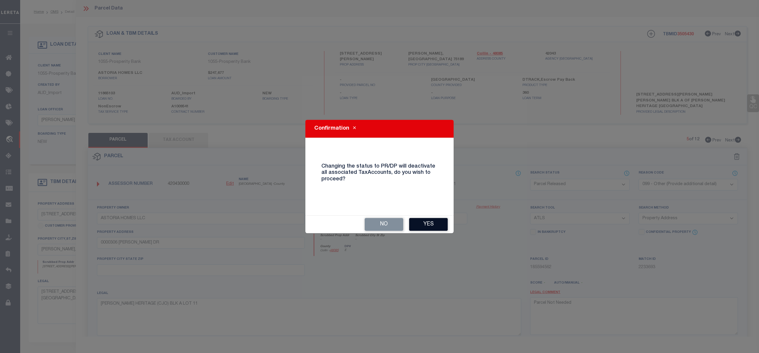
click at [433, 227] on button "Yes" at bounding box center [428, 224] width 39 height 13
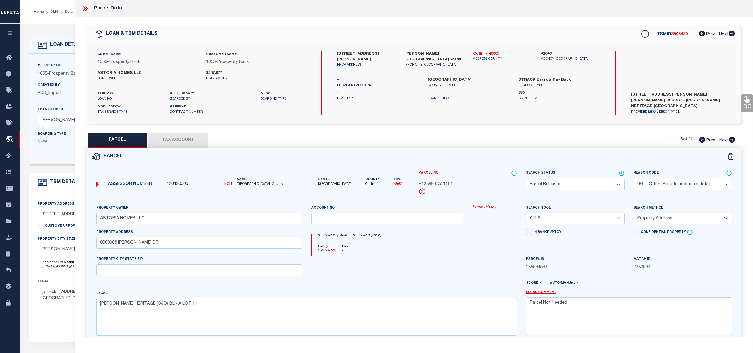
click at [733, 141] on icon at bounding box center [732, 140] width 6 height 6
click at [610, 185] on select "Automated Search Bad Parcel Complete Duplicate Parcel High Dollar Reporting In …" at bounding box center [575, 185] width 98 height 12
click at [526, 179] on select "Automated Search Bad Parcel Complete Duplicate Parcel High Dollar Reporting In …" at bounding box center [575, 185] width 98 height 12
click at [673, 185] on select "- Select Reason Code - 099 - Other (Provide additional detail) ACT - Agency Cha…" at bounding box center [683, 185] width 98 height 12
click at [634, 179] on select "- Select Reason Code - 099 - Other (Provide additional detail) ACT - Agency Cha…" at bounding box center [683, 185] width 98 height 12
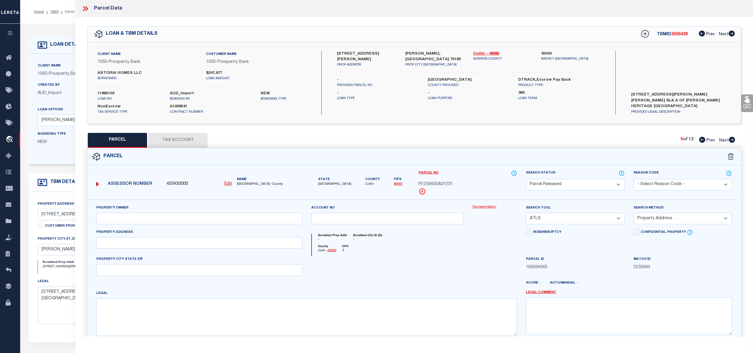
click at [665, 184] on select "- Select Reason Code - 099 - Other (Provide additional detail) ACT - Agency Cha…" at bounding box center [683, 185] width 98 height 12
click at [634, 179] on select "- Select Reason Code - 099 - Other (Provide additional detail) ACT - Agency Cha…" at bounding box center [683, 185] width 98 height 12
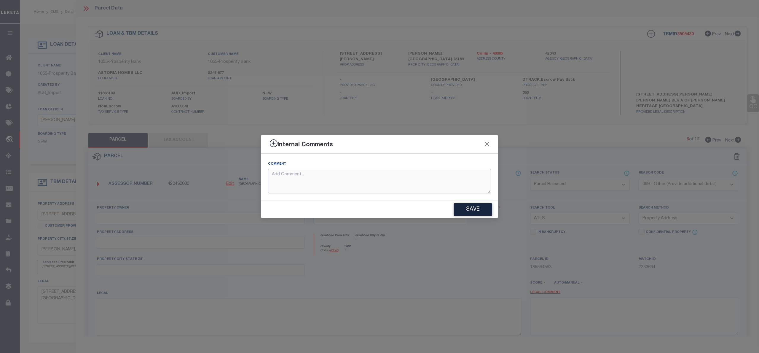
click at [293, 176] on textarea at bounding box center [379, 181] width 223 height 25
paste textarea "Parcel Not Needed"
click at [472, 208] on button "Save" at bounding box center [473, 209] width 39 height 13
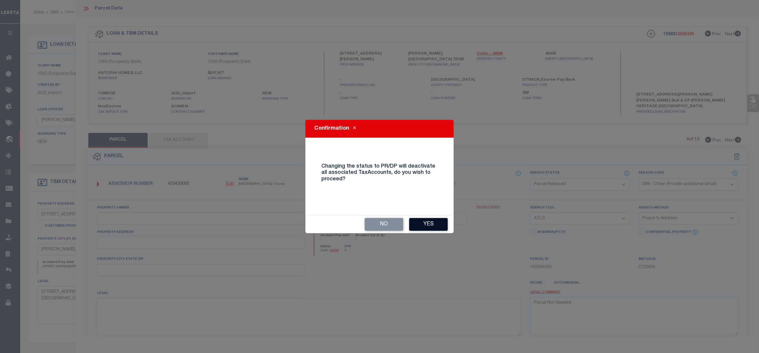
click at [412, 221] on button "Yes" at bounding box center [428, 224] width 39 height 13
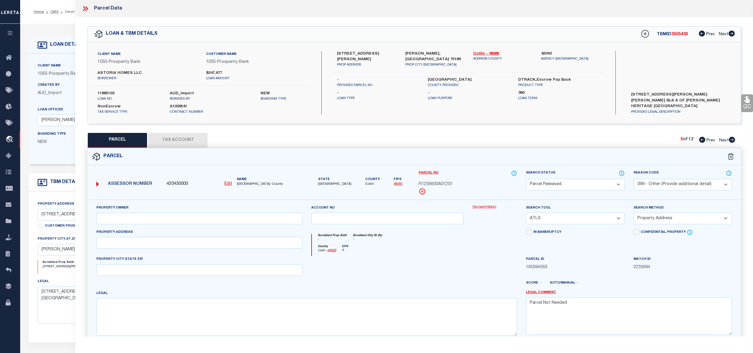
click at [732, 139] on icon at bounding box center [732, 140] width 6 height 6
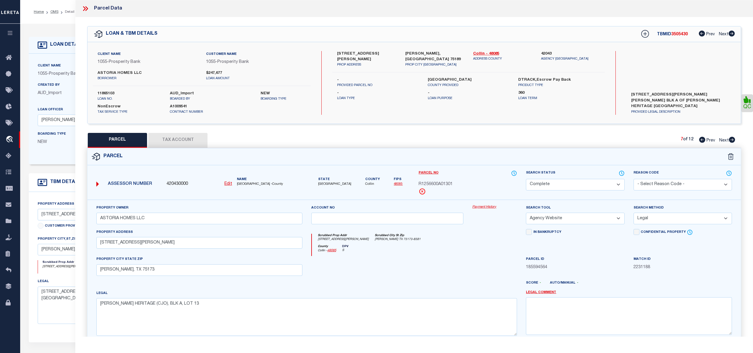
click at [733, 139] on icon at bounding box center [732, 140] width 6 height 6
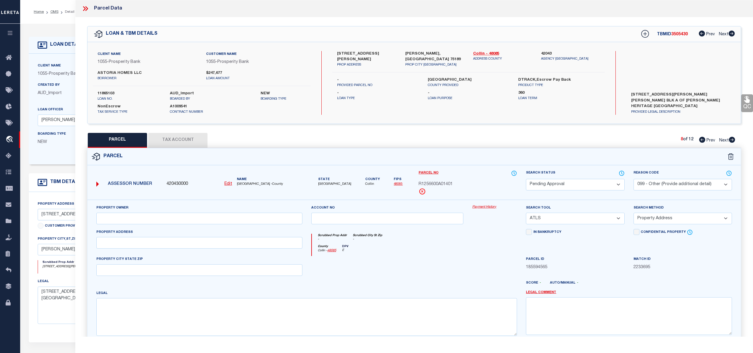
click at [608, 187] on select "Automated Search Bad Parcel Complete Duplicate Parcel High Dollar Reporting In …" at bounding box center [575, 185] width 98 height 12
click at [526, 179] on select "Automated Search Bad Parcel Complete Duplicate Parcel High Dollar Reporting In …" at bounding box center [575, 185] width 98 height 12
click at [684, 185] on select "- Select Reason Code - 099 - Other (Provide additional detail) ACT - Agency Cha…" at bounding box center [683, 185] width 98 height 12
click at [634, 179] on select "- Select Reason Code - 099 - Other (Provide additional detail) ACT - Agency Cha…" at bounding box center [683, 185] width 98 height 12
click at [666, 179] on select "- Select Reason Code - 099 - Other (Provide additional detail) ACT - Agency Cha…" at bounding box center [683, 185] width 98 height 12
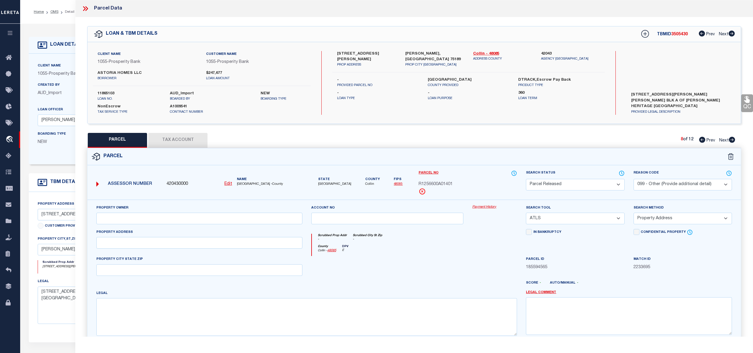
click at [634, 179] on select "- Select Reason Code - 099 - Other (Provide additional detail) ACT - Agency Cha…" at bounding box center [683, 185] width 98 height 12
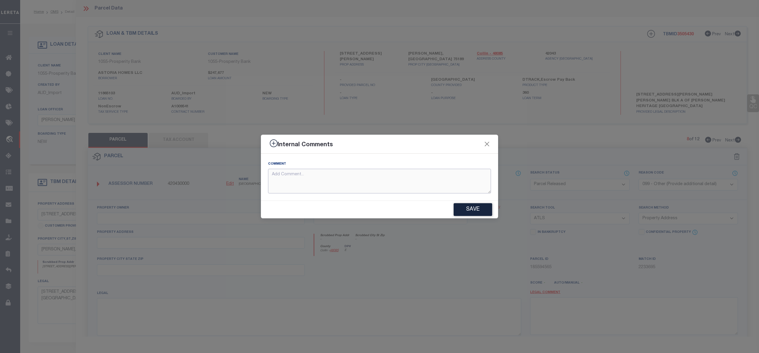
click at [323, 181] on textarea at bounding box center [379, 181] width 223 height 25
paste textarea "Parcel Not Needed"
click at [471, 210] on button "Save" at bounding box center [473, 209] width 39 height 13
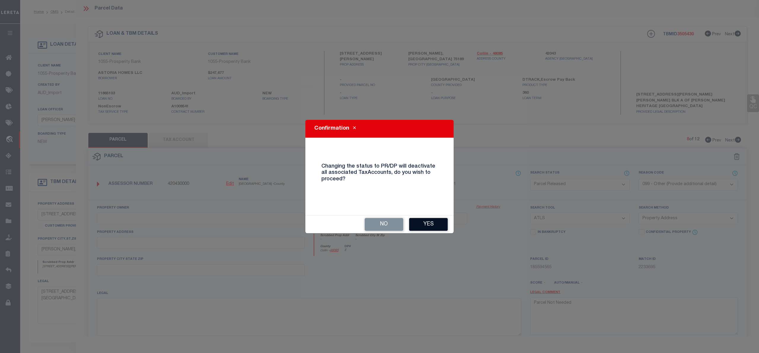
click at [423, 226] on button "Yes" at bounding box center [428, 224] width 39 height 13
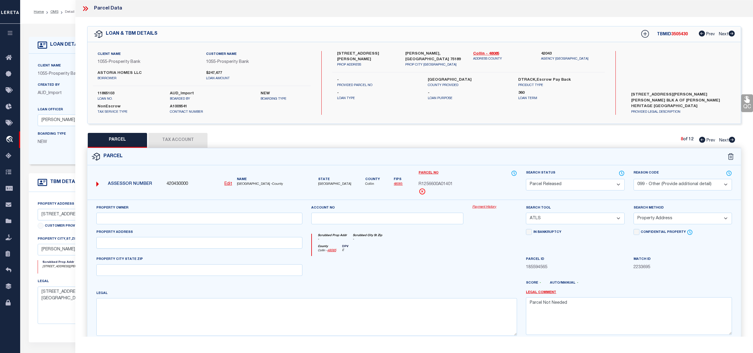
click at [732, 139] on icon at bounding box center [732, 140] width 6 height 6
click at [607, 185] on select "Automated Search Bad Parcel Complete Duplicate Parcel High Dollar Reporting In …" at bounding box center [575, 185] width 98 height 12
click at [526, 179] on select "Automated Search Bad Parcel Complete Duplicate Parcel High Dollar Reporting In …" at bounding box center [575, 185] width 98 height 12
click at [666, 186] on select "- Select Reason Code - 099 - Other (Provide additional detail) ACT - Agency Cha…" at bounding box center [683, 185] width 98 height 12
click at [634, 179] on select "- Select Reason Code - 099 - Other (Provide additional detail) ACT - Agency Cha…" at bounding box center [683, 185] width 98 height 12
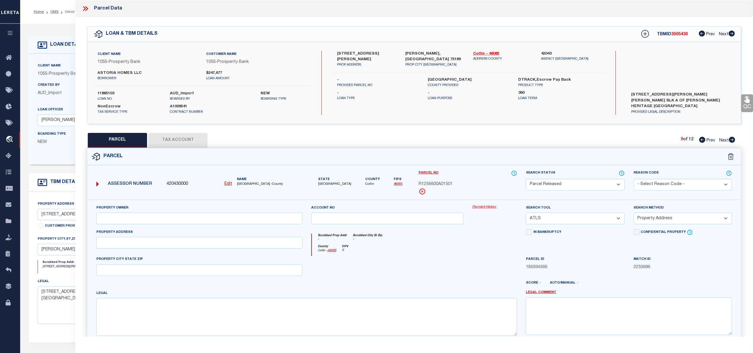
click at [668, 183] on select "- Select Reason Code - 099 - Other (Provide additional detail) ACT - Agency Cha…" at bounding box center [683, 185] width 98 height 12
click at [634, 179] on select "- Select Reason Code - 099 - Other (Provide additional detail) ACT - Agency Cha…" at bounding box center [683, 185] width 98 height 12
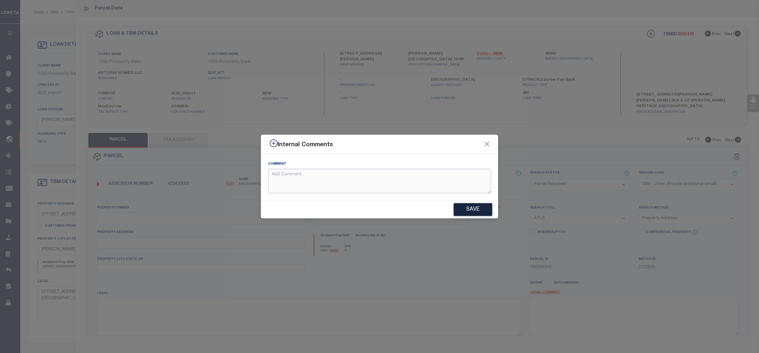
click at [309, 183] on textarea at bounding box center [379, 181] width 223 height 25
paste textarea "Parcel Not Needed"
click at [475, 210] on button "Save" at bounding box center [473, 209] width 39 height 13
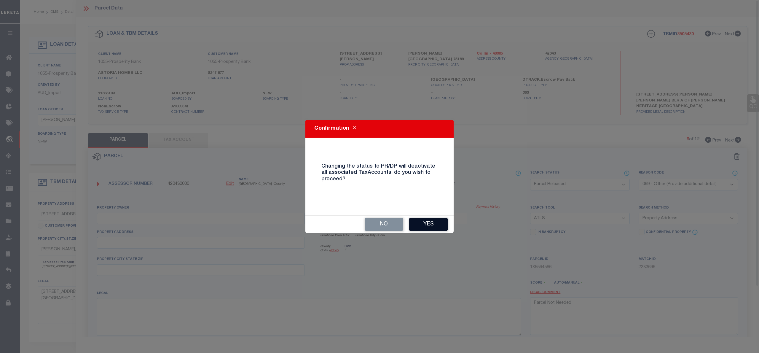
click at [434, 224] on button "Yes" at bounding box center [428, 224] width 39 height 13
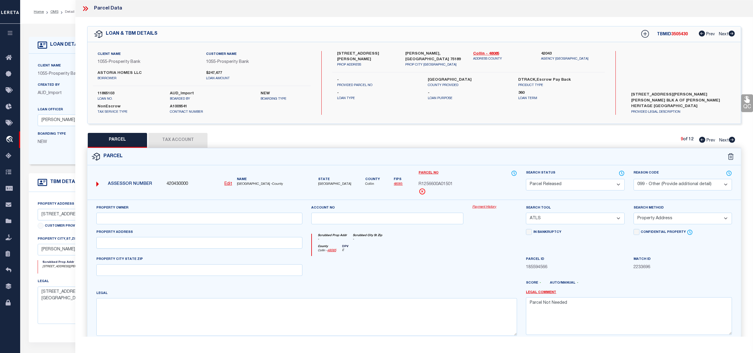
click at [731, 140] on icon at bounding box center [732, 140] width 7 height 6
click at [600, 184] on select "Automated Search Bad Parcel Complete Duplicate Parcel High Dollar Reporting In …" at bounding box center [575, 185] width 98 height 12
click at [526, 179] on select "Automated Search Bad Parcel Complete Duplicate Parcel High Dollar Reporting In …" at bounding box center [575, 185] width 98 height 12
click at [671, 184] on select "- Select Reason Code - 099 - Other (Provide additional detail) ACT - Agency Cha…" at bounding box center [683, 185] width 98 height 12
click at [634, 179] on select "- Select Reason Code - 099 - Other (Provide additional detail) ACT - Agency Cha…" at bounding box center [683, 185] width 98 height 12
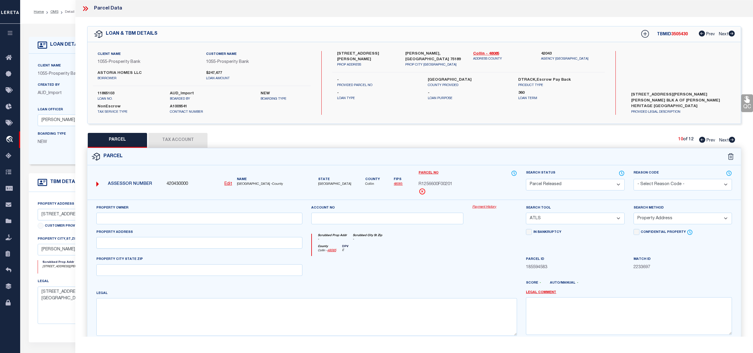
click at [668, 184] on select "- Select Reason Code - 099 - Other (Provide additional detail) ACT - Agency Cha…" at bounding box center [683, 185] width 98 height 12
click at [634, 179] on select "- Select Reason Code - 099 - Other (Provide additional detail) ACT - Agency Cha…" at bounding box center [683, 185] width 98 height 12
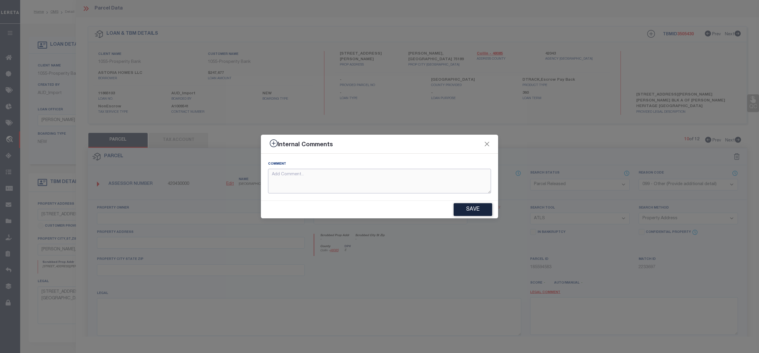
click at [324, 181] on textarea at bounding box center [379, 181] width 223 height 25
paste textarea "Parcel Not Needed"
click at [481, 212] on button "Save" at bounding box center [473, 209] width 39 height 13
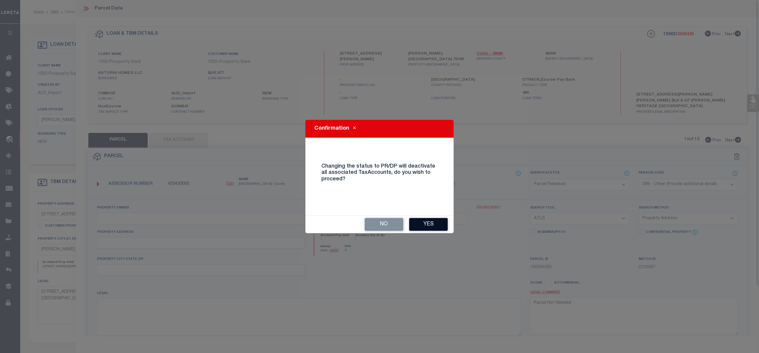
click at [431, 222] on button "Yes" at bounding box center [428, 224] width 39 height 13
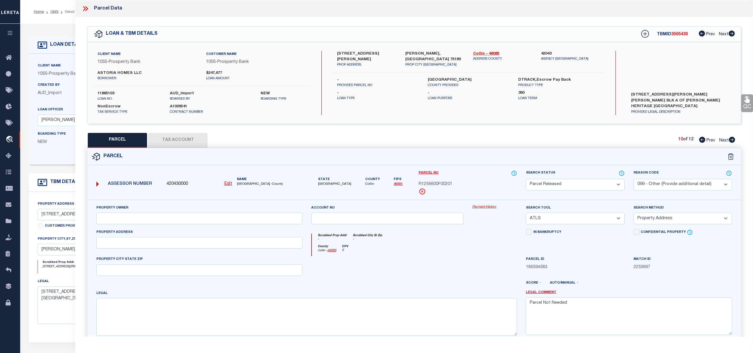
click at [732, 139] on icon at bounding box center [732, 140] width 6 height 6
click at [607, 185] on select "Automated Search Bad Parcel Complete Duplicate Parcel High Dollar Reporting In …" at bounding box center [575, 185] width 98 height 12
click at [526, 179] on select "Automated Search Bad Parcel Complete Duplicate Parcel High Dollar Reporting In …" at bounding box center [575, 185] width 98 height 12
click at [675, 183] on select "- Select Reason Code - 099 - Other (Provide additional detail) ACT - Agency Cha…" at bounding box center [683, 185] width 98 height 12
click at [634, 179] on select "- Select Reason Code - 099 - Other (Provide additional detail) ACT - Agency Cha…" at bounding box center [683, 185] width 98 height 12
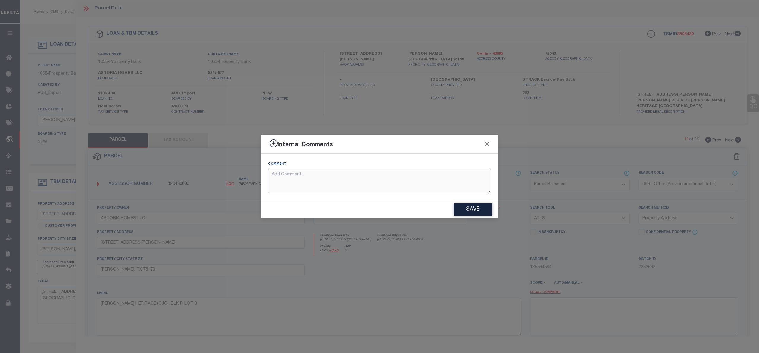
click at [287, 183] on textarea at bounding box center [379, 181] width 223 height 25
paste textarea "Parcel Not Needed"
click at [463, 206] on button "Save" at bounding box center [473, 209] width 39 height 13
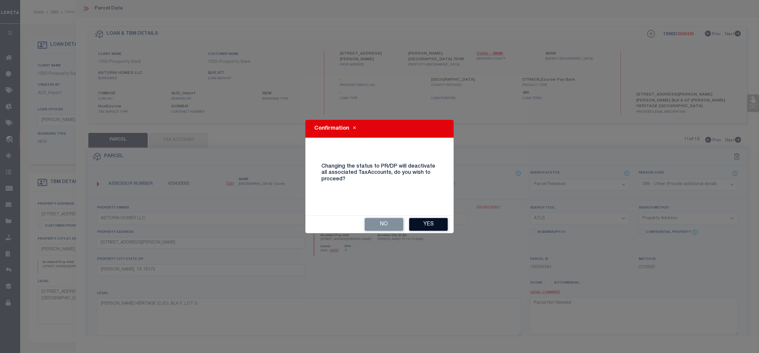
click at [445, 223] on button "Yes" at bounding box center [428, 224] width 39 height 13
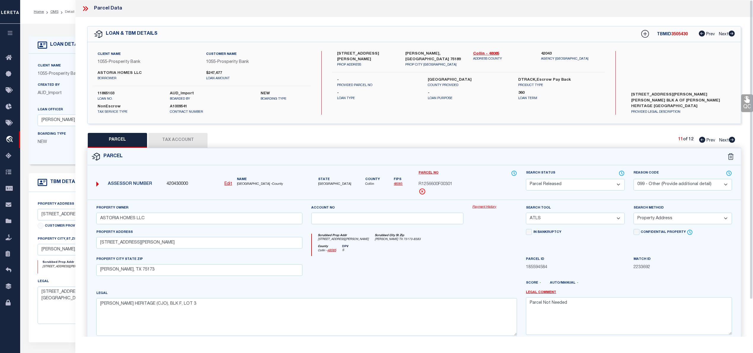
click at [732, 139] on icon at bounding box center [732, 140] width 6 height 6
click at [605, 184] on select "Automated Search Bad Parcel Complete Duplicate Parcel High Dollar Reporting In …" at bounding box center [575, 185] width 98 height 12
click at [526, 179] on select "Automated Search Bad Parcel Complete Duplicate Parcel High Dollar Reporting In …" at bounding box center [575, 185] width 98 height 12
click at [678, 184] on select "- Select Reason Code - 099 - Other (Provide additional detail) ACT - Agency Cha…" at bounding box center [683, 185] width 98 height 12
click at [634, 179] on select "- Select Reason Code - 099 - Other (Provide additional detail) ACT - Agency Cha…" at bounding box center [683, 185] width 98 height 12
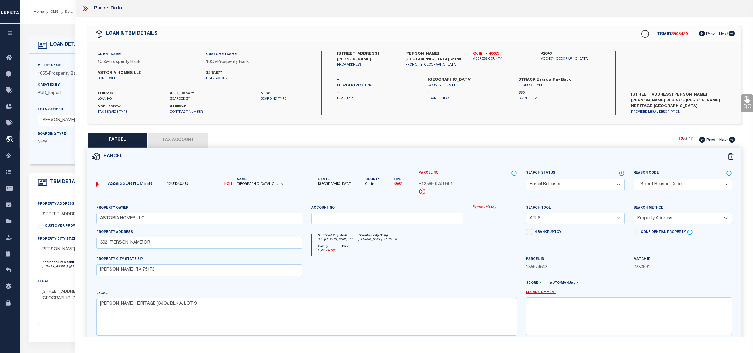
click at [670, 183] on select "- Select Reason Code - 099 - Other (Provide additional detail) ACT - Agency Cha…" at bounding box center [683, 185] width 98 height 12
click at [634, 179] on select "- Select Reason Code - 099 - Other (Provide additional detail) ACT - Agency Cha…" at bounding box center [683, 185] width 98 height 12
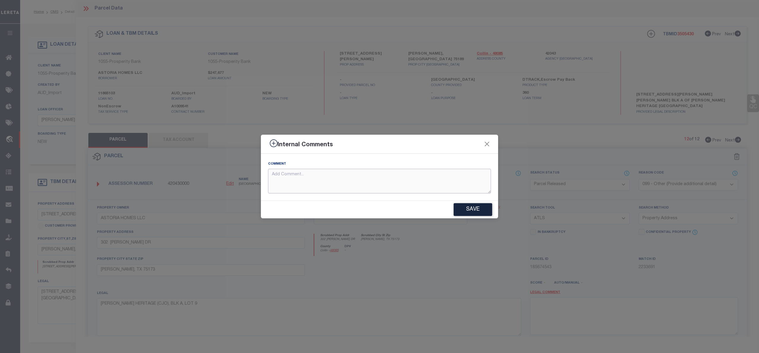
click at [305, 180] on textarea at bounding box center [379, 181] width 223 height 25
paste textarea "Parcel Not Needed"
click at [456, 209] on button "Save" at bounding box center [473, 209] width 39 height 13
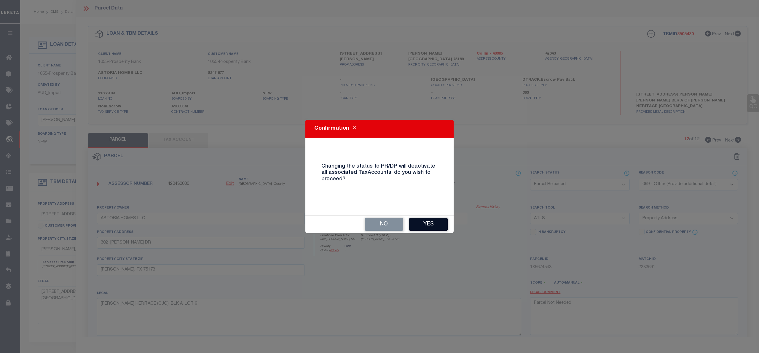
click at [436, 228] on button "Yes" at bounding box center [428, 224] width 39 height 13
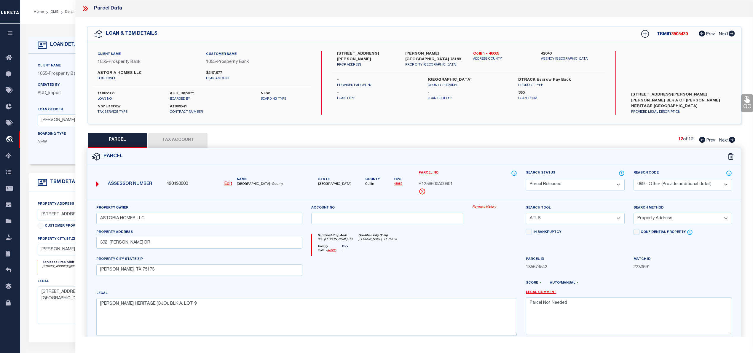
click at [87, 7] on icon at bounding box center [86, 9] width 8 height 8
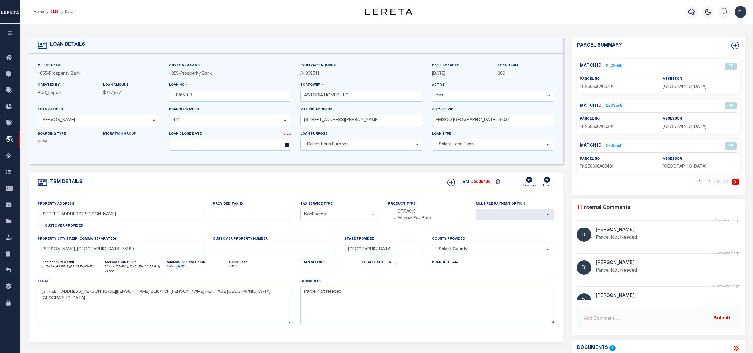
click at [56, 10] on link "OMS" at bounding box center [54, 12] width 8 height 4
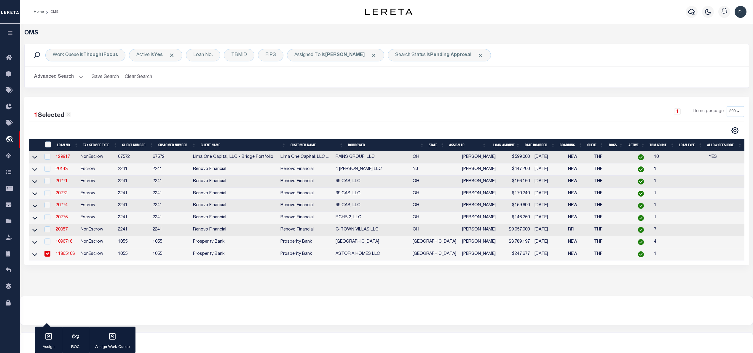
click at [286, 130] on div at bounding box center [208, 131] width 358 height 8
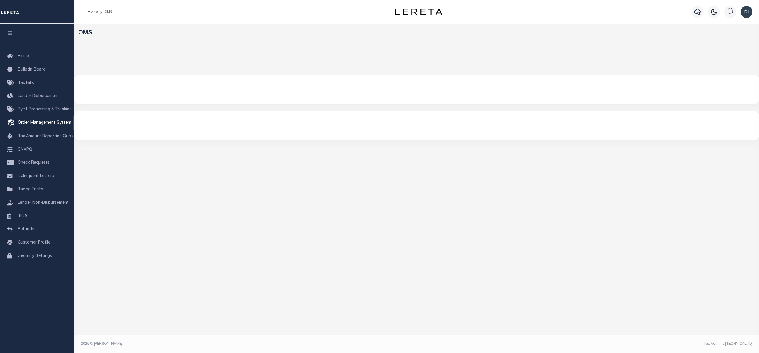
select select "200"
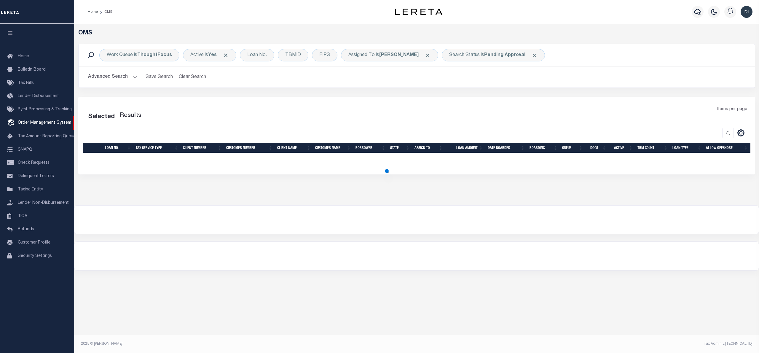
select select "200"
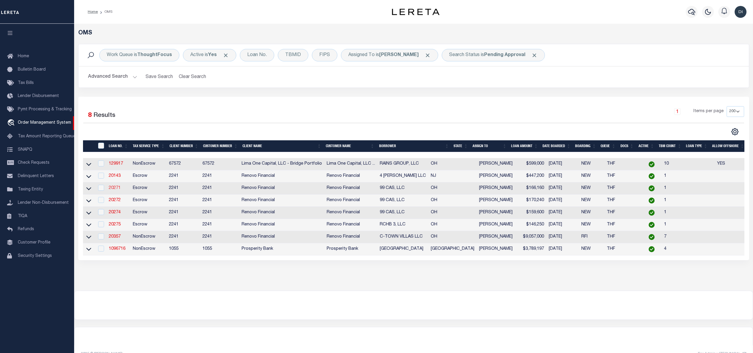
click at [111, 189] on link "20271" at bounding box center [115, 188] width 12 height 4
type input "20271"
type input "99 CAS, LLC"
select select
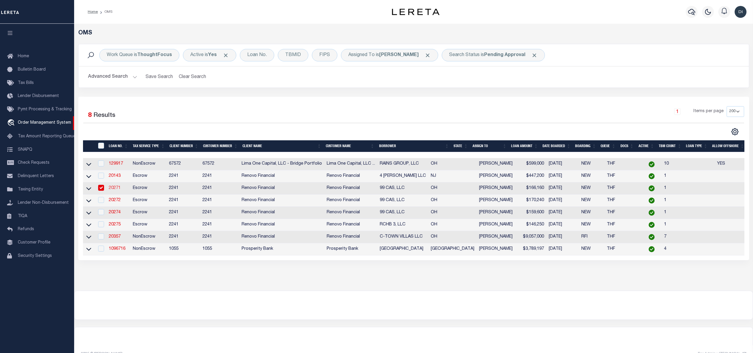
type input "[STREET_ADDRESS][PERSON_NAME]"
type input "Columbus OH 43220"
select select "400"
select select "Escrow"
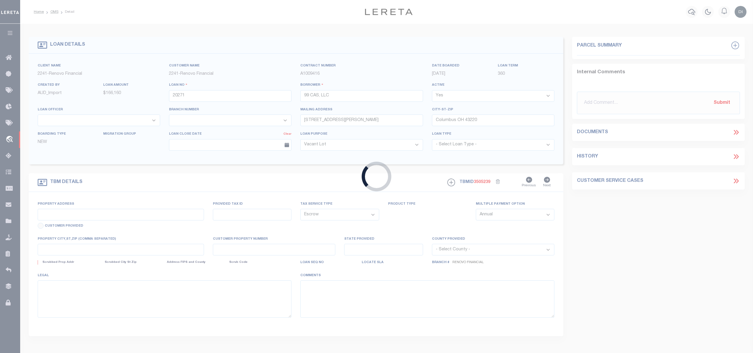
type input "[STREET_ADDRESS]"
select select
type input "[GEOGRAPHIC_DATA], [GEOGRAPHIC_DATA] 43235"
type input "a0kUS00000CLks9"
type input "OH"
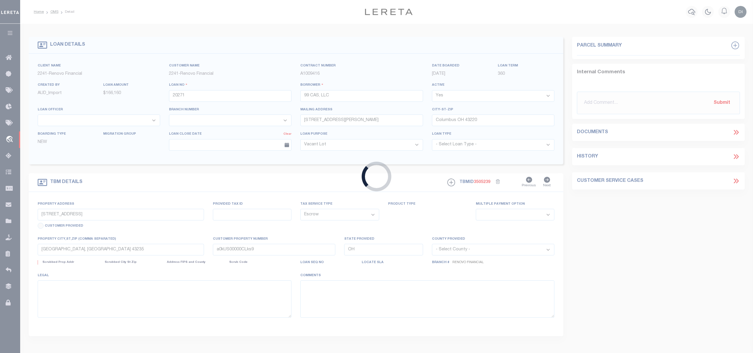
select select
type textarea "LEGAL REQUIRED"
select select "14701"
select select "25066"
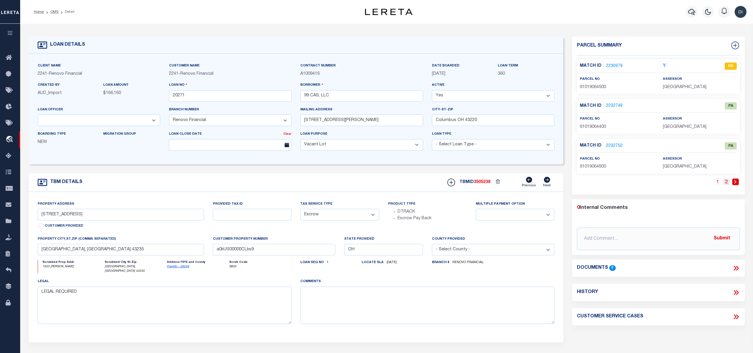
click at [727, 183] on link "2" at bounding box center [727, 182] width 7 height 7
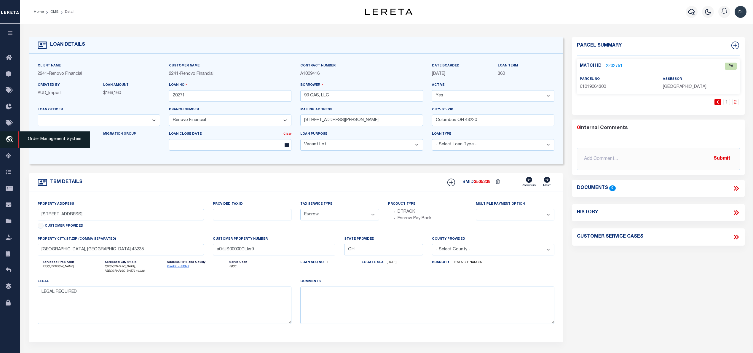
click at [9, 137] on icon "travel_explore" at bounding box center [10, 140] width 9 height 8
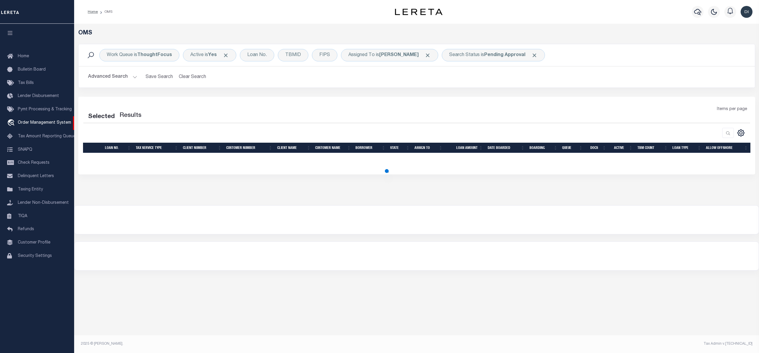
select select "200"
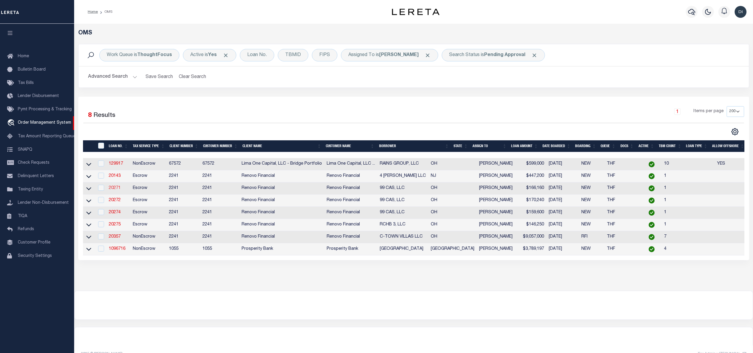
click at [115, 190] on link "20271" at bounding box center [115, 188] width 12 height 4
checkbox input "true"
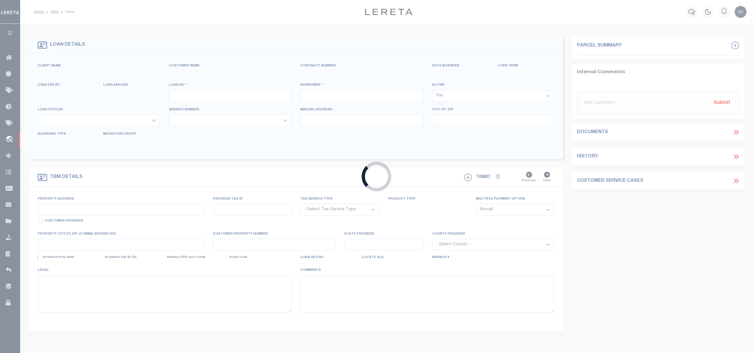
type input "20271"
type input "99 CAS, LLC"
select select
type input "[STREET_ADDRESS][PERSON_NAME]"
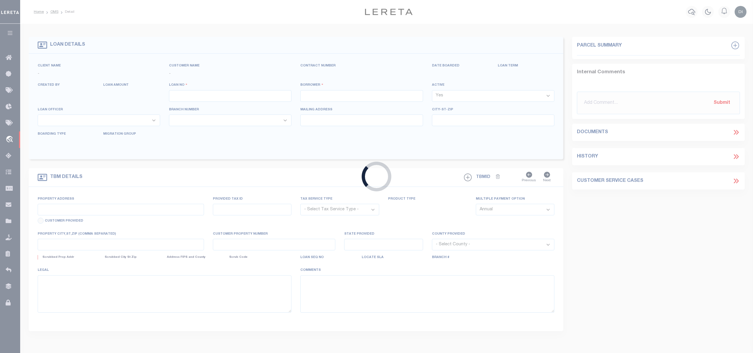
type input "Columbus OH 43220"
select select "400"
select select "Escrow"
type input "[STREET_ADDRESS]"
select select
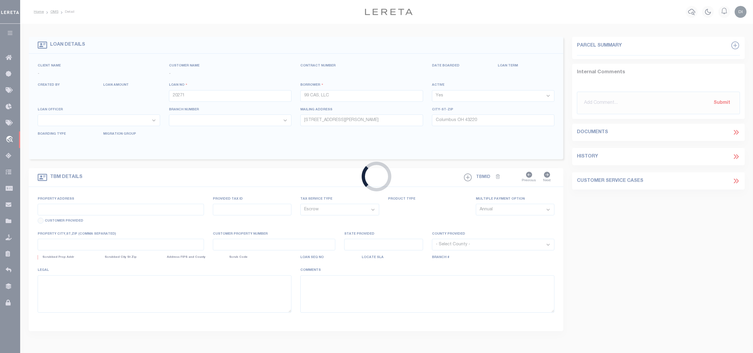
type input "[GEOGRAPHIC_DATA], [GEOGRAPHIC_DATA] 43235"
type input "a0kUS00000CLks9"
type input "OH"
select select
type textarea "LEGAL REQUIRED"
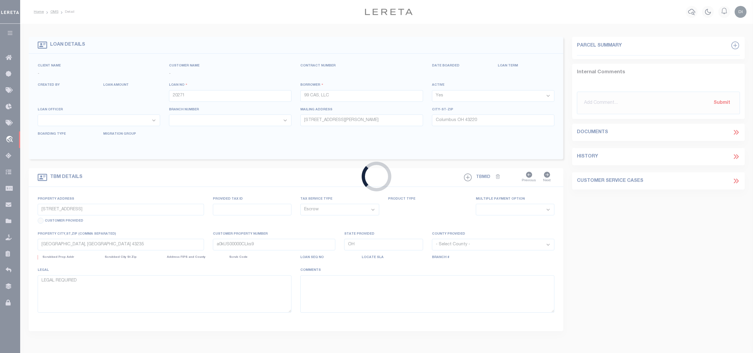
select select "14701"
select select "25066"
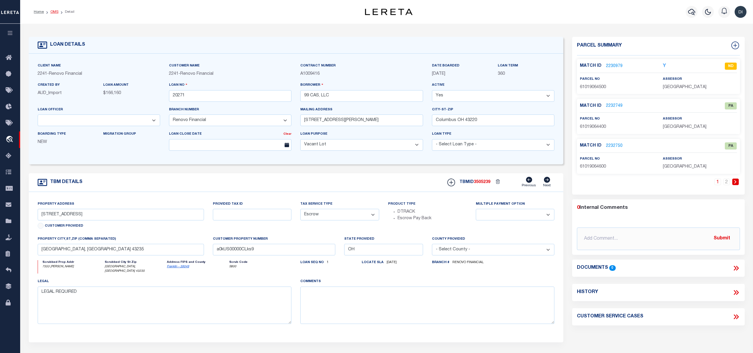
click at [51, 11] on link "OMS" at bounding box center [54, 12] width 8 height 4
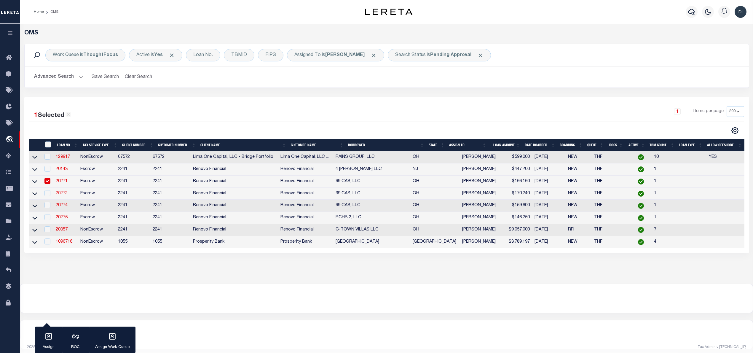
click at [65, 195] on link "20272" at bounding box center [62, 193] width 12 height 4
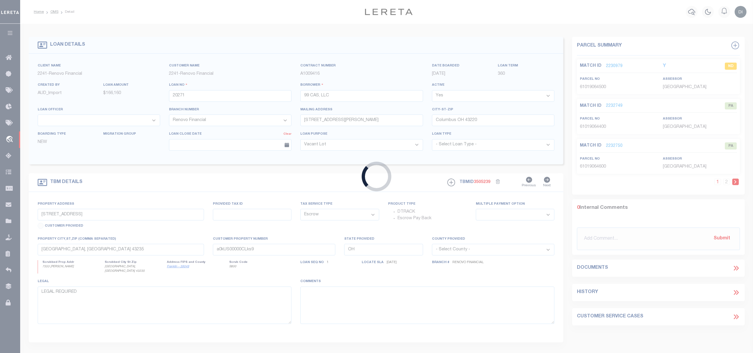
type input "20272"
type input "[STREET_ADDRESS]"
select select
type input "a0kUS00000CLm4L"
select select
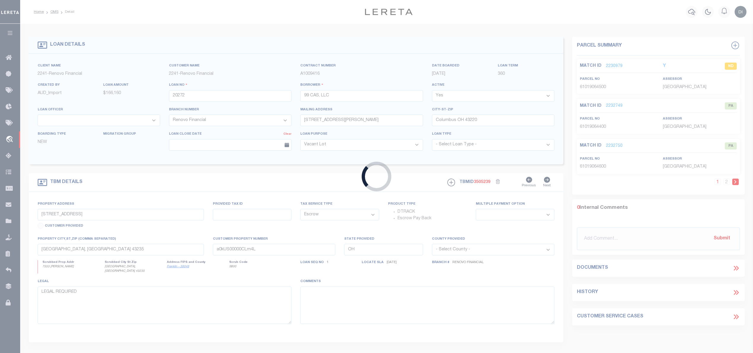
select select "25066"
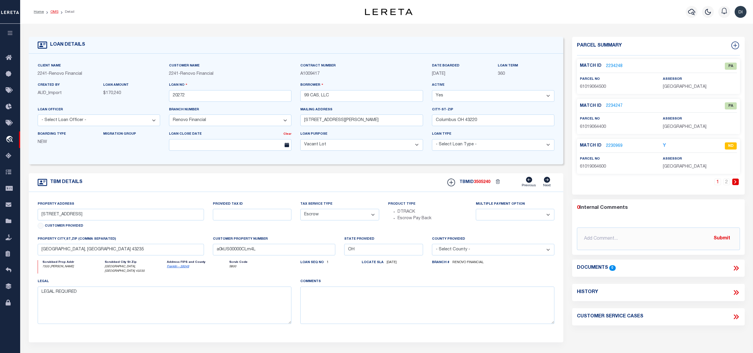
click at [54, 10] on link "OMS" at bounding box center [54, 12] width 8 height 4
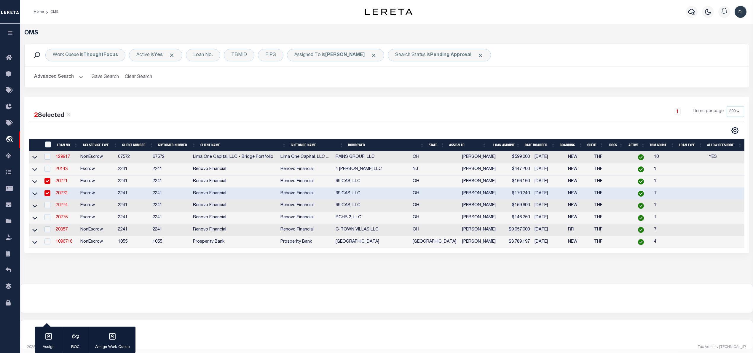
click at [62, 207] on link "20274" at bounding box center [62, 205] width 12 height 4
type input "20274"
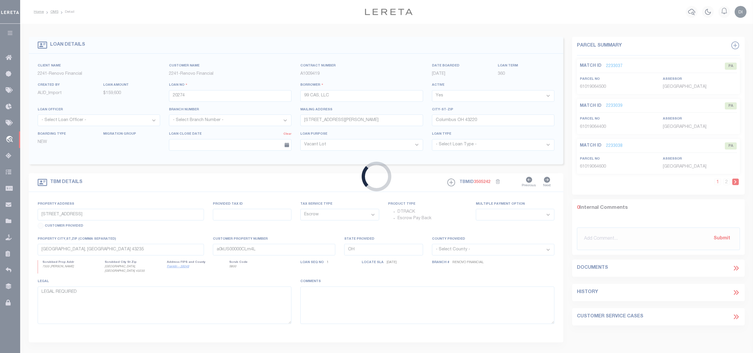
select select "25066"
type input "[STREET_ADDRESS]"
select select
type input "a0kUS00000CLmsL"
select select
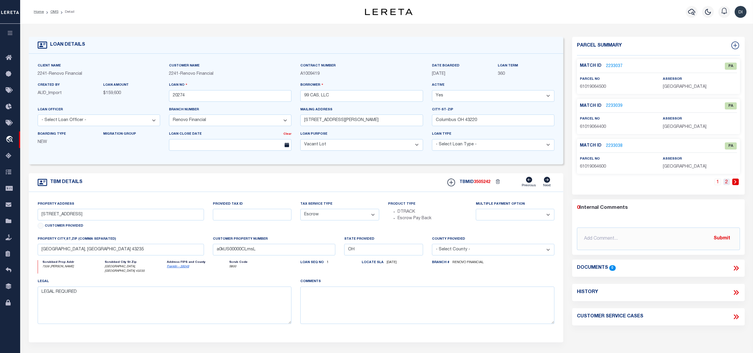
click at [726, 182] on link "2" at bounding box center [727, 182] width 7 height 7
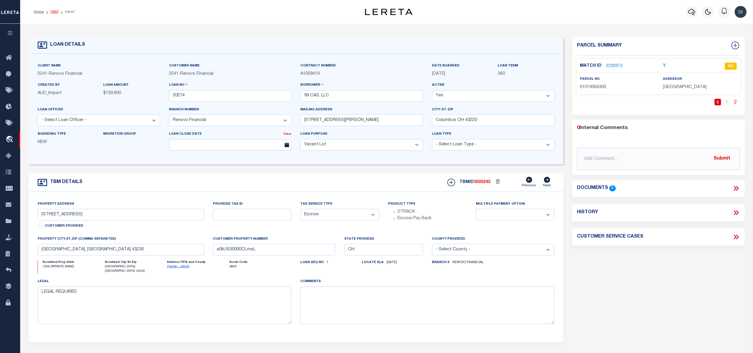
click at [55, 11] on link "OMS" at bounding box center [54, 12] width 8 height 4
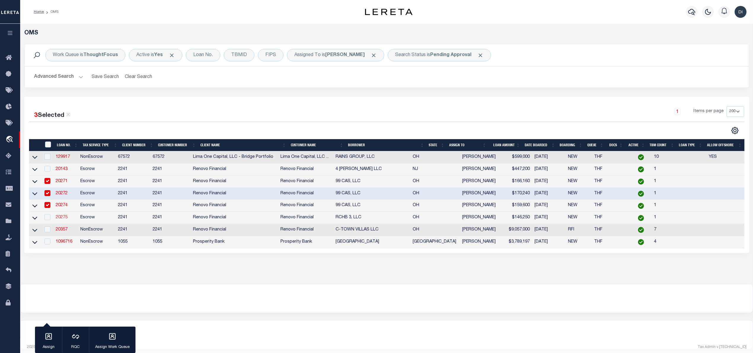
click at [60, 219] on link "20275" at bounding box center [62, 217] width 12 height 4
type input "20275"
type input "RCHB 3, LLC"
type input "[STREET_ADDRESS]"
type input "[GEOGRAPHIC_DATA] [GEOGRAPHIC_DATA] 44906"
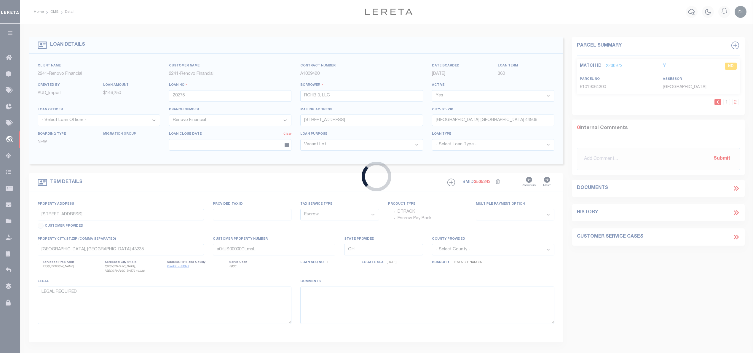
type input "[STREET_ADDRESS]"
select select
type input "[GEOGRAPHIC_DATA], [GEOGRAPHIC_DATA] 44906"
type input "a0kUS00000C6uS7"
select select
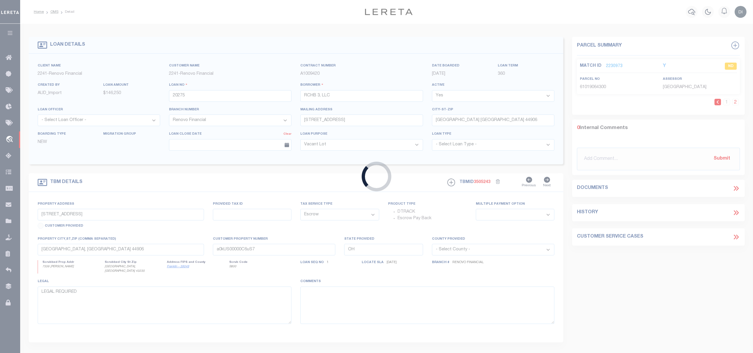
select select "25066"
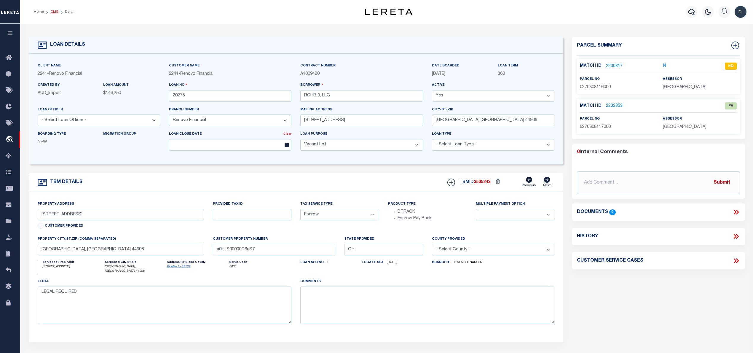
click at [55, 11] on link "OMS" at bounding box center [54, 12] width 8 height 4
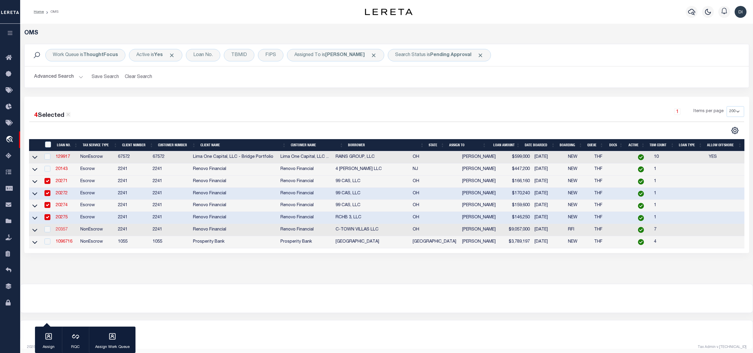
click at [62, 232] on link "20357" at bounding box center [62, 229] width 12 height 4
type input "20357"
type input "C-TOWN VILLAS LLC"
type input "20586 Lorain Rd"
type input "[GEOGRAPHIC_DATA]"
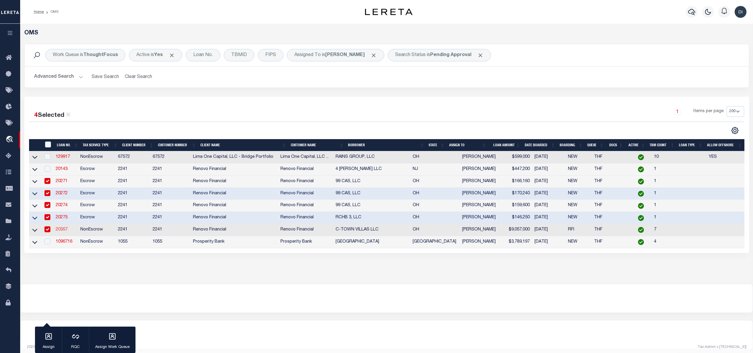
select select "NonEscrow"
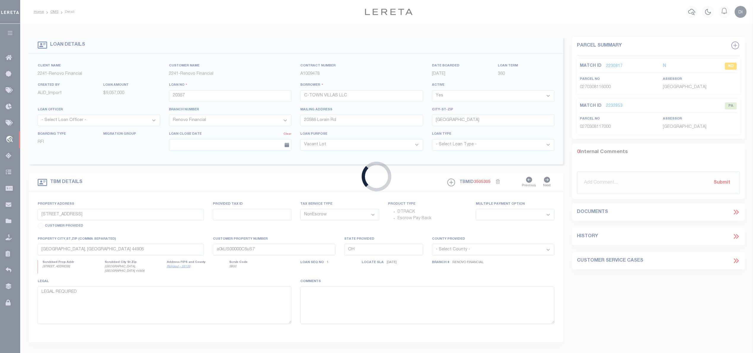
type input "[STREET_ADDRESS]"
select select
type input "[GEOGRAPHIC_DATA]"
type input "a0kUS00000AsDYn"
select select
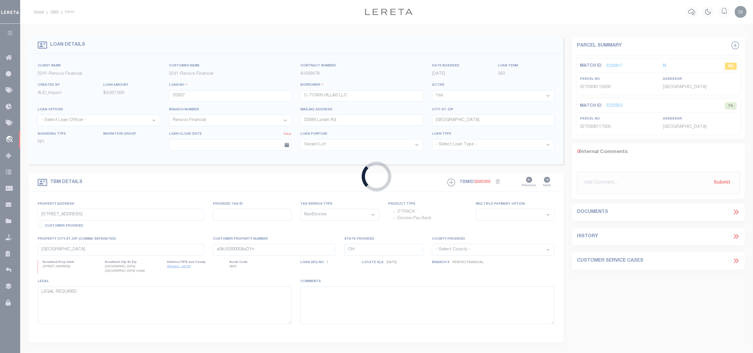
select select "25066"
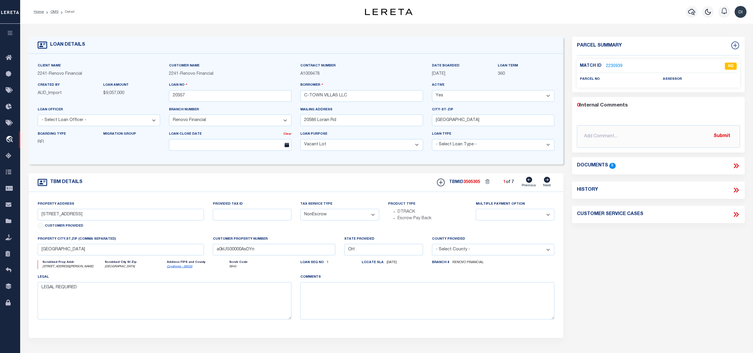
click at [54, 9] on li "OMS" at bounding box center [51, 11] width 15 height 5
click at [53, 12] on link "OMS" at bounding box center [54, 12] width 8 height 4
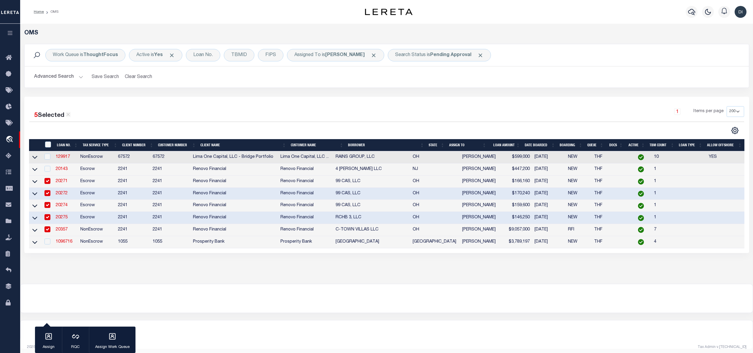
click at [48, 229] on td at bounding box center [47, 230] width 12 height 12
checkbox input "false"
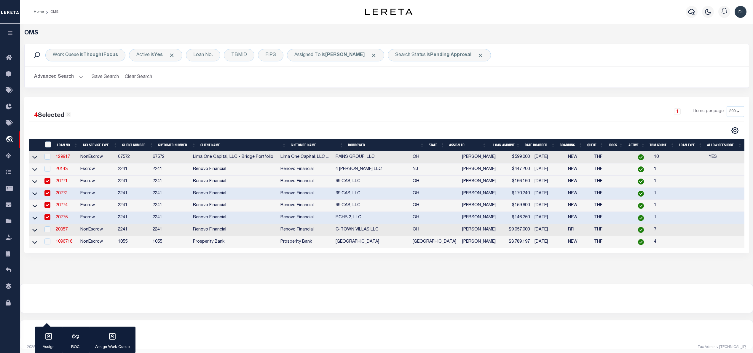
click at [48, 218] on input "checkbox" at bounding box center [47, 217] width 6 height 6
checkbox input "false"
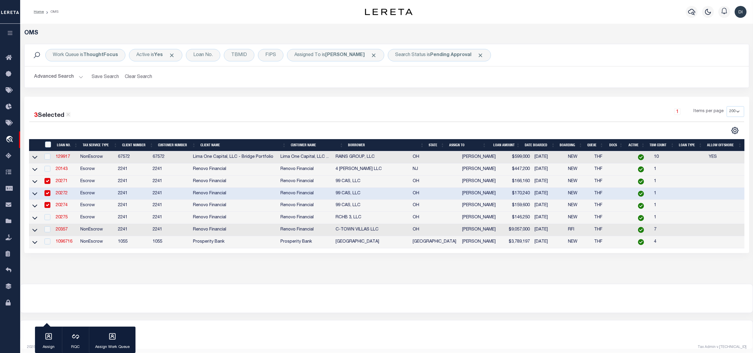
click at [47, 205] on input "checkbox" at bounding box center [47, 205] width 6 height 6
checkbox input "false"
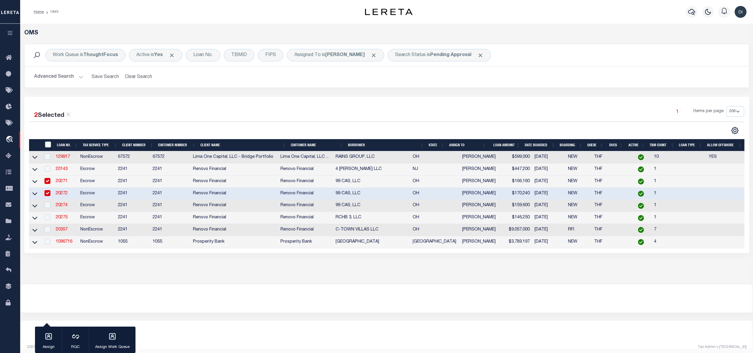
click at [50, 192] on input "checkbox" at bounding box center [47, 193] width 6 height 6
checkbox input "false"
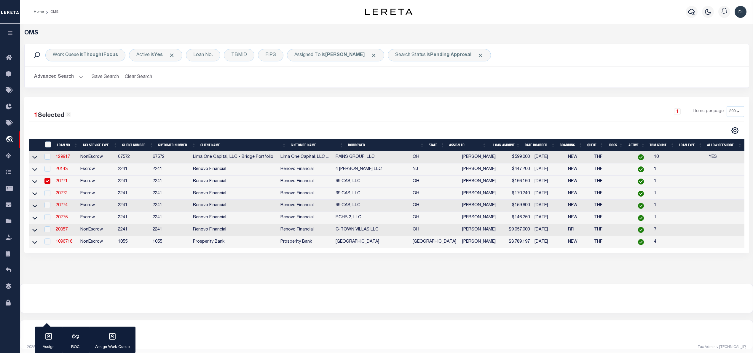
click at [47, 181] on input "checkbox" at bounding box center [47, 181] width 6 height 6
checkbox input "false"
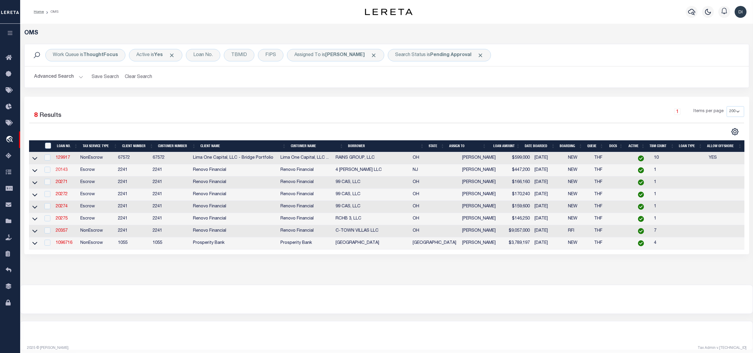
click at [63, 171] on link "20143" at bounding box center [62, 170] width 12 height 4
type input "20143"
type input "4 [PERSON_NAME] LLC"
type input "[STREET_ADDRESS]"
type input "Elizabeth NJ 07208"
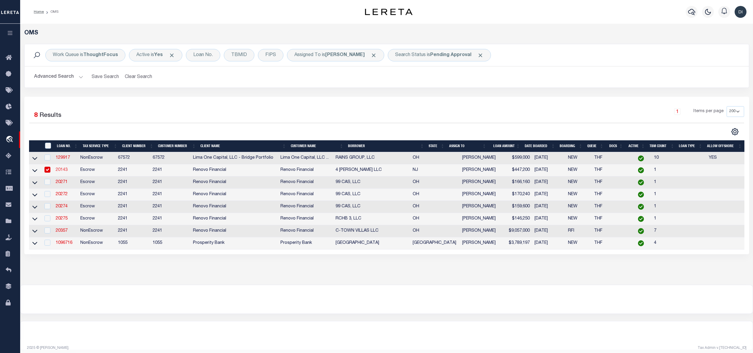
select select "Escrow"
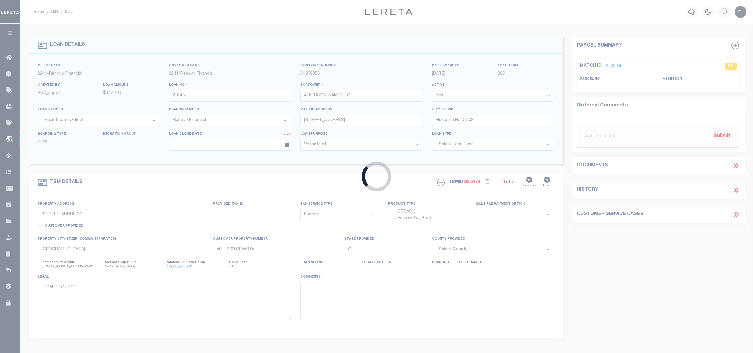
type input "[STREET_ADDRESS][PERSON_NAME]"
select select
type input "[GEOGRAPHIC_DATA]"
type input "a0kUS00000BqKqj"
type input "NJ"
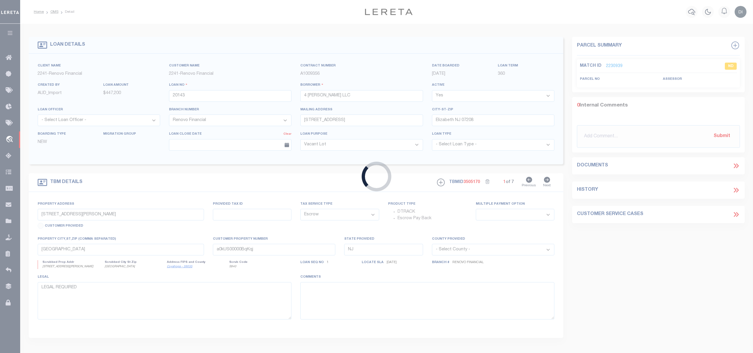
select select
select select "25066"
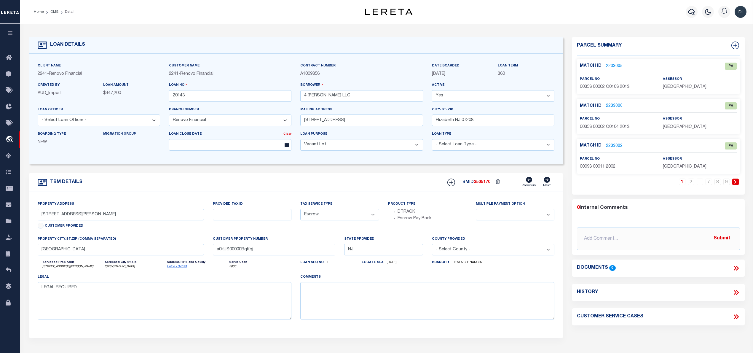
click at [615, 65] on link "2233005" at bounding box center [614, 66] width 17 height 6
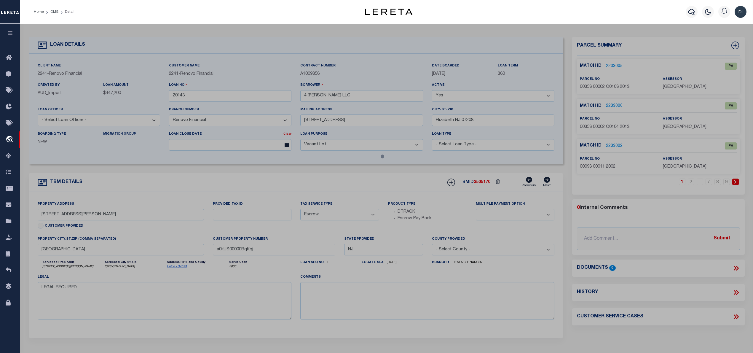
checkbox input "false"
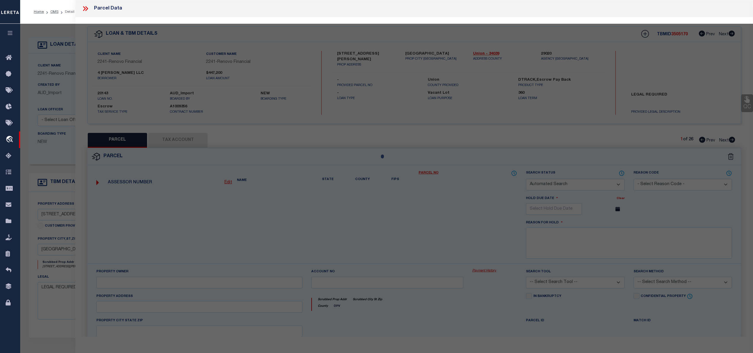
select select "PA"
select select "099"
type input "AVAILABLE FROM DATA SOURCE,NOT"
select select "ATL"
select select "ADD"
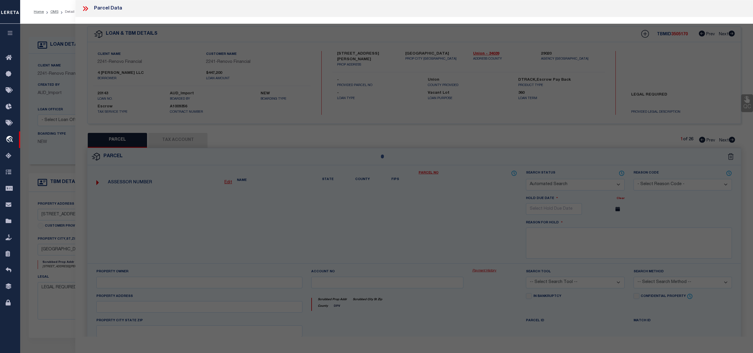
type input "RAHWAY, NJ 07065"
type textarea "LOT:2 BLK:353 DIST:13 CITY/[GEOGRAPHIC_DATA]/TWP:[GEOGRAPHIC_DATA]"
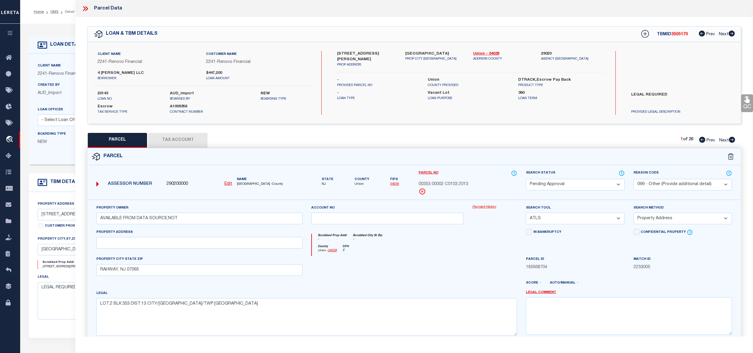
click at [732, 139] on icon at bounding box center [732, 140] width 7 height 6
select select "AS"
select select
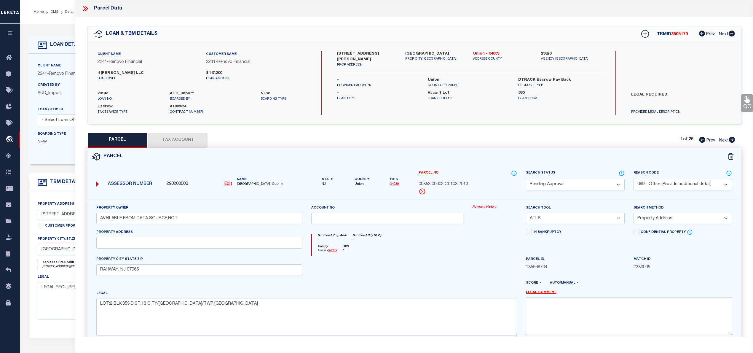
checkbox input "false"
select select "PA"
select select "099"
type input "AVAILABLE FROM DATA SOURCE,NOT"
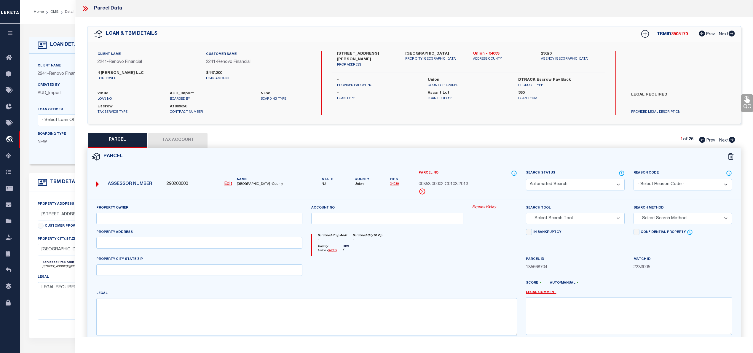
select select "ATL"
select select "ADD"
type input "RAHWAY, NJ 07065"
type textarea "LOT:2 BLK:353 DIST:13 CITY/[GEOGRAPHIC_DATA]/TWP:[GEOGRAPHIC_DATA]"
click at [732, 139] on icon at bounding box center [732, 140] width 7 height 6
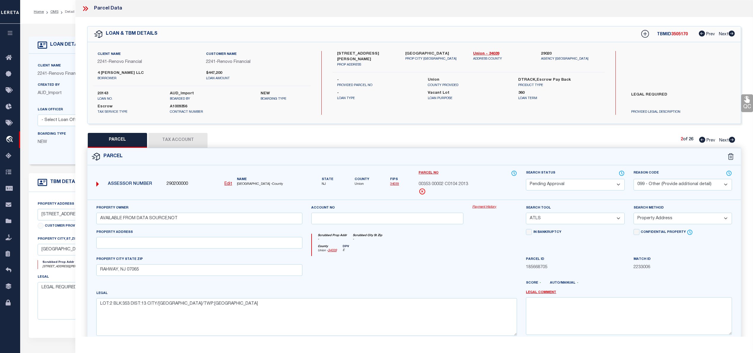
select select "AS"
select select
checkbox input "false"
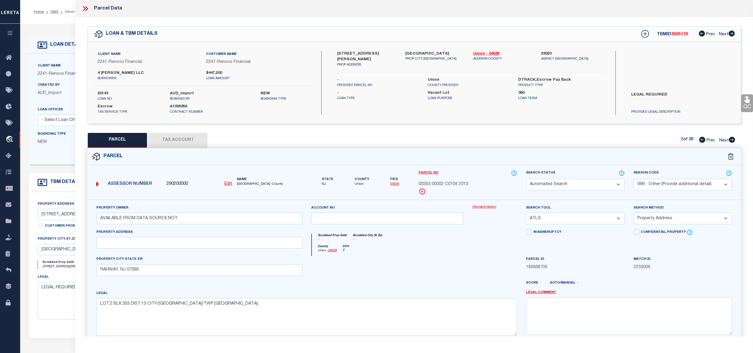
checkbox input "false"
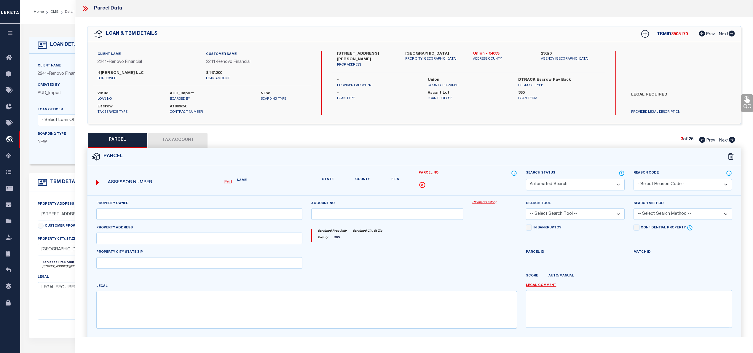
select select "PA"
select select "099"
type input "AVAILABLE FROM DATA SOURCE,NOT"
select select "ATL"
select select "ADD"
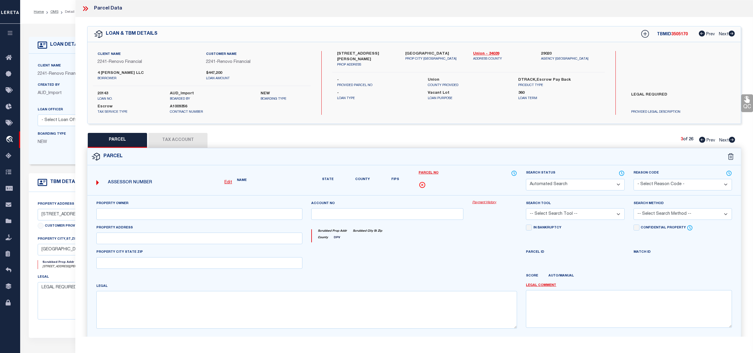
type input "[GEOGRAPHIC_DATA]"
type textarea "ADDITIONAL LOTS: ASSESSED IN [GEOGRAPHIC_DATA]/FACILITY NAME: VFW POST - AM. LE…"
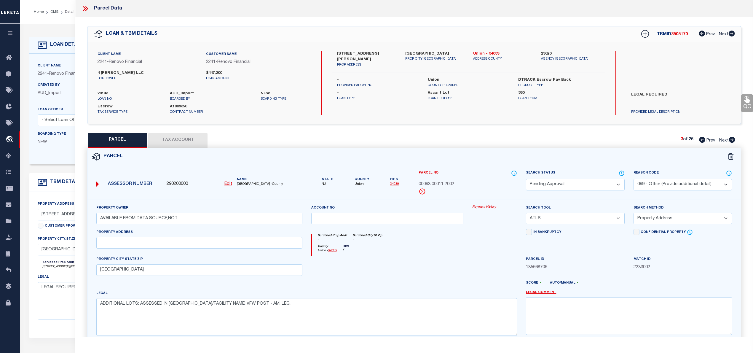
click at [732, 139] on icon at bounding box center [732, 140] width 7 height 6
select select "AS"
select select
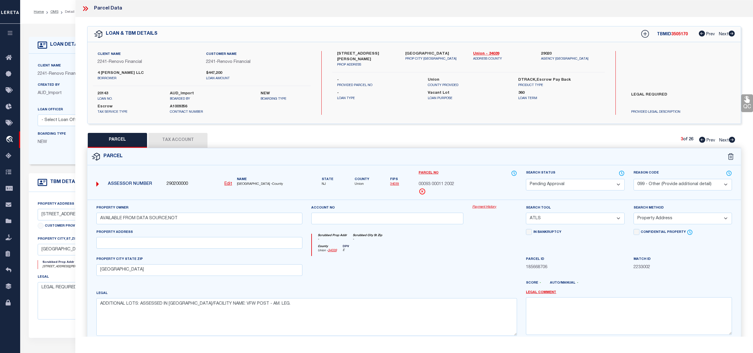
checkbox input "false"
select select "PA"
select select "099"
type input "AVAILABLE FROM DATA SOURCE,NOT"
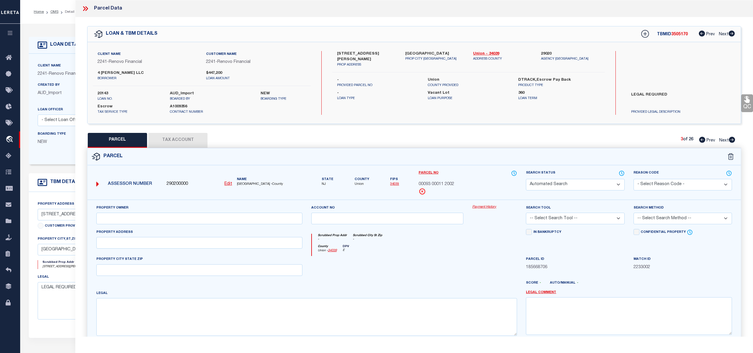
select select "ATL"
select select "ADD"
type input "[GEOGRAPHIC_DATA]"
type textarea "LOT:9 BLK:703 DIST:01 CITY/[GEOGRAPHIC_DATA]/TWP:[GEOGRAPHIC_DATA] TWP"
click at [732, 139] on icon at bounding box center [732, 140] width 7 height 6
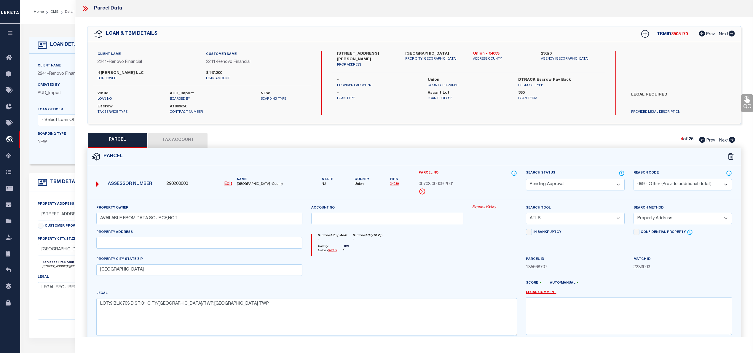
select select "AS"
select select
checkbox input "false"
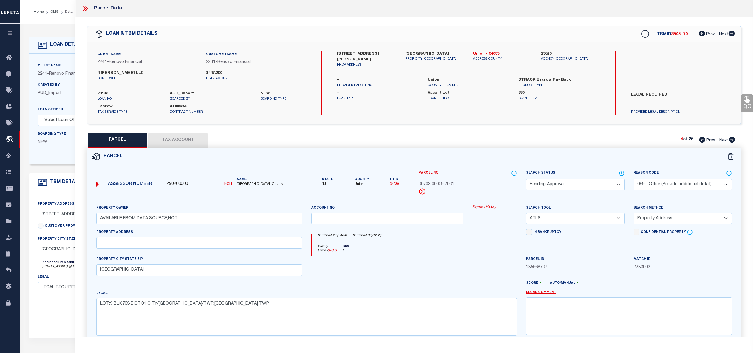
checkbox input "false"
select select "PA"
select select "099"
type input "AVAILABLE FROM DATA SOURCE,NOT"
select select "ATL"
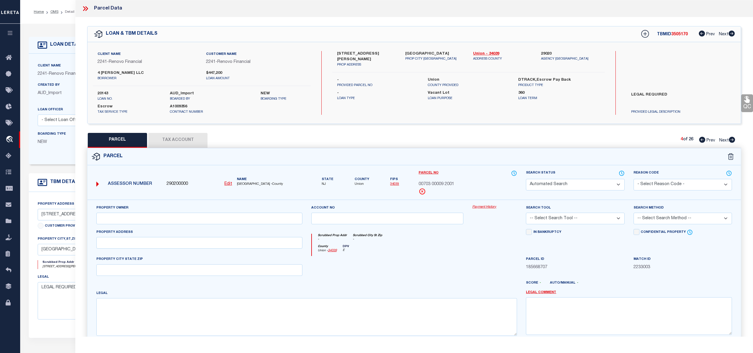
select select "ADD"
type input "[GEOGRAPHIC_DATA]"
type textarea "FACILITY NAME: VACANT LAND"
click at [732, 139] on icon at bounding box center [732, 140] width 7 height 6
select select "AS"
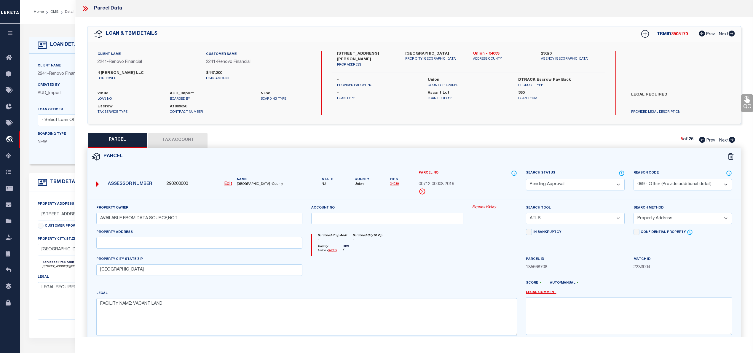
select select
checkbox input "false"
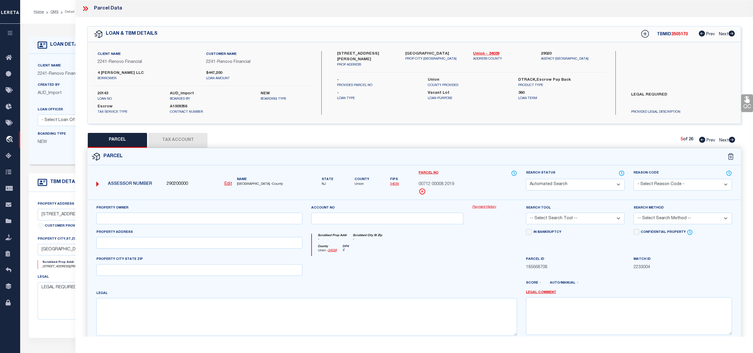
select select "ND"
type input "AVAILABLE FROM DATA SOURCE,NOT"
select select "ATL"
select select "ADD"
type input "[STREET_ADDRESS][PERSON_NAME]"
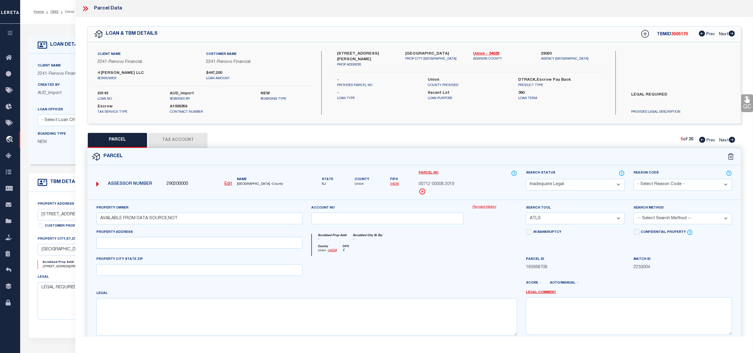
type input "[GEOGRAPHIC_DATA]"
type textarea "ADDITIONAL LOTS: 107-C 17"
type textarea "LEGAL REQUIRED"
click at [732, 139] on icon at bounding box center [732, 140] width 7 height 6
select select "AS"
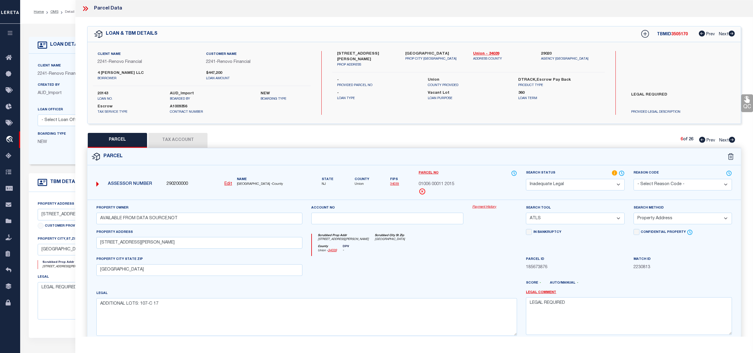
select select
checkbox input "false"
select select "PA"
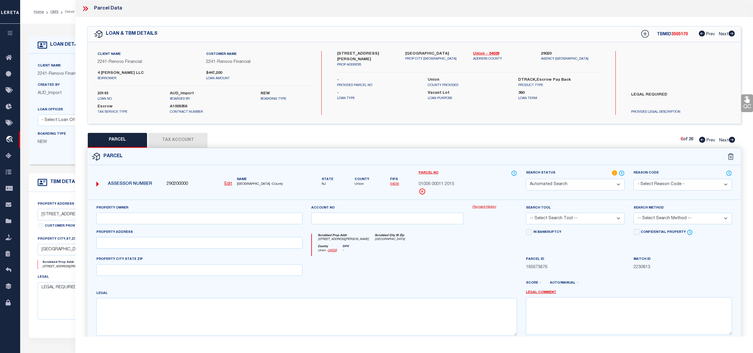
type input "AVAILABLE FROM DATA SOURCE,NOT"
select select "ATL"
select select "ADD"
type input "[STREET_ADDRESS][PERSON_NAME]"
checkbox input "false"
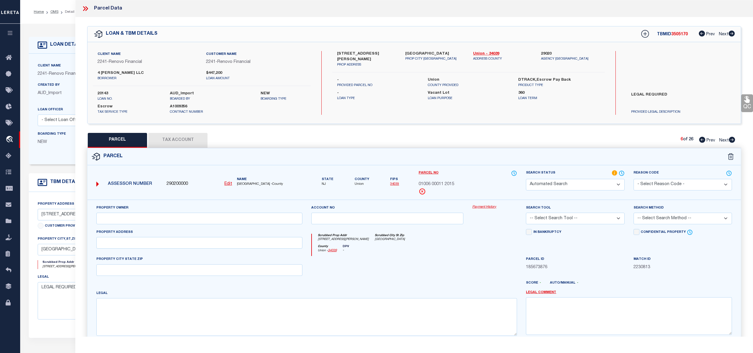
type input "[GEOGRAPHIC_DATA]"
type textarea "ADDITIONAL LOTS: 1976 SQ FT"
click at [732, 139] on icon at bounding box center [732, 140] width 7 height 6
select select "AS"
select select
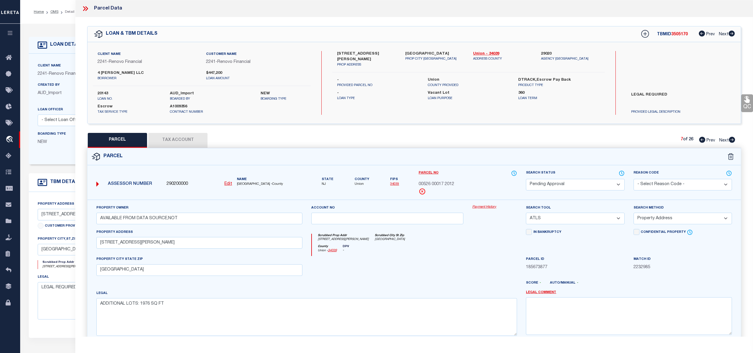
select select
checkbox input "false"
select select "PA"
type input "AVAILABLE FROM DATA SOURCE,NOT"
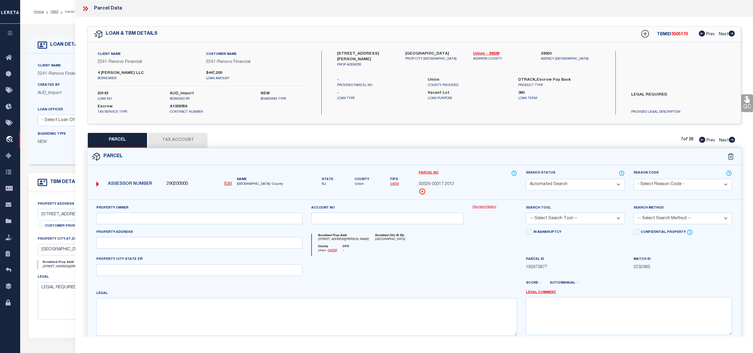
select select "ATL"
select select "ADD"
type input "[STREET_ADDRESS][PERSON_NAME]"
checkbox input "false"
type input "[GEOGRAPHIC_DATA]"
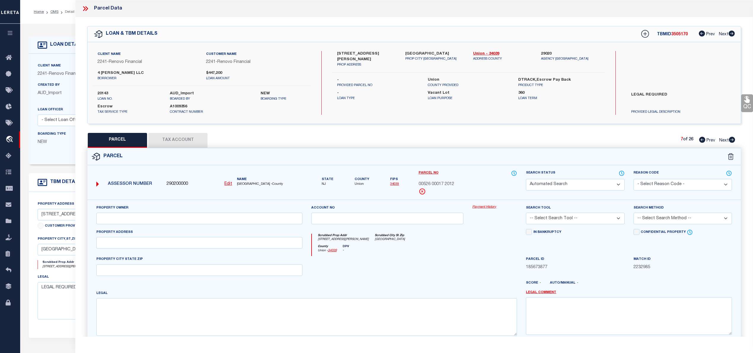
type textarea "LOT:2 BLK:524 DIST:12 CITY/[GEOGRAPHIC_DATA]/TWP:PLAINFIELD CITY MAP REF:TAX MA…"
click at [732, 139] on icon at bounding box center [732, 140] width 7 height 6
select select "AS"
select select
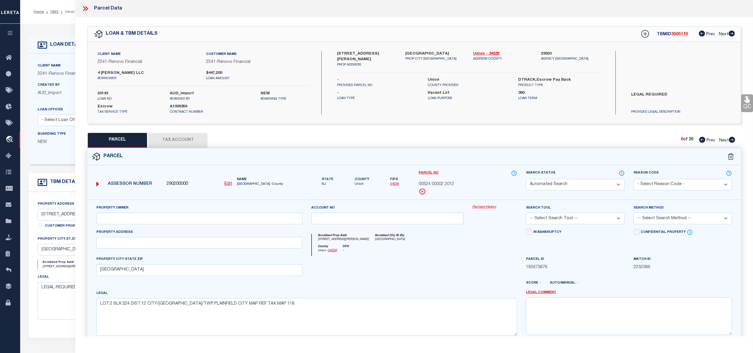
checkbox input "false"
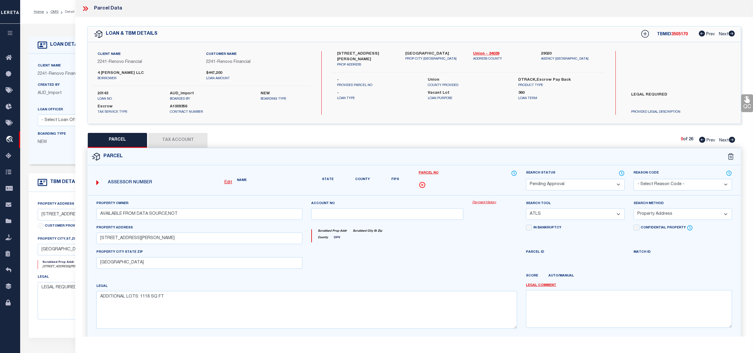
click at [732, 139] on icon at bounding box center [732, 140] width 7 height 6
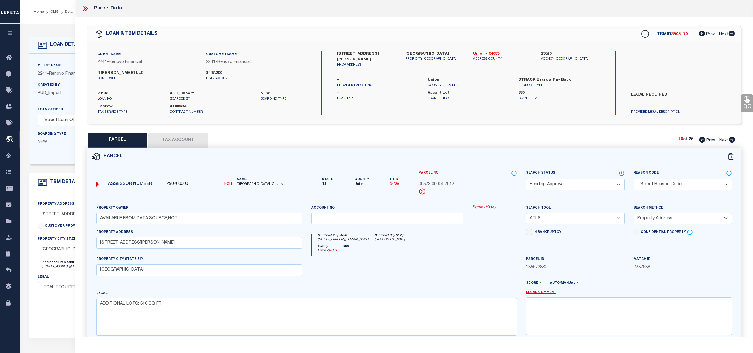
click at [732, 139] on icon at bounding box center [732, 140] width 7 height 6
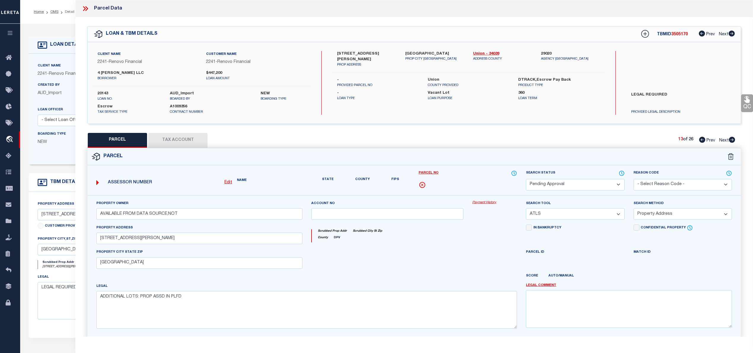
click at [732, 139] on icon at bounding box center [732, 140] width 7 height 6
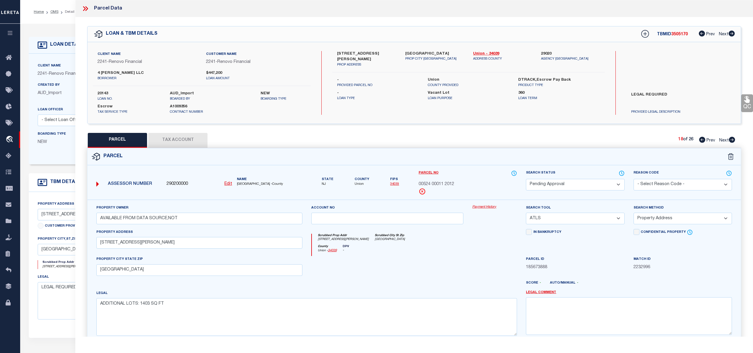
click at [732, 139] on icon at bounding box center [732, 140] width 7 height 6
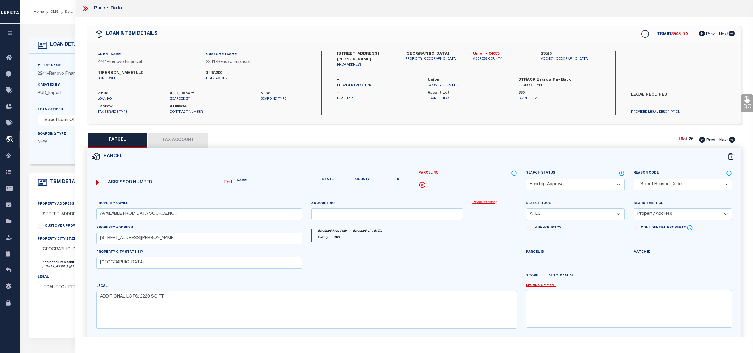
click at [732, 139] on icon at bounding box center [732, 140] width 7 height 6
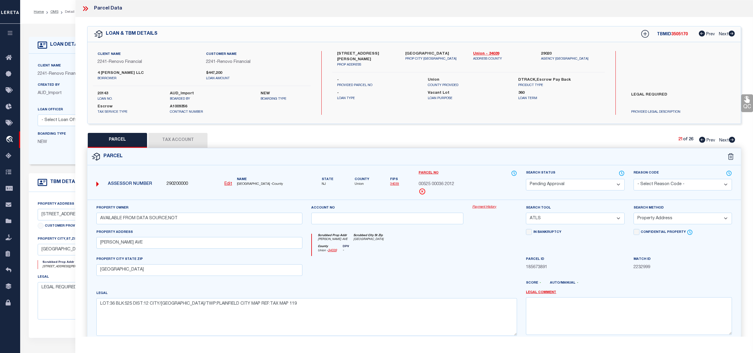
click at [732, 139] on icon at bounding box center [732, 140] width 7 height 6
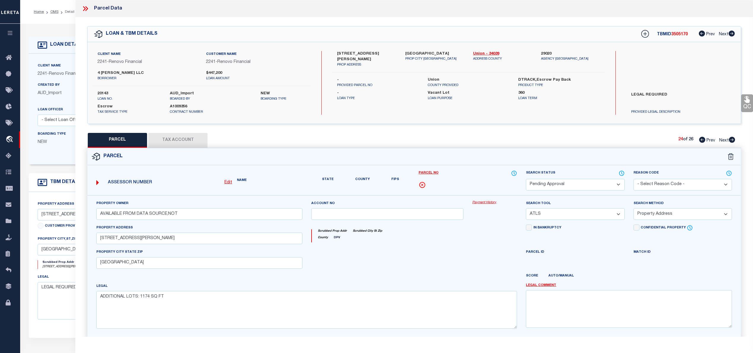
click at [732, 139] on icon at bounding box center [732, 140] width 7 height 6
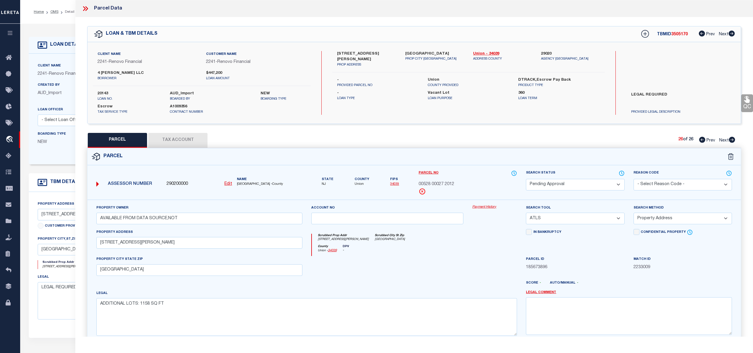
click at [732, 139] on icon at bounding box center [732, 140] width 7 height 6
click at [87, 8] on icon at bounding box center [86, 8] width 3 height 5
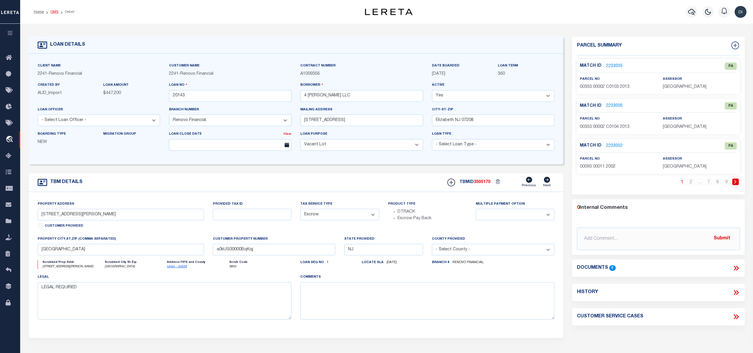
click at [54, 11] on link "OMS" at bounding box center [54, 12] width 8 height 4
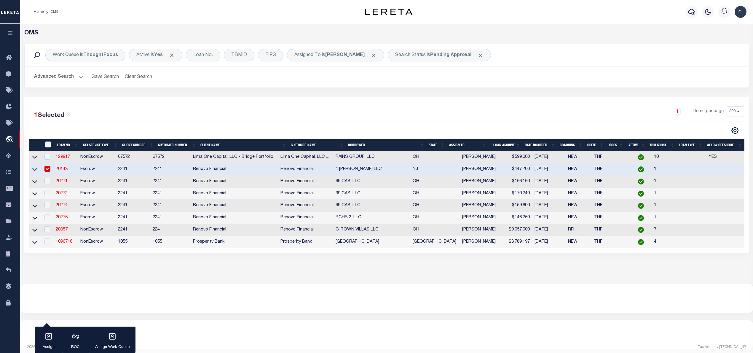
click at [49, 170] on input "checkbox" at bounding box center [47, 169] width 6 height 6
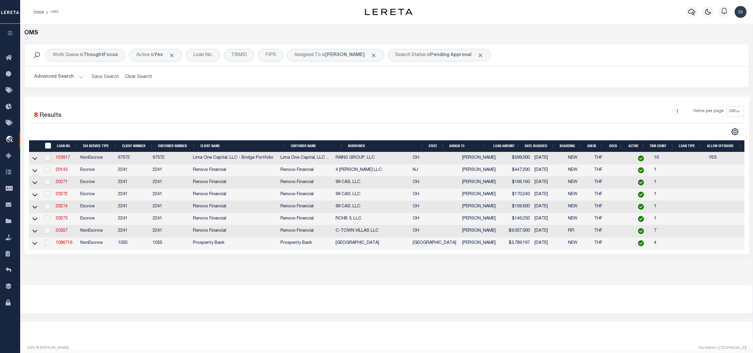
click at [283, 99] on div "1 Selected 8 Results 1 Items per page 10 25 50 100 200" at bounding box center [386, 175] width 725 height 157
click at [407, 102] on div "1 Selected 8 Results 1 Items per page 10 25 50 100 200" at bounding box center [386, 175] width 725 height 157
click at [65, 158] on link "129917" at bounding box center [63, 158] width 14 height 4
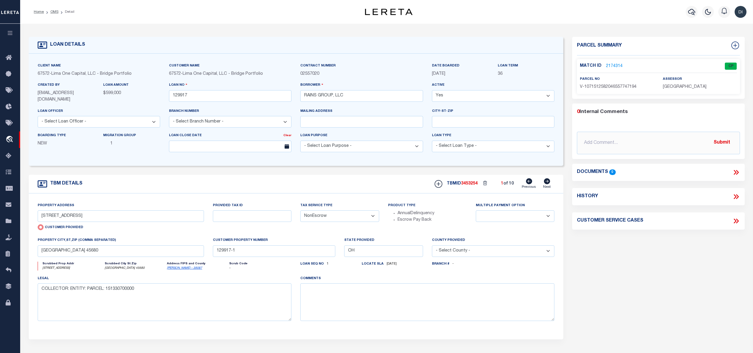
click at [609, 64] on link "2174314" at bounding box center [614, 66] width 17 height 6
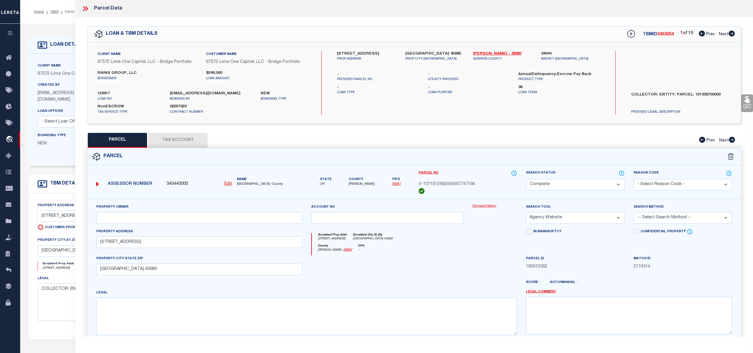
click at [731, 34] on icon at bounding box center [732, 34] width 6 height 6
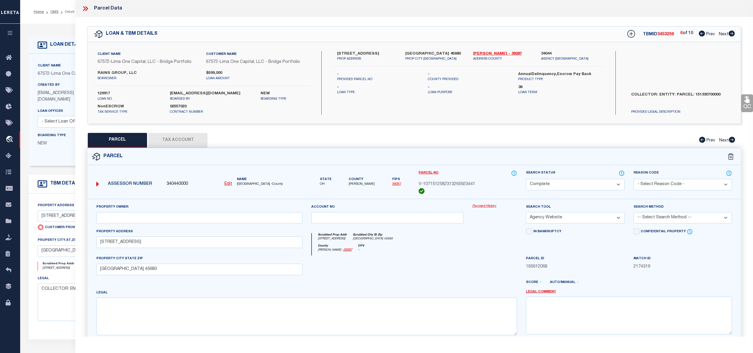
click at [731, 34] on icon at bounding box center [732, 34] width 6 height 6
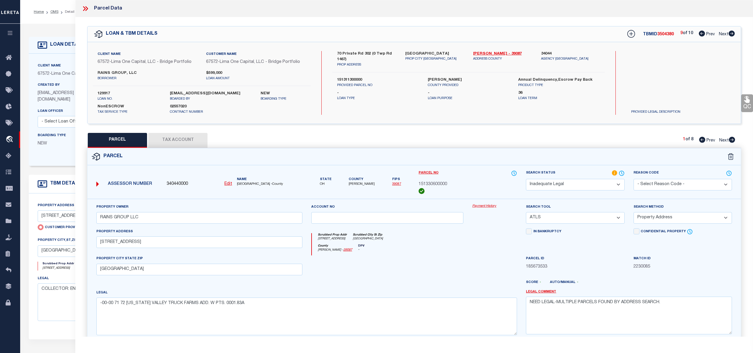
click at [731, 139] on icon at bounding box center [732, 140] width 6 height 6
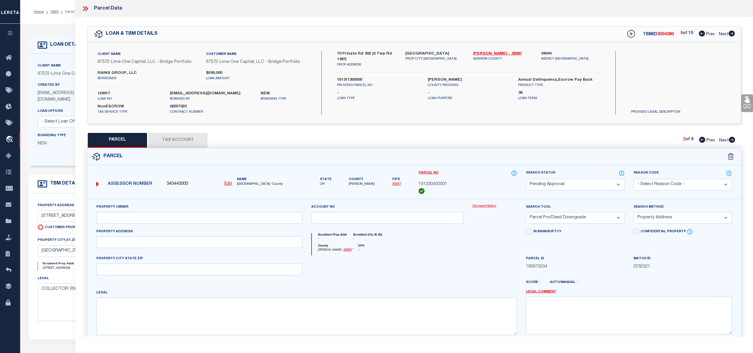
click at [731, 139] on icon at bounding box center [732, 140] width 6 height 6
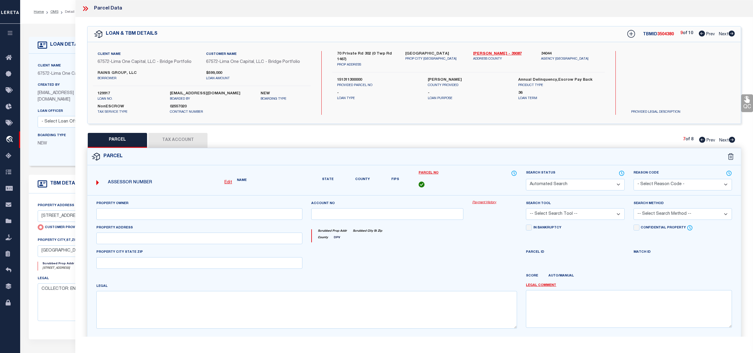
click at [731, 139] on icon at bounding box center [732, 140] width 6 height 6
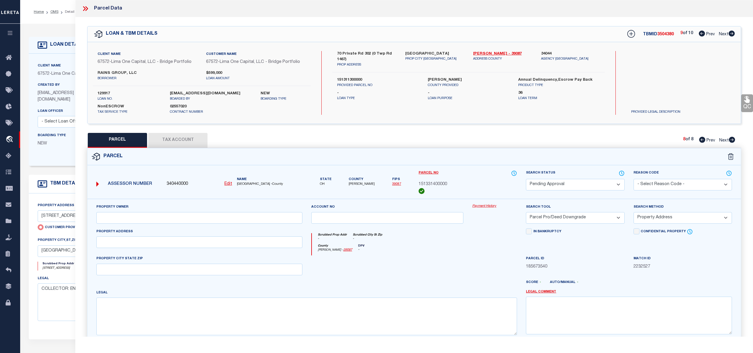
click at [731, 139] on icon at bounding box center [732, 140] width 6 height 6
click at [732, 33] on icon at bounding box center [732, 34] width 7 height 6
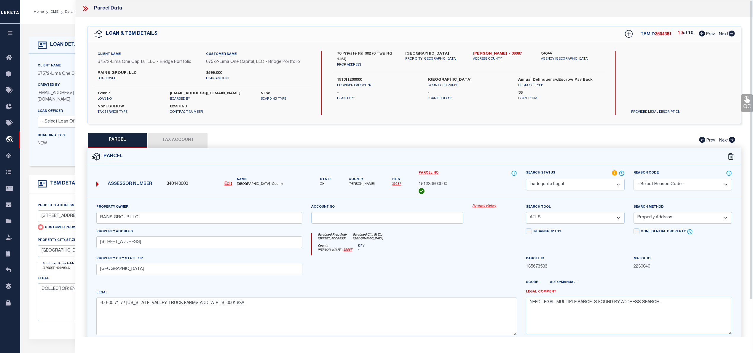
click at [87, 8] on icon at bounding box center [86, 8] width 3 height 5
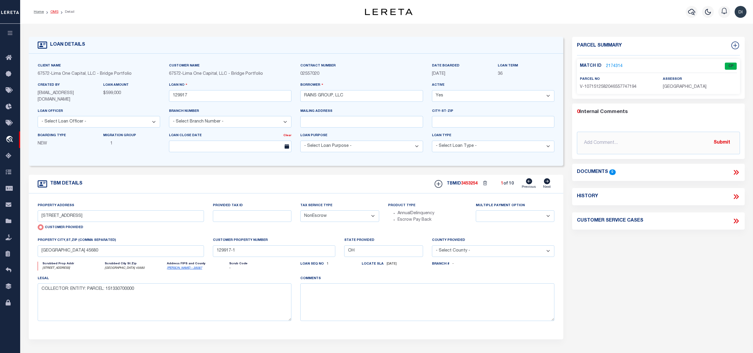
click at [52, 11] on link "OMS" at bounding box center [54, 12] width 8 height 4
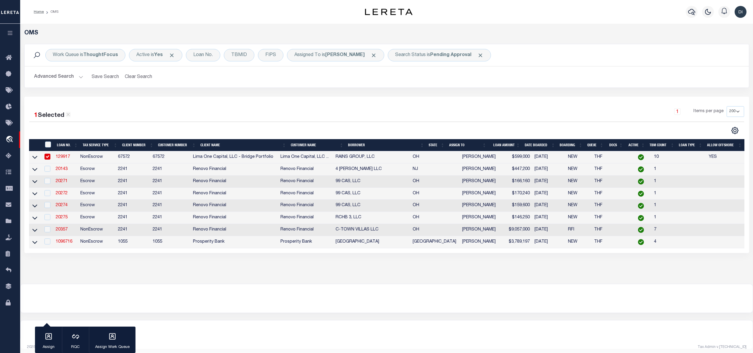
click at [48, 155] on input "checkbox" at bounding box center [47, 157] width 6 height 6
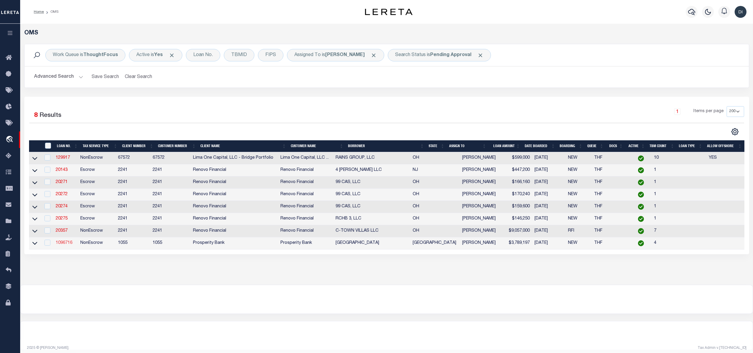
click at [63, 245] on link "1096716" at bounding box center [64, 243] width 17 height 4
